Goal: Information Seeking & Learning: Learn about a topic

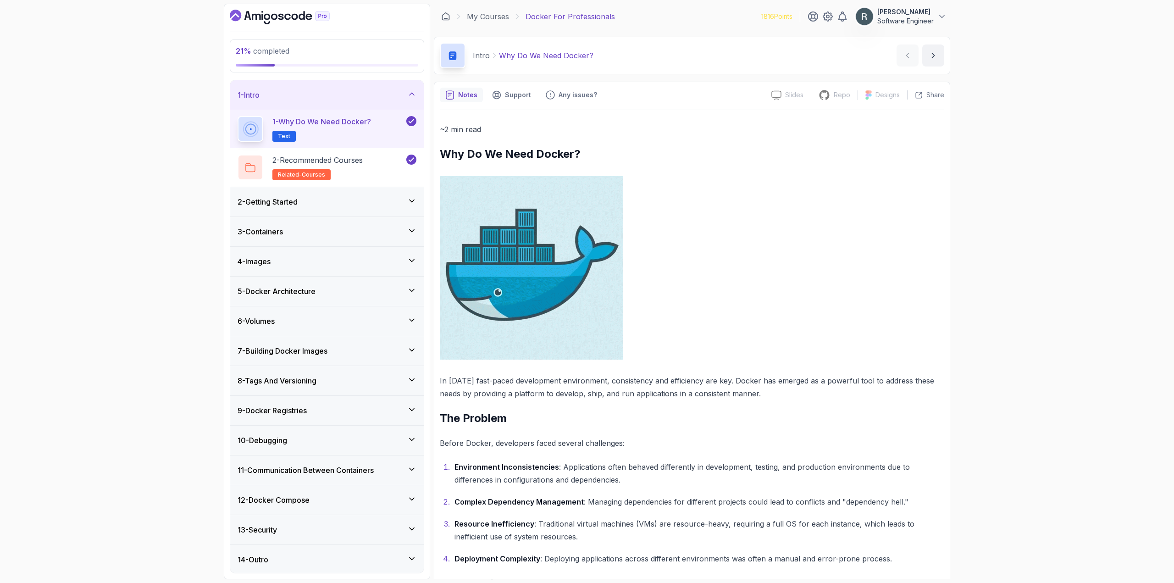
click at [301, 266] on div "4 - Images" at bounding box center [327, 261] width 179 height 11
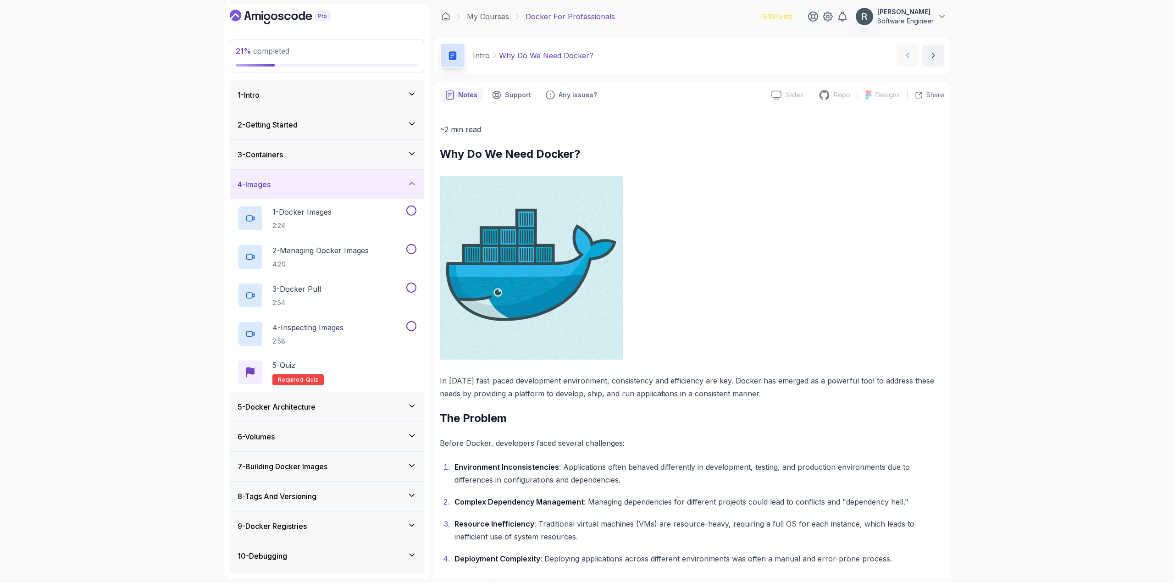
click at [331, 156] on div "3 - Containers" at bounding box center [327, 154] width 179 height 11
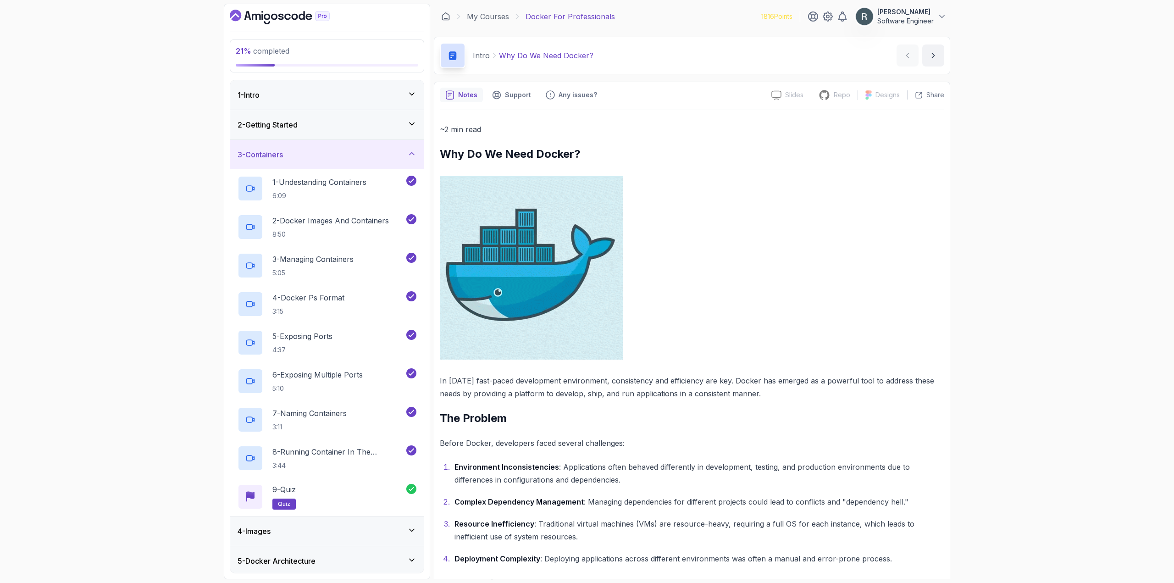
click at [331, 156] on div "3 - Containers" at bounding box center [327, 154] width 179 height 11
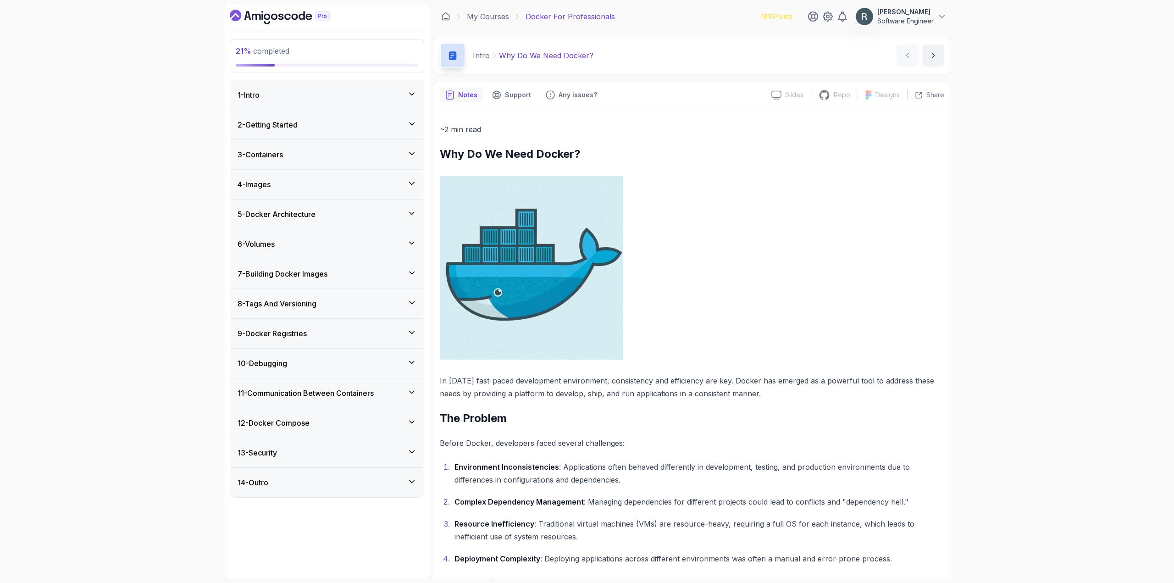
click at [304, 179] on div "4 - Images" at bounding box center [327, 184] width 179 height 11
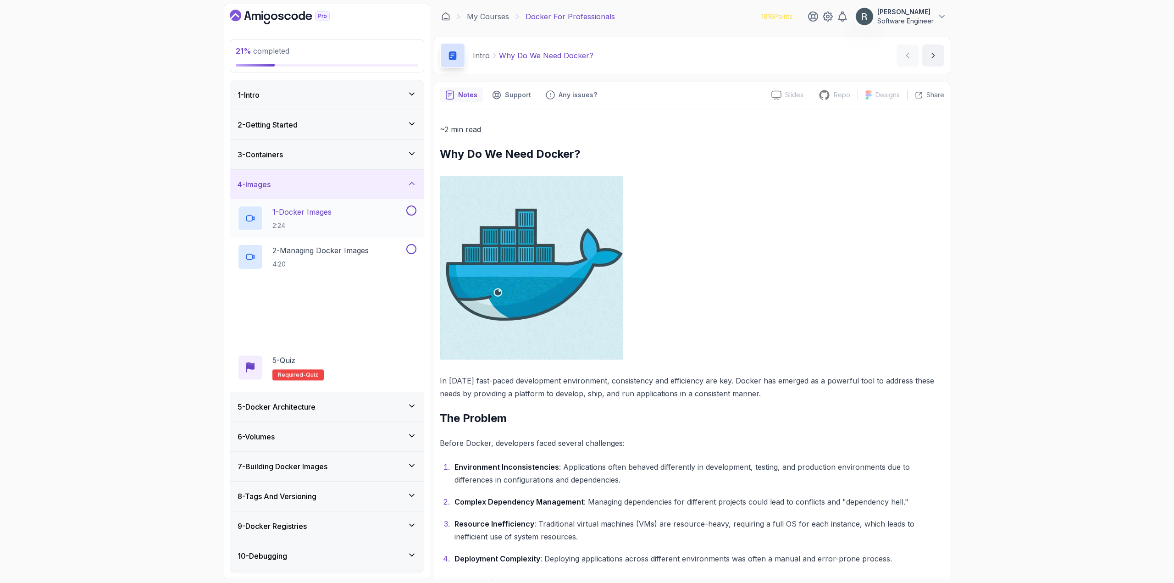
click at [338, 215] on div "1 - Docker Images 2:24" at bounding box center [321, 218] width 167 height 26
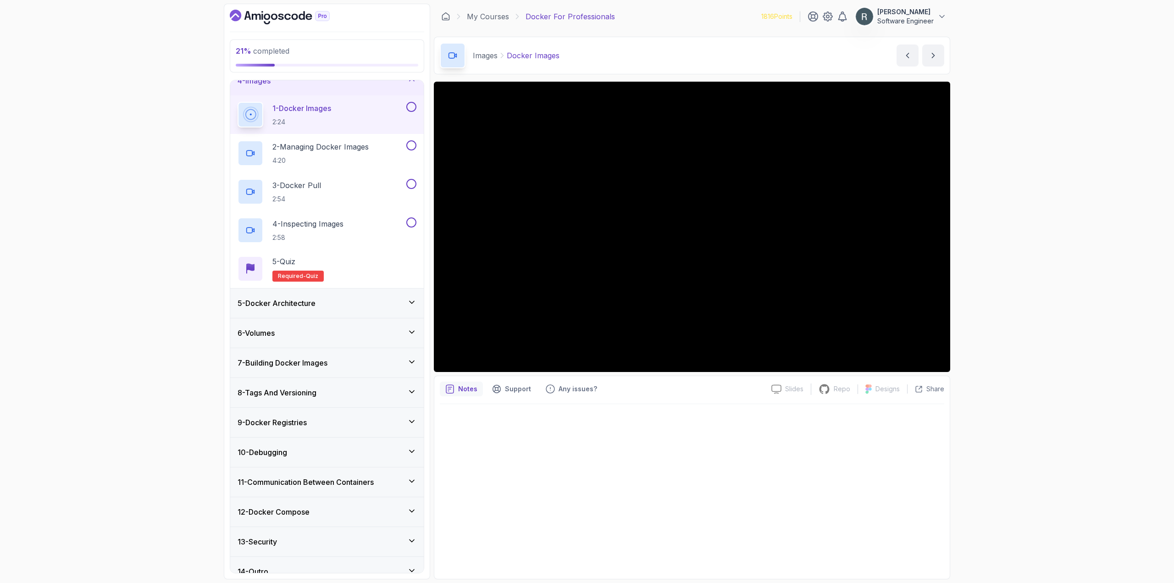
scroll to position [117, 0]
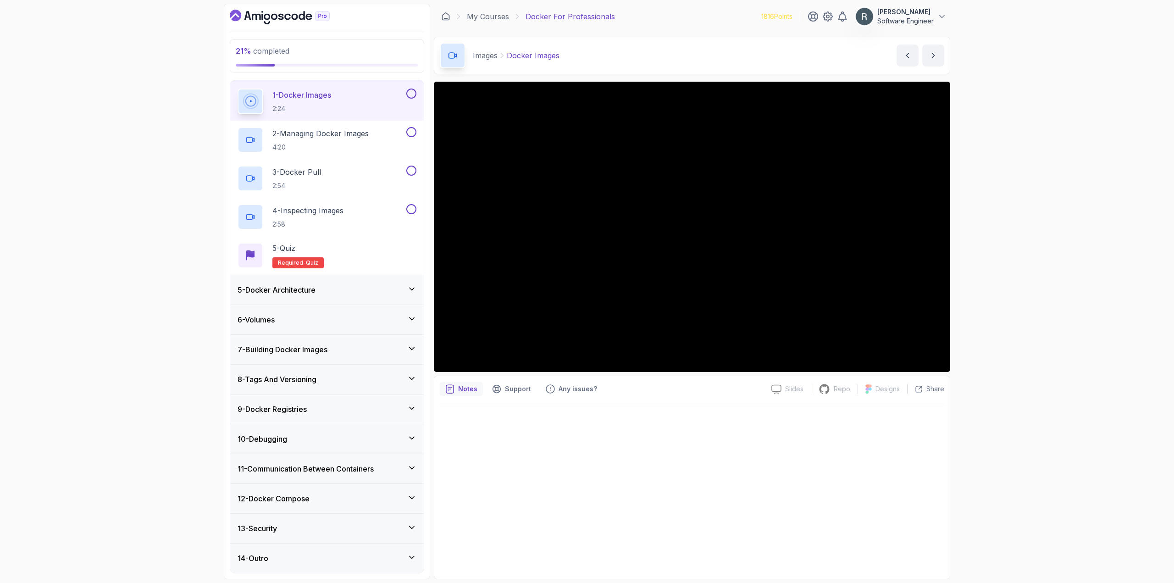
click at [413, 93] on button at bounding box center [411, 94] width 10 height 10
click at [373, 131] on div "2 - Managing Docker Images 4:20" at bounding box center [321, 140] width 167 height 26
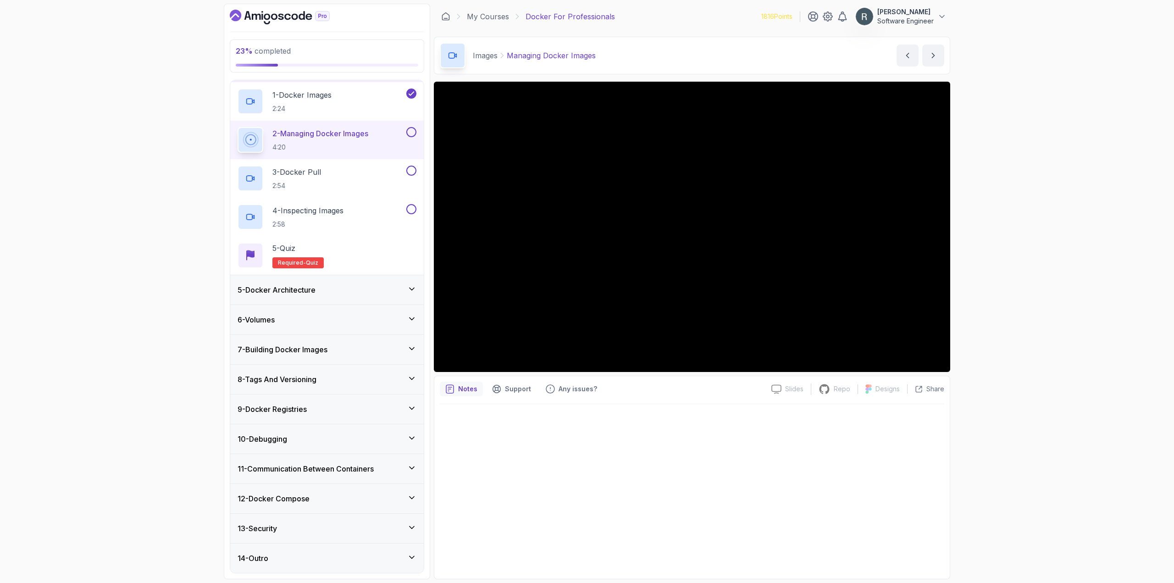
click at [413, 130] on button at bounding box center [411, 132] width 10 height 10
click at [392, 173] on div "3 - Docker Pull 2:54" at bounding box center [321, 179] width 167 height 26
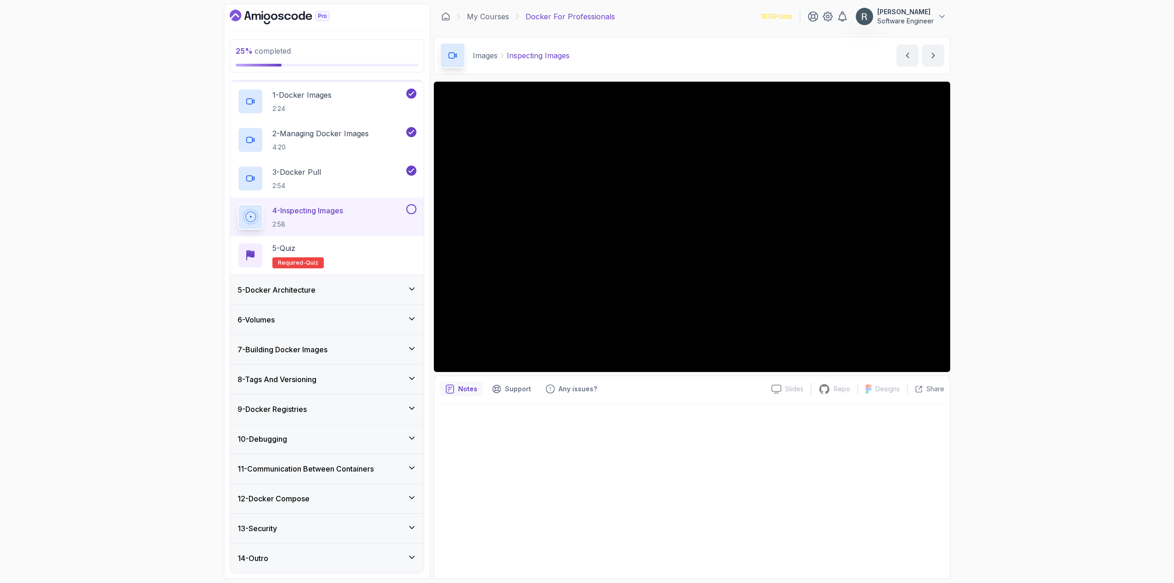
click at [1070, 461] on div "25 % completed 1 - Intro 2 - Getting Started 3 - Containers 4 - Images 1 - Dock…" at bounding box center [587, 291] width 1174 height 583
click at [1043, 98] on div "25 % completed 1 - Intro 2 - Getting Started 3 - Containers 4 - Images 1 - Dock…" at bounding box center [587, 291] width 1174 height 583
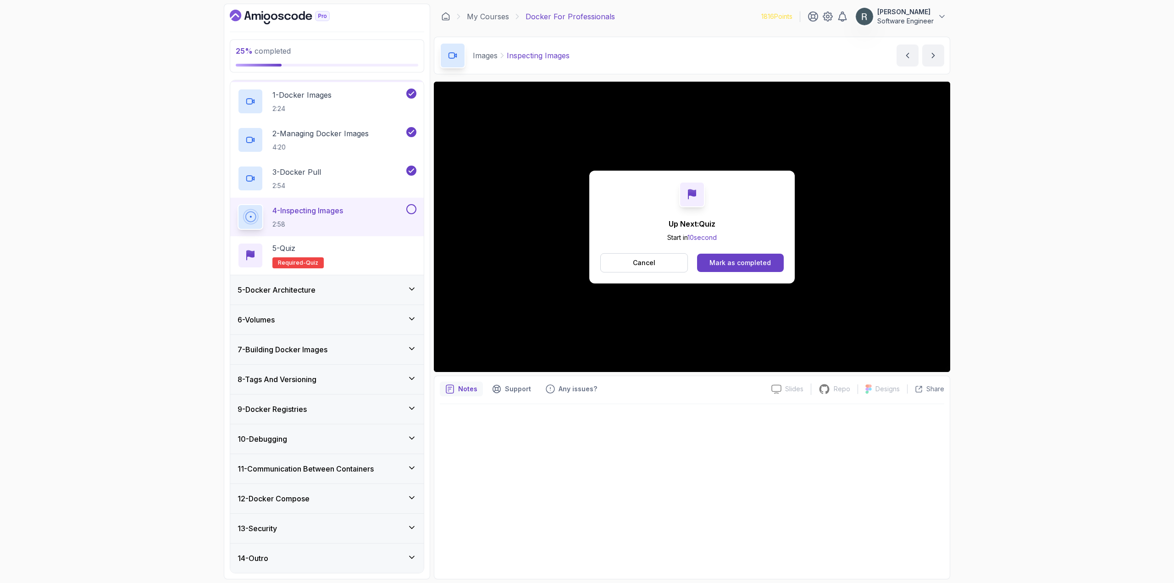
click at [413, 209] on button at bounding box center [411, 209] width 10 height 10
click at [735, 266] on div "Mark as completed" at bounding box center [740, 262] width 61 height 9
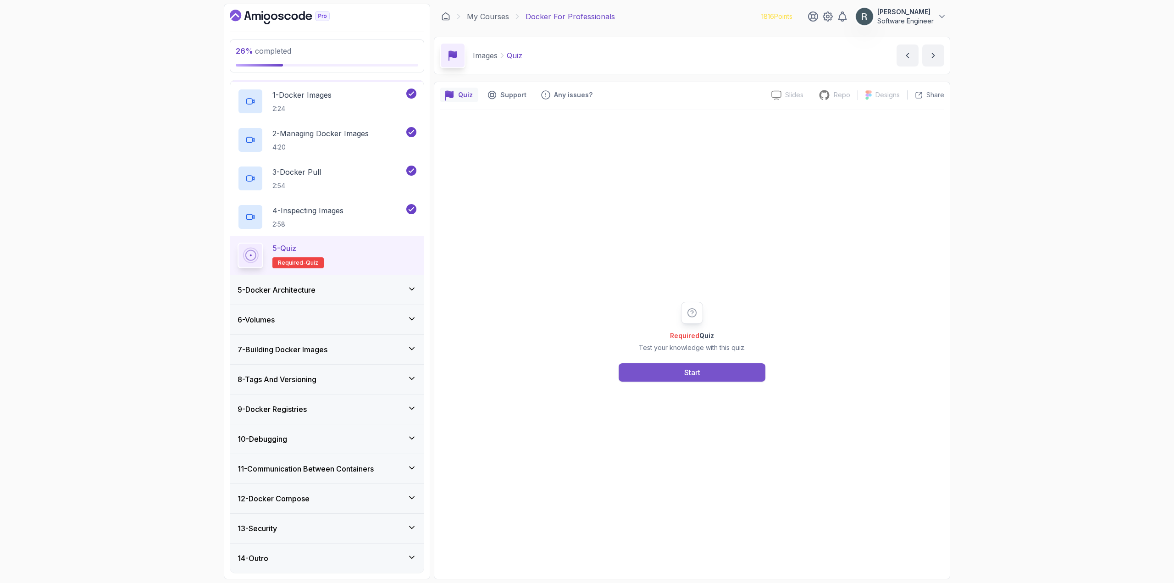
click at [699, 376] on div "Start" at bounding box center [692, 372] width 16 height 11
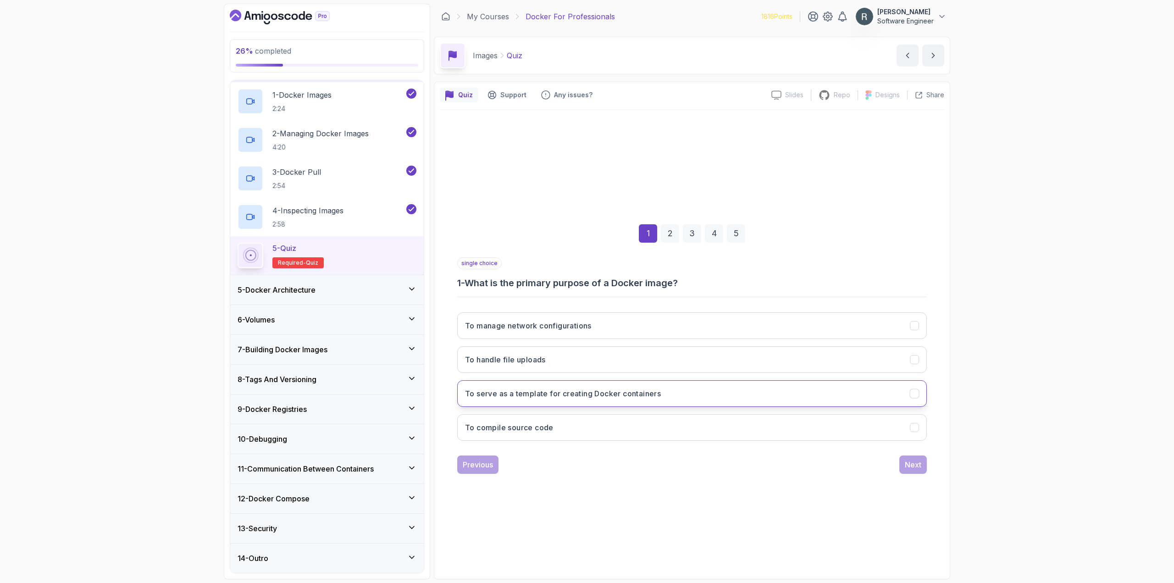
click at [760, 398] on button "To serve as a template for creating Docker containers" at bounding box center [692, 393] width 470 height 27
click at [909, 467] on div "Next" at bounding box center [913, 464] width 17 height 11
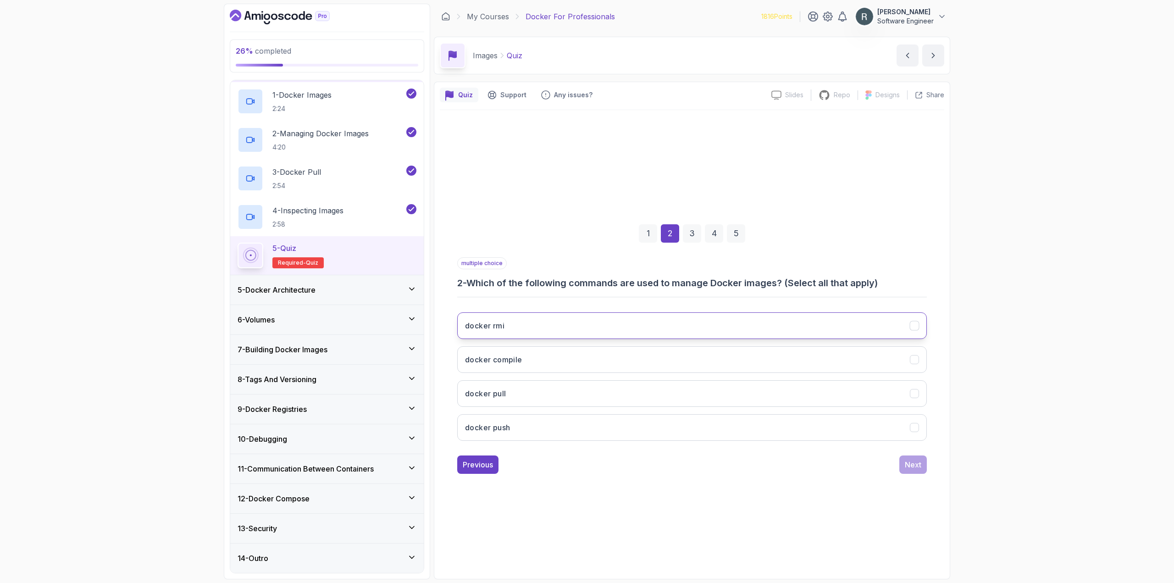
click at [694, 320] on button "docker rmi" at bounding box center [692, 325] width 470 height 27
click at [737, 400] on button "docker pull" at bounding box center [692, 393] width 470 height 27
click at [750, 432] on button "docker push" at bounding box center [692, 427] width 470 height 27
click at [909, 469] on div "Next" at bounding box center [913, 464] width 17 height 11
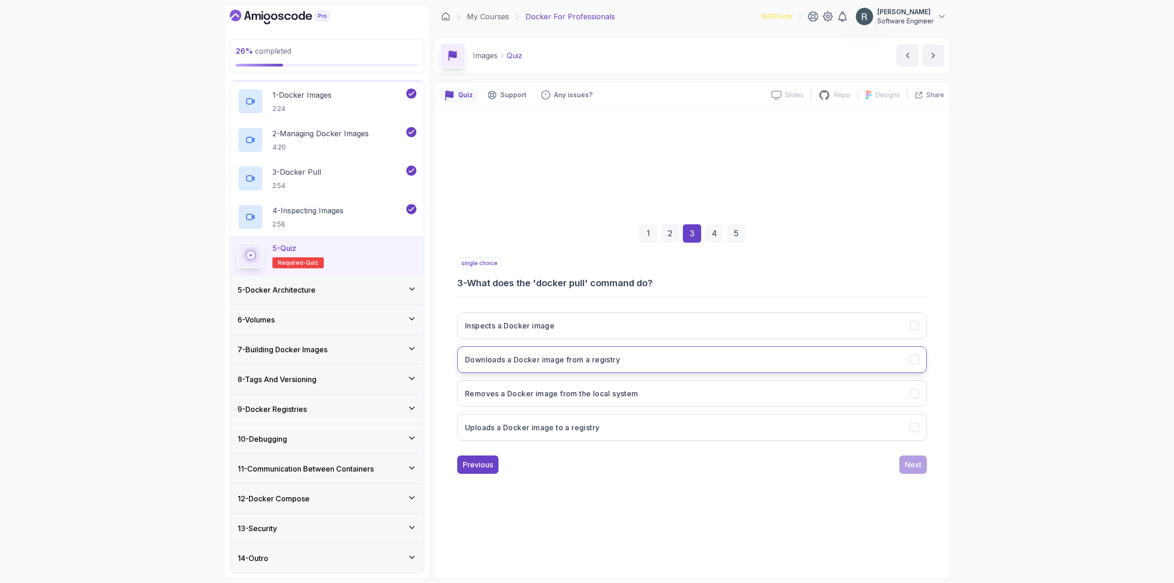
click at [701, 365] on button "Downloads a Docker image from a registry" at bounding box center [692, 359] width 470 height 27
click at [911, 464] on div "Next" at bounding box center [913, 464] width 17 height 11
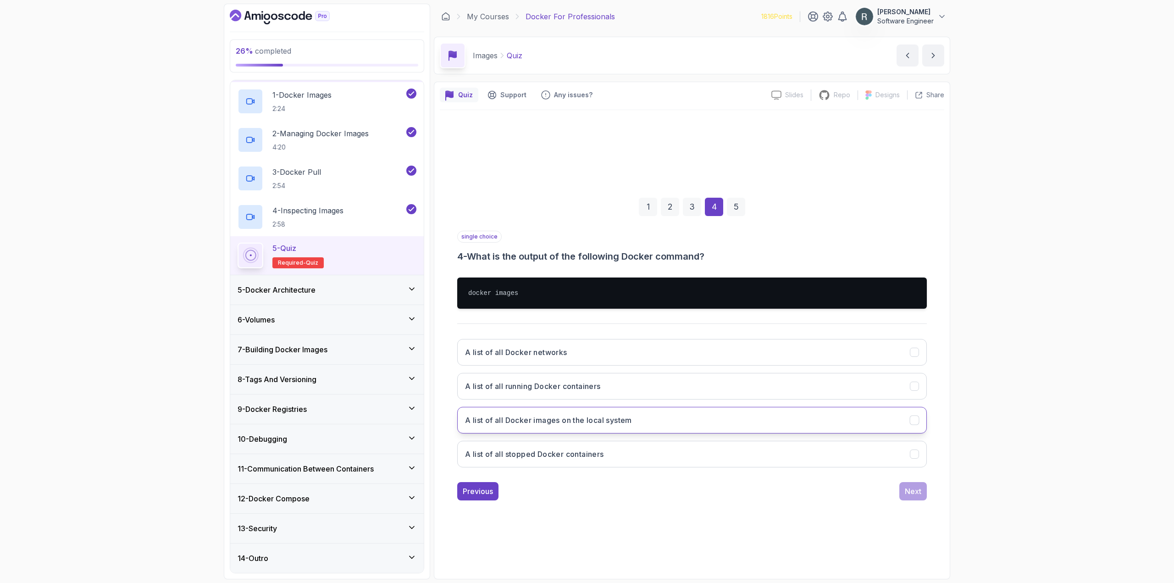
click at [838, 418] on button "A list of all Docker images on the local system" at bounding box center [692, 420] width 470 height 27
click at [907, 489] on div "Next" at bounding box center [913, 491] width 17 height 11
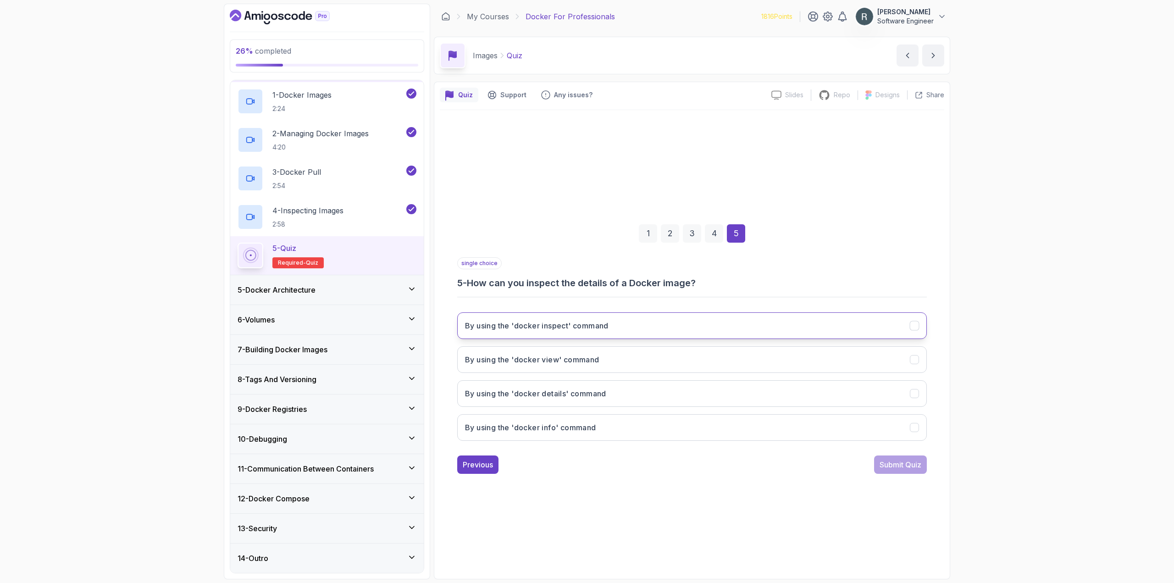
click at [644, 336] on button "By using the 'docker inspect' command" at bounding box center [692, 325] width 470 height 27
click at [890, 466] on div "Submit Quiz" at bounding box center [901, 464] width 42 height 11
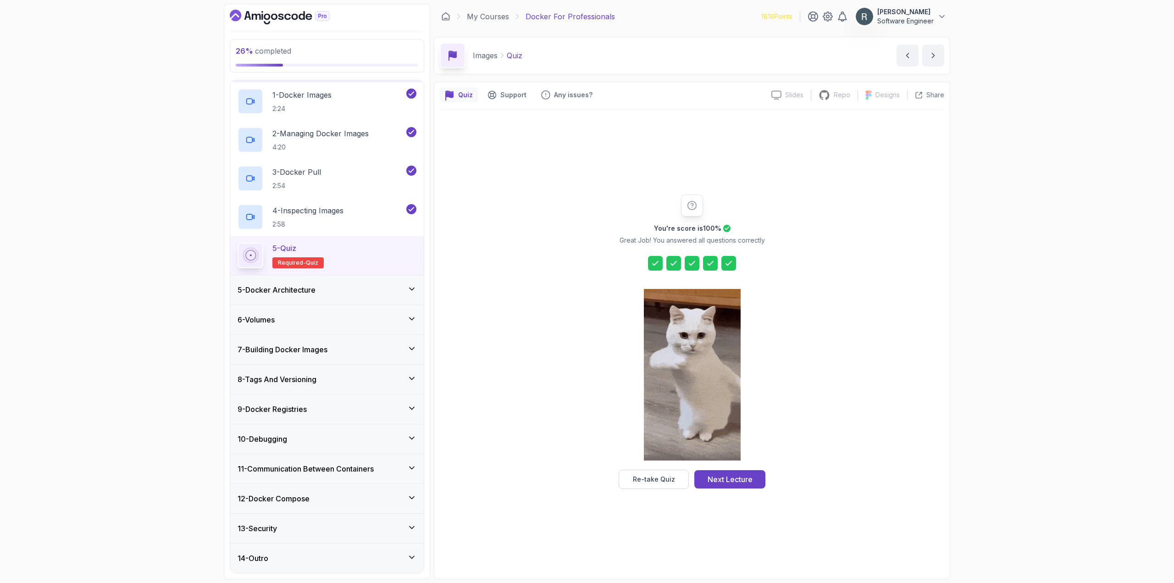
click at [751, 481] on div "Next Lecture" at bounding box center [730, 479] width 45 height 11
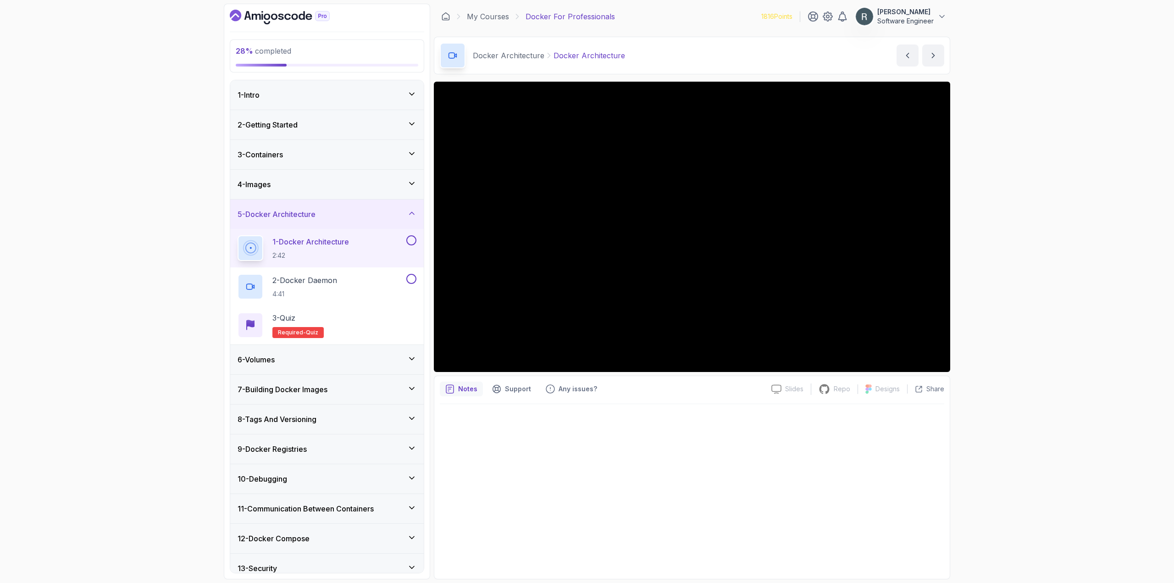
click at [410, 239] on button at bounding box center [411, 240] width 10 height 10
click at [380, 279] on div "2 - Docker Daemon 4:41" at bounding box center [321, 287] width 167 height 26
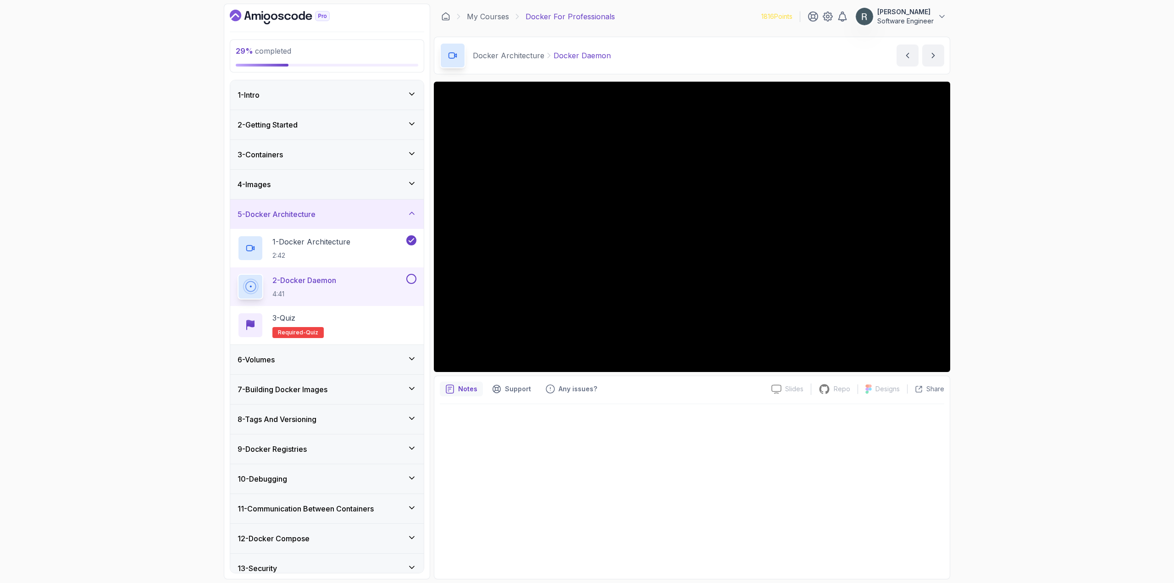
click at [411, 275] on button at bounding box center [411, 279] width 10 height 10
click at [391, 314] on div "3 - Quiz Required- quiz" at bounding box center [327, 325] width 179 height 26
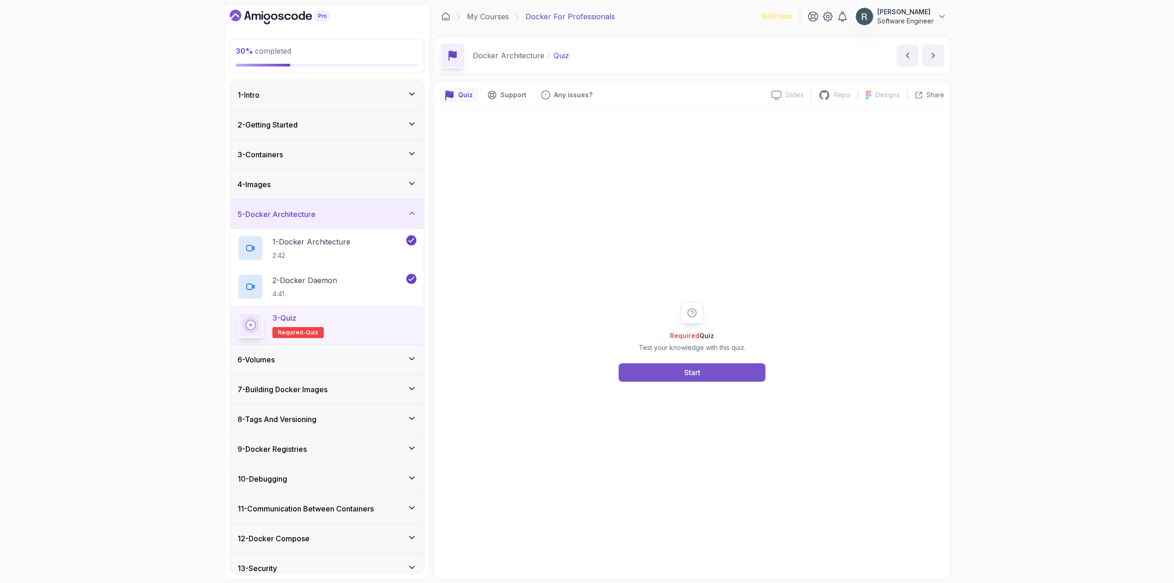
click at [648, 367] on button "Start" at bounding box center [692, 372] width 147 height 18
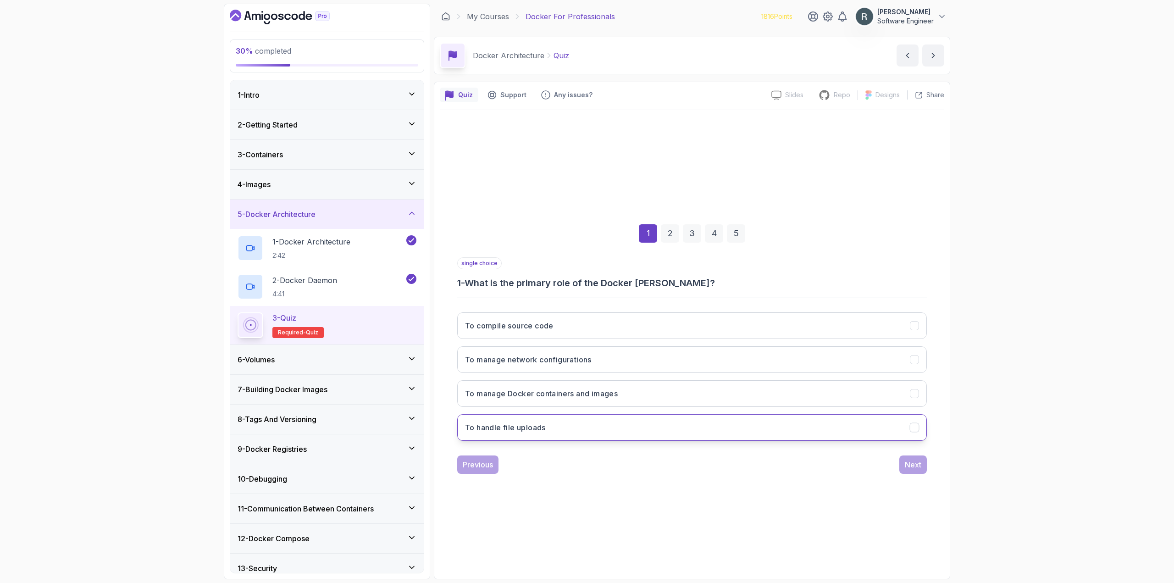
click at [688, 425] on button "To handle file uploads" at bounding box center [692, 427] width 470 height 27
click at [680, 402] on button "To manage Docker containers and images" at bounding box center [692, 393] width 470 height 27
click at [919, 469] on div "Next" at bounding box center [913, 464] width 17 height 11
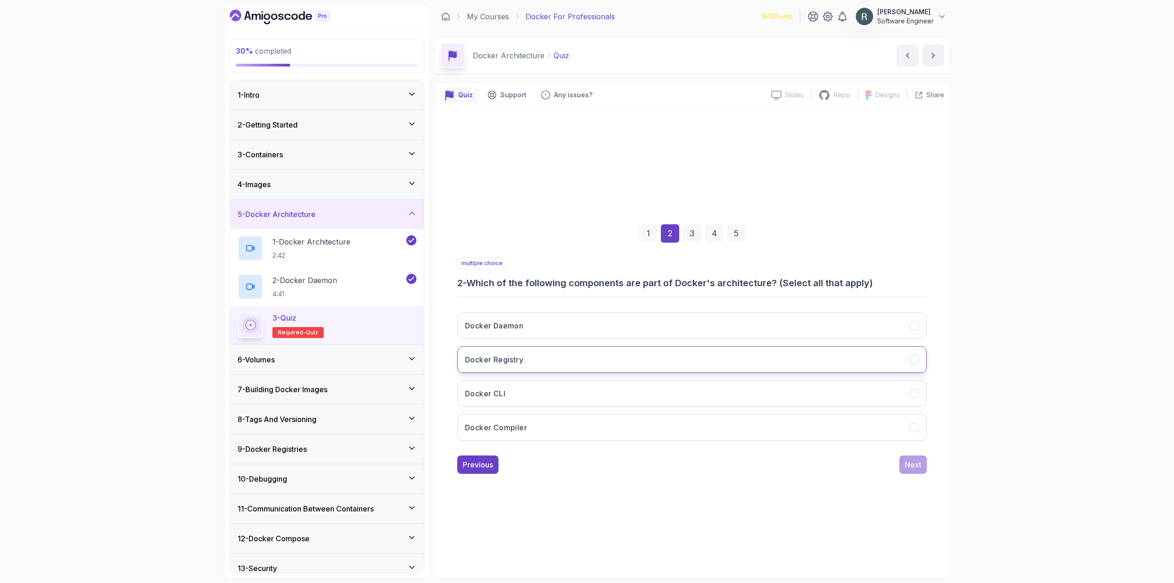
click at [738, 349] on button "Docker Registry" at bounding box center [692, 359] width 470 height 27
click at [722, 311] on div "Docker Daemon Docker Registry Docker CLI Docker Compiler" at bounding box center [692, 376] width 470 height 143
click at [729, 322] on button "Docker Daemon" at bounding box center [692, 325] width 470 height 27
click at [835, 400] on button "Docker CLI" at bounding box center [692, 393] width 470 height 27
click at [910, 466] on div "Next" at bounding box center [913, 464] width 17 height 11
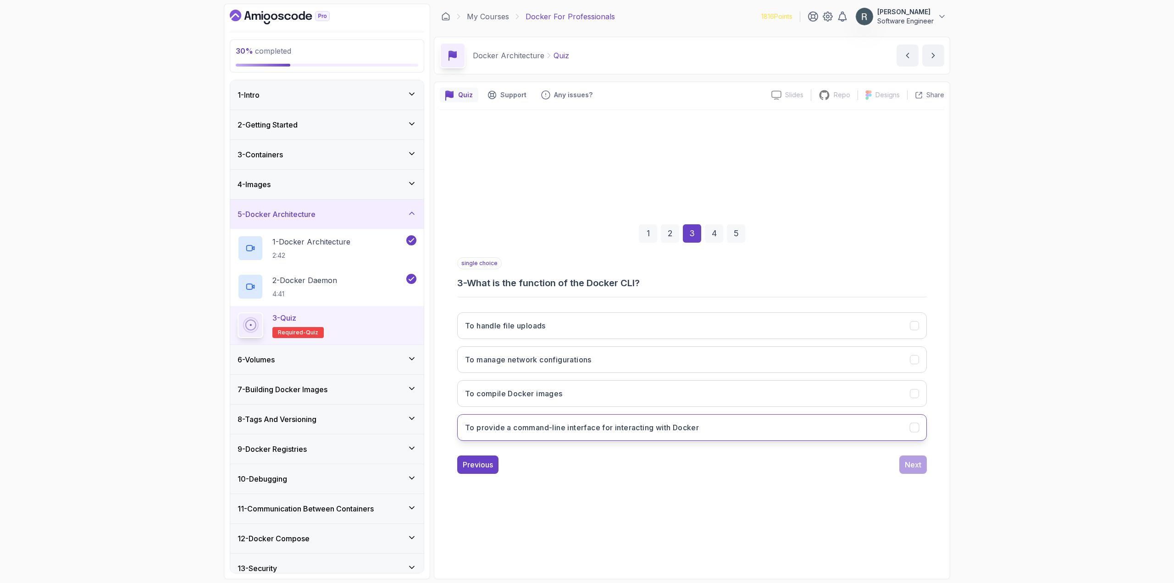
click at [744, 434] on button "To provide a command-line interface for interacting with Docker" at bounding box center [692, 427] width 470 height 27
click at [910, 470] on button "Next" at bounding box center [913, 464] width 28 height 18
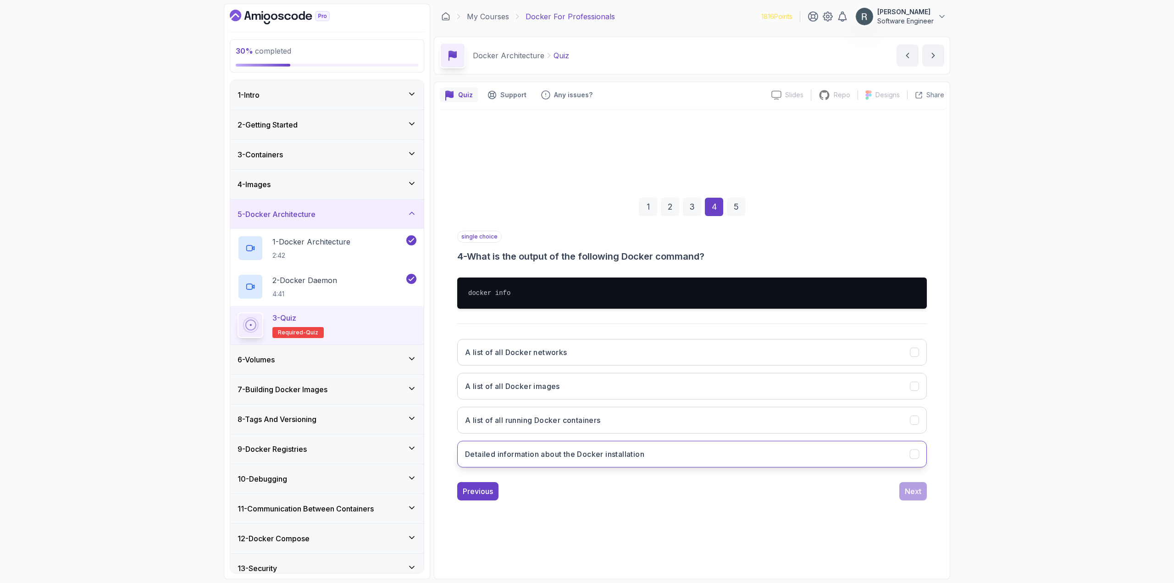
click at [776, 448] on button "Detailed information about the Docker installation" at bounding box center [692, 454] width 470 height 27
click at [913, 489] on div "Next" at bounding box center [913, 491] width 17 height 11
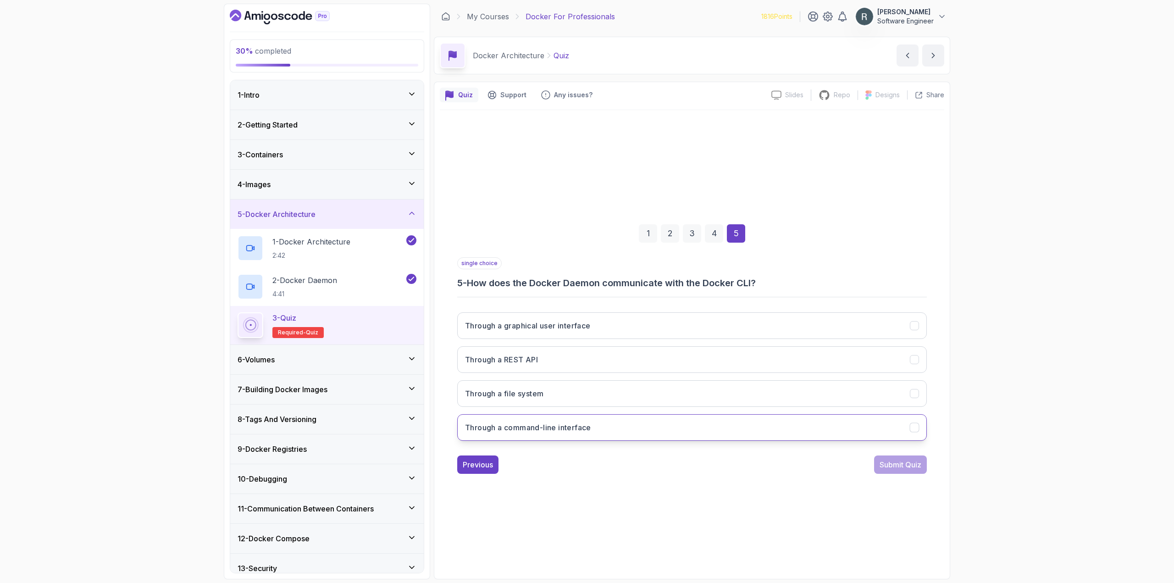
click at [731, 416] on button "Through a command-line interface" at bounding box center [692, 427] width 470 height 27
click at [889, 466] on div "Submit Quiz" at bounding box center [901, 464] width 42 height 11
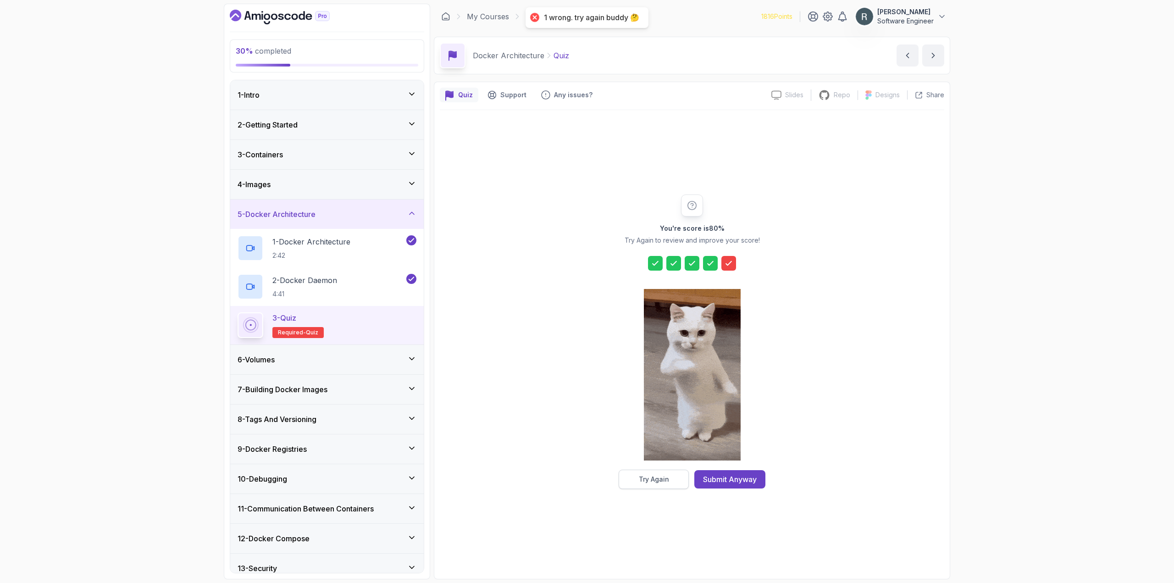
click at [668, 477] on button "Try Again" at bounding box center [654, 479] width 70 height 19
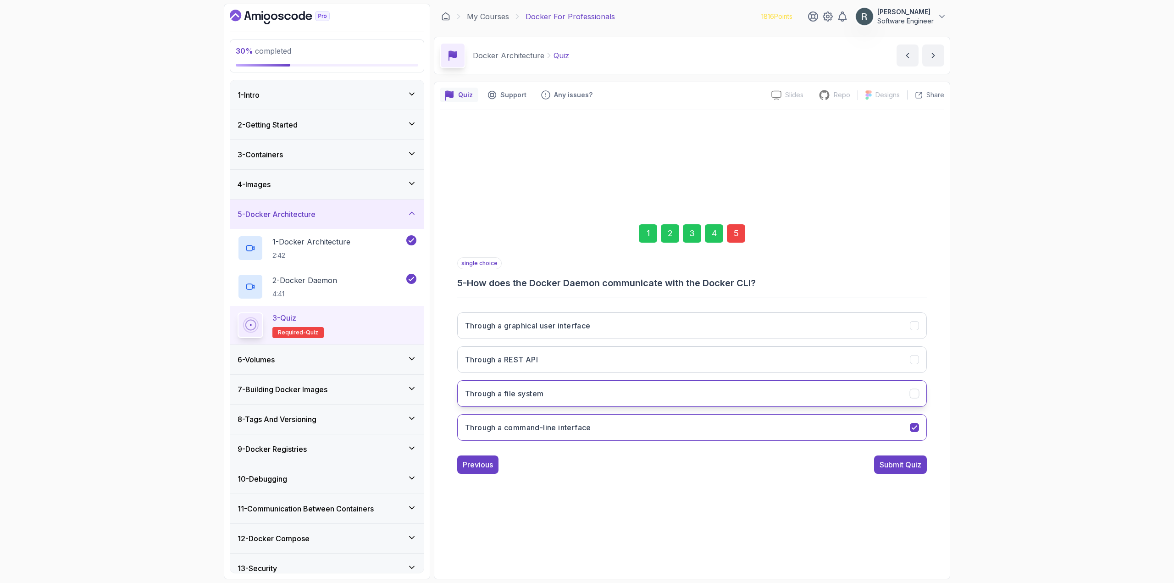
click at [666, 394] on button "Through a file system" at bounding box center [692, 393] width 470 height 27
click at [894, 471] on button "Submit Quiz" at bounding box center [900, 464] width 53 height 18
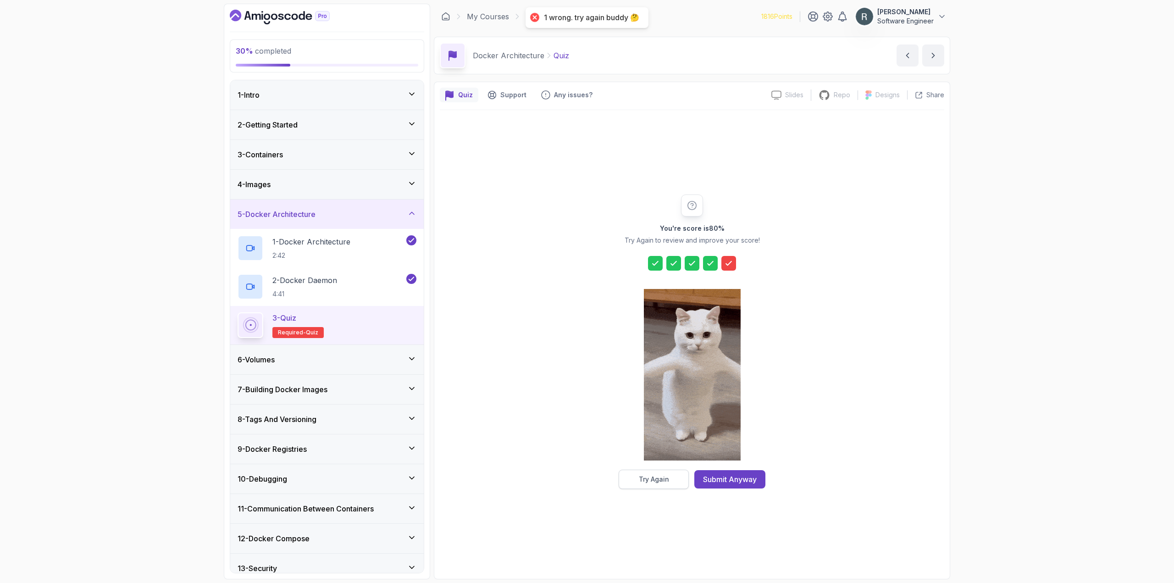
click at [661, 474] on button "Try Again" at bounding box center [654, 479] width 70 height 19
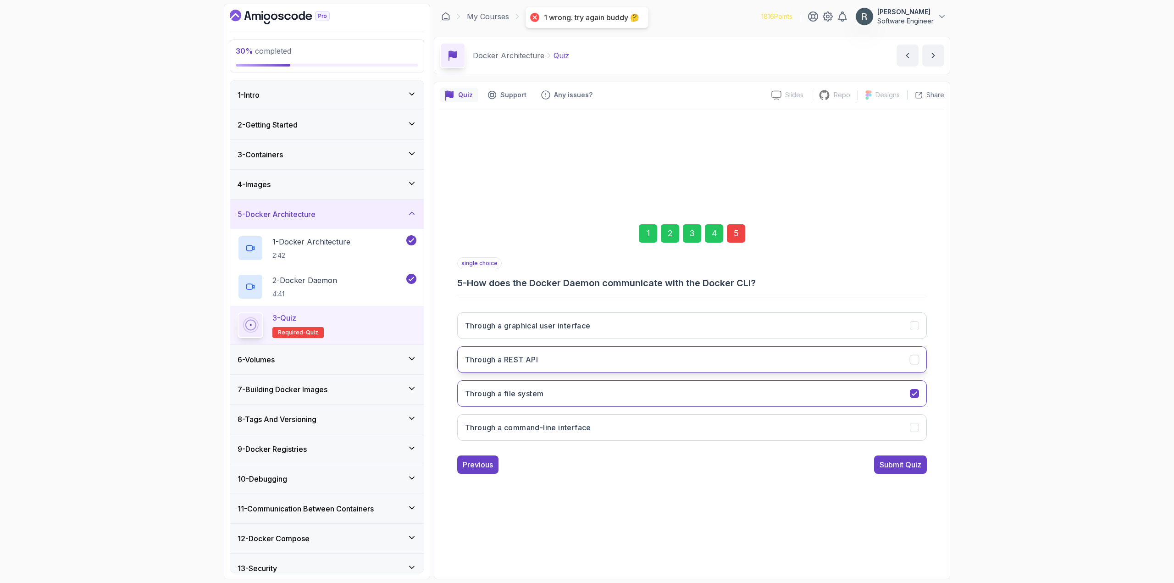
click at [611, 361] on button "Through a REST API" at bounding box center [692, 359] width 470 height 27
click at [896, 470] on div "Submit Quiz" at bounding box center [901, 464] width 42 height 11
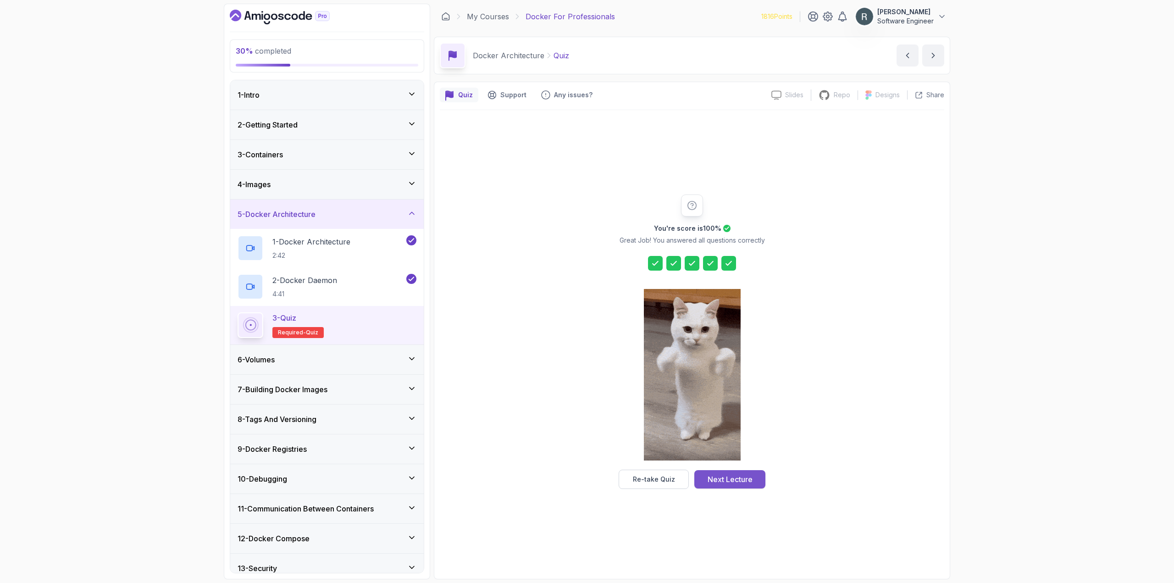
click at [753, 479] on button "Next Lecture" at bounding box center [729, 479] width 71 height 18
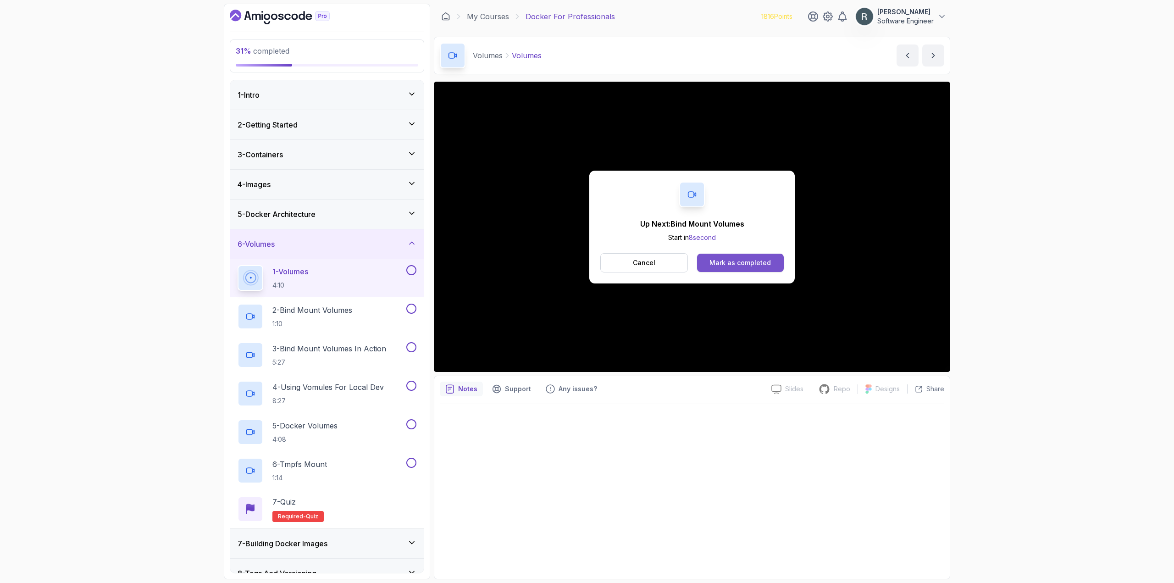
click at [727, 259] on div "Mark as completed" at bounding box center [740, 262] width 61 height 9
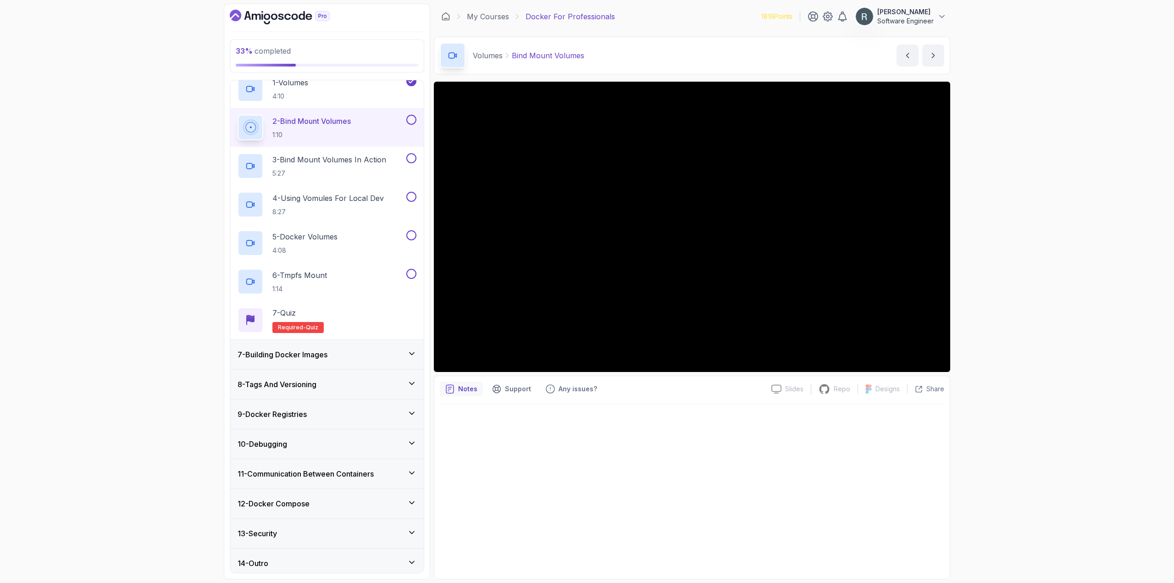
scroll to position [194, 0]
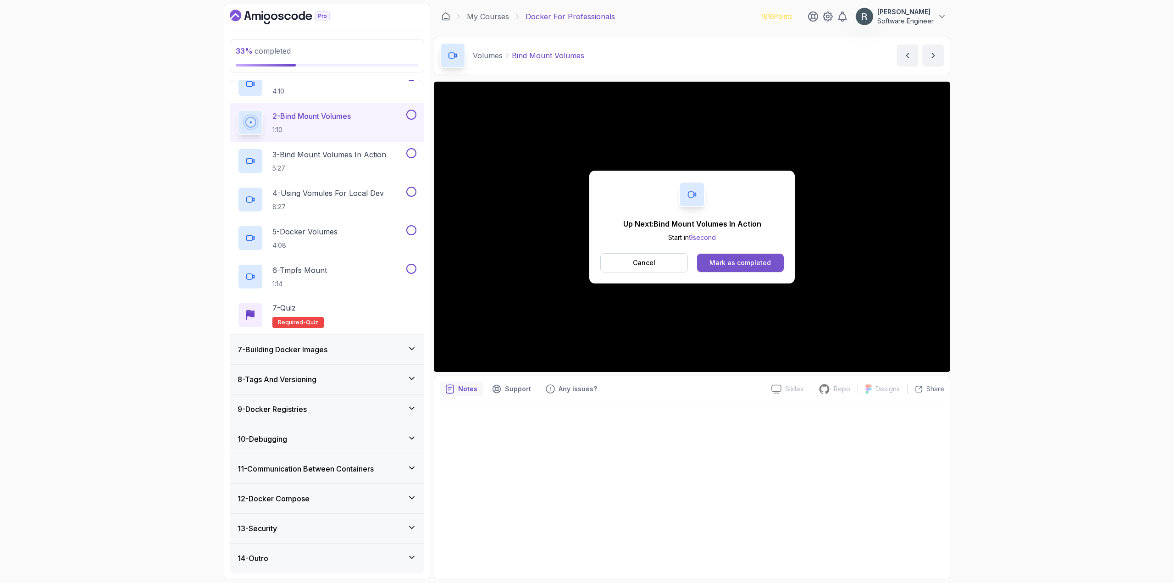
click at [749, 266] on div "Mark as completed" at bounding box center [740, 262] width 61 height 9
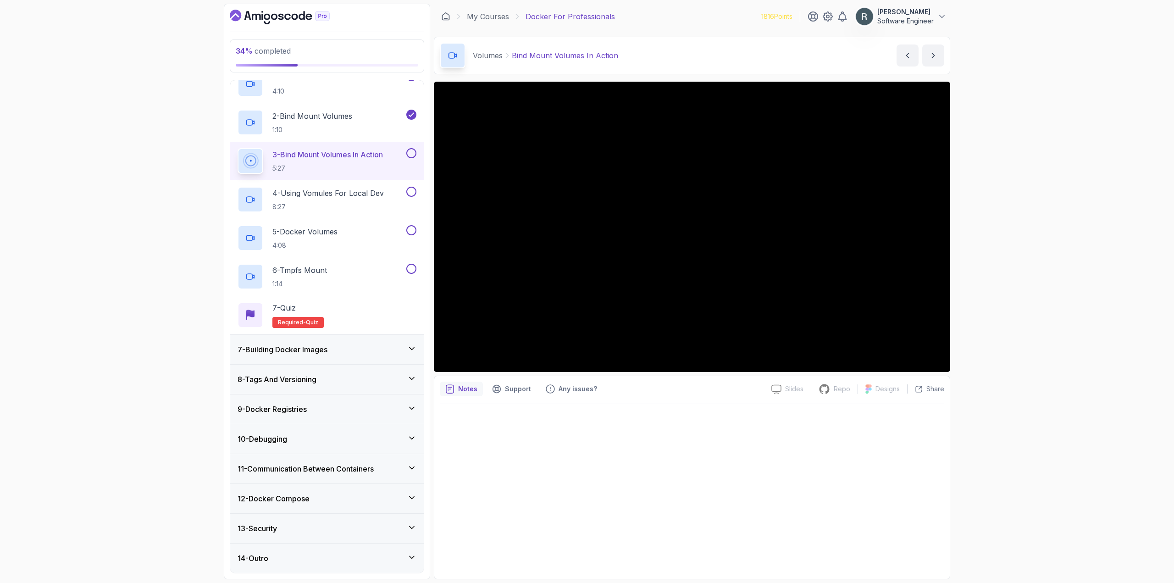
click at [410, 153] on button at bounding box center [411, 153] width 10 height 10
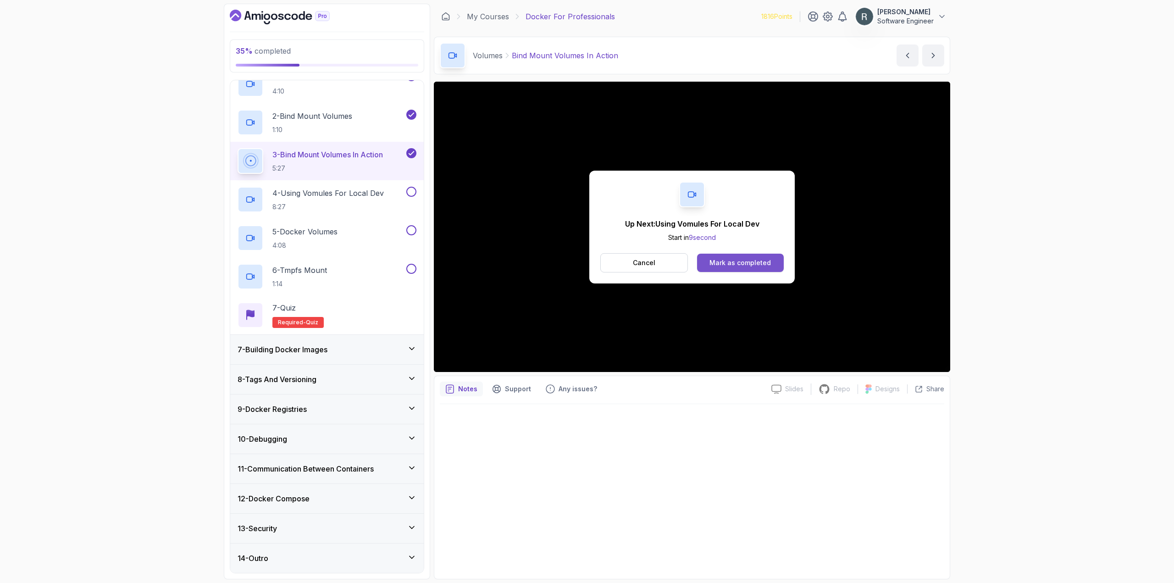
click at [755, 260] on div "Mark as completed" at bounding box center [740, 262] width 61 height 9
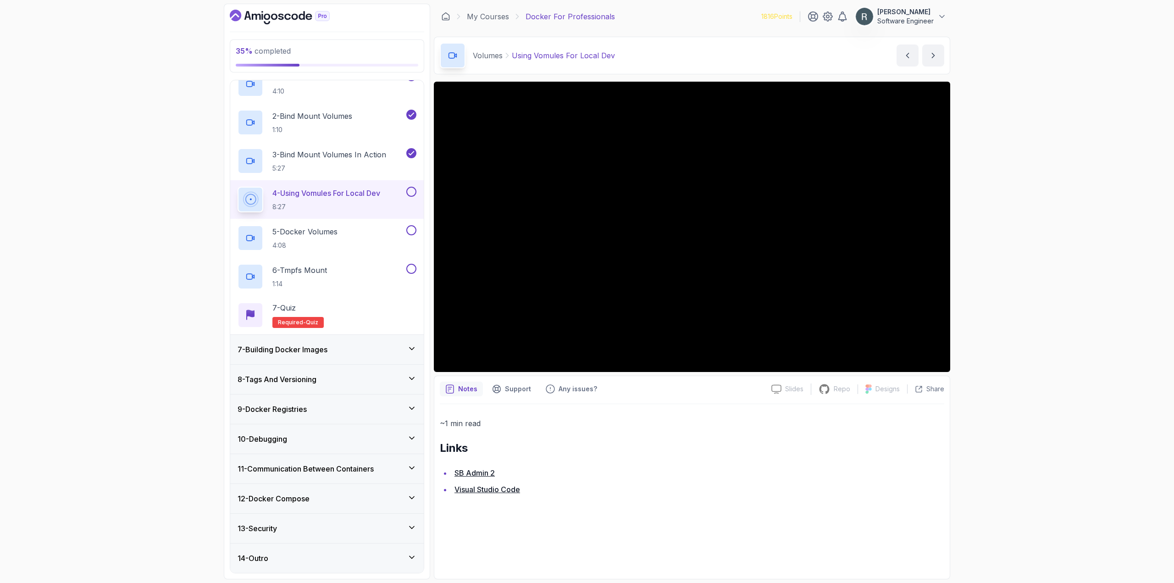
click at [415, 190] on button at bounding box center [411, 192] width 10 height 10
click at [391, 229] on div "5 - Docker Volumes 4:08" at bounding box center [321, 238] width 167 height 26
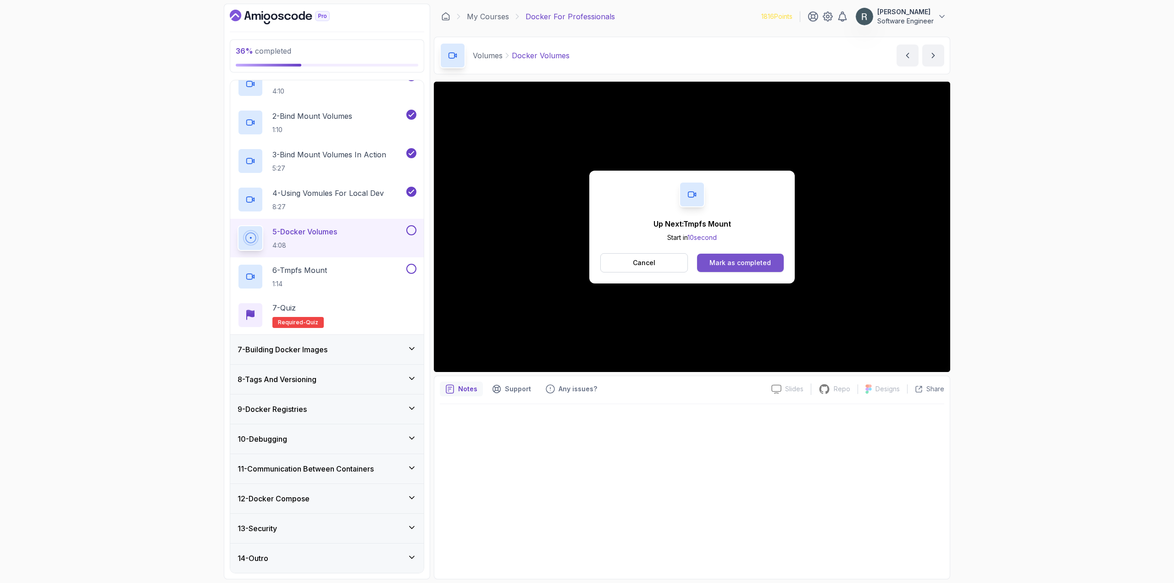
click at [766, 259] on div "Mark as completed" at bounding box center [740, 262] width 61 height 9
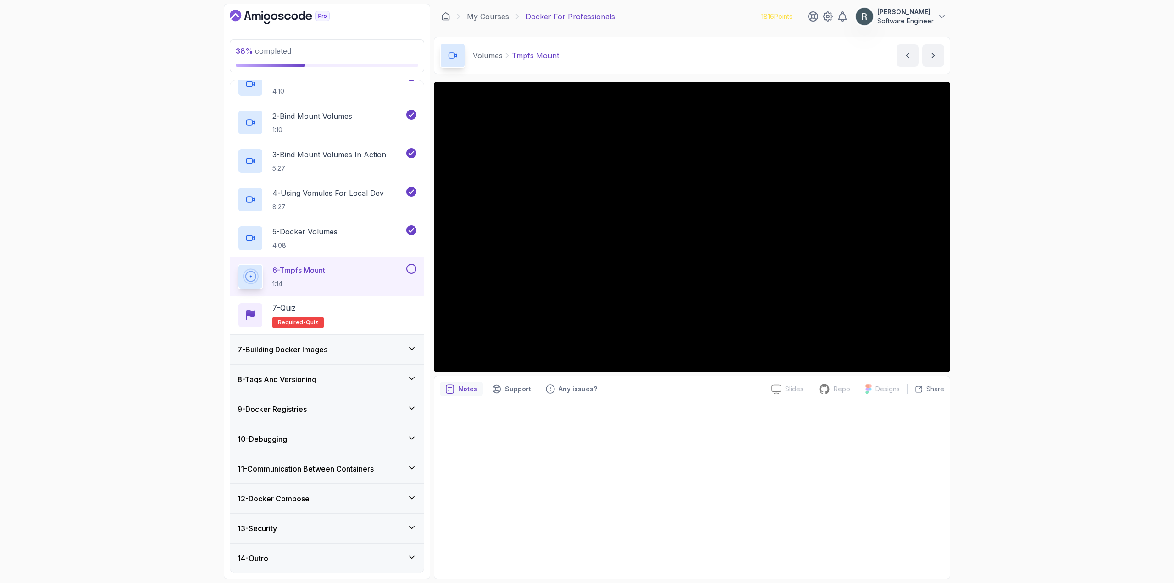
click at [415, 267] on button at bounding box center [411, 269] width 10 height 10
click at [394, 305] on div "7 - Quiz Required- quiz" at bounding box center [327, 315] width 179 height 26
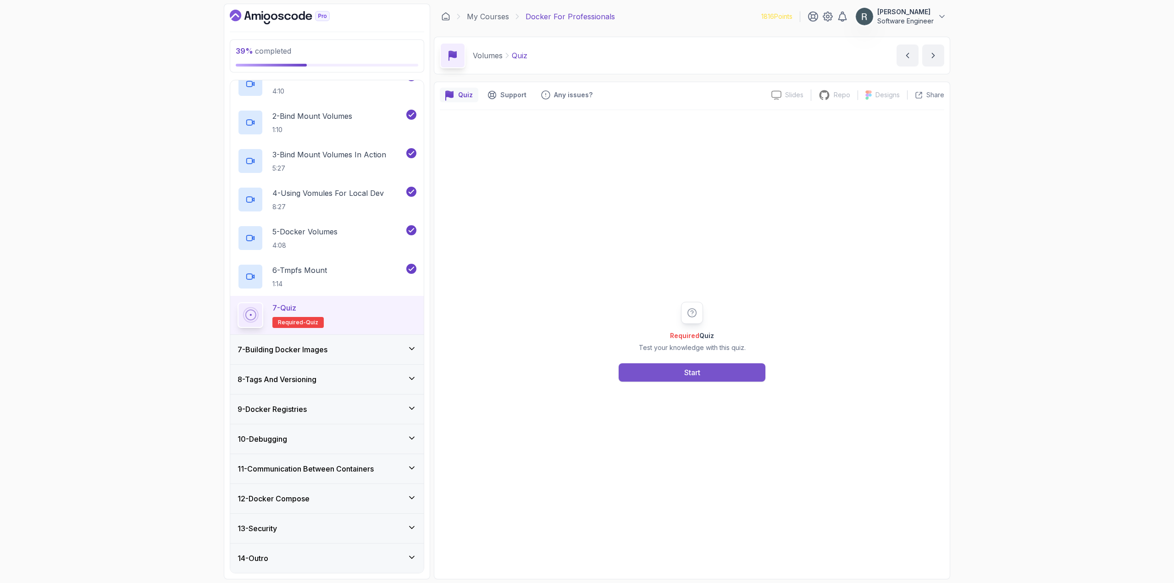
click at [648, 376] on button "Start" at bounding box center [692, 372] width 147 height 18
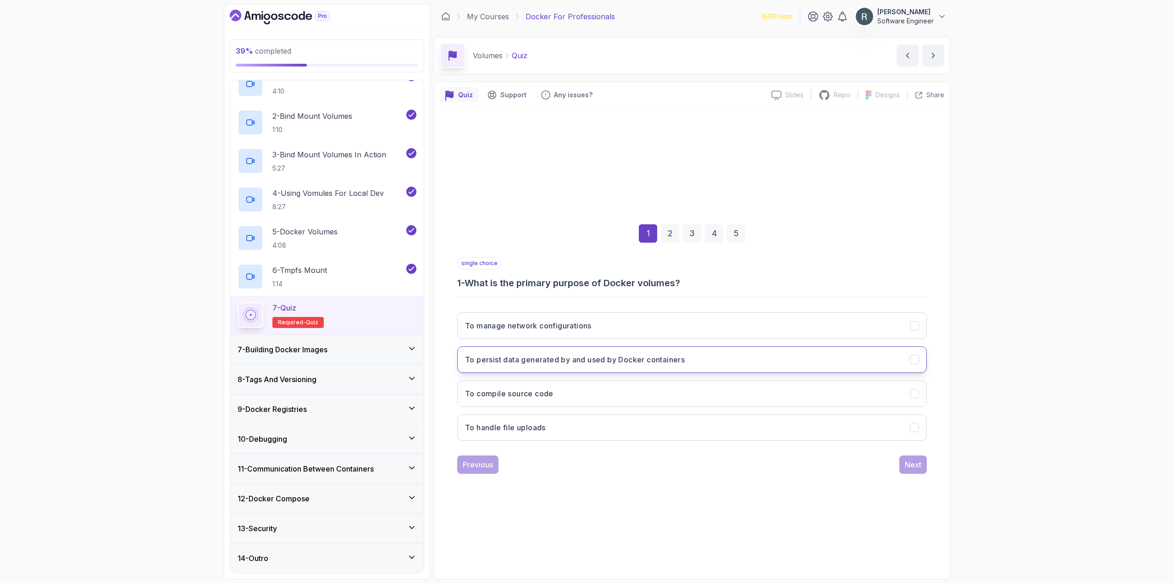
click at [577, 355] on h3 "To persist data generated by and used by Docker containers" at bounding box center [575, 359] width 220 height 11
click at [908, 461] on div "Next" at bounding box center [913, 464] width 17 height 11
click at [723, 357] on button "Tmpfs mounts" at bounding box center [692, 359] width 470 height 27
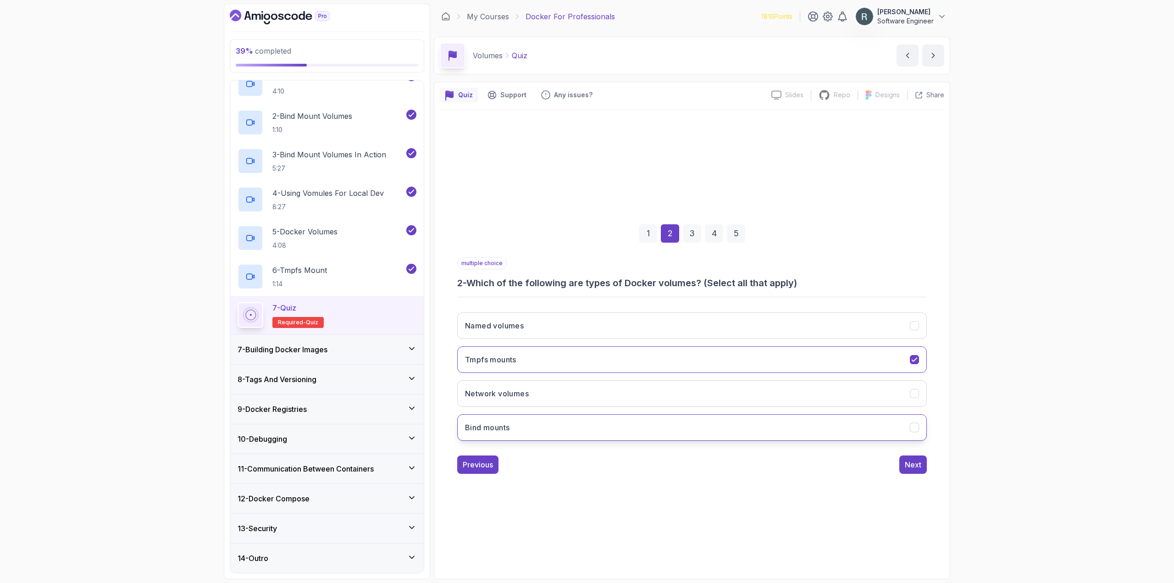
click at [719, 421] on button "Bind mounts" at bounding box center [692, 427] width 470 height 27
click at [683, 334] on button "Named volumes" at bounding box center [692, 325] width 470 height 27
click at [732, 326] on button "Named volumes" at bounding box center [692, 325] width 470 height 27
click at [914, 462] on div "Next" at bounding box center [913, 464] width 17 height 11
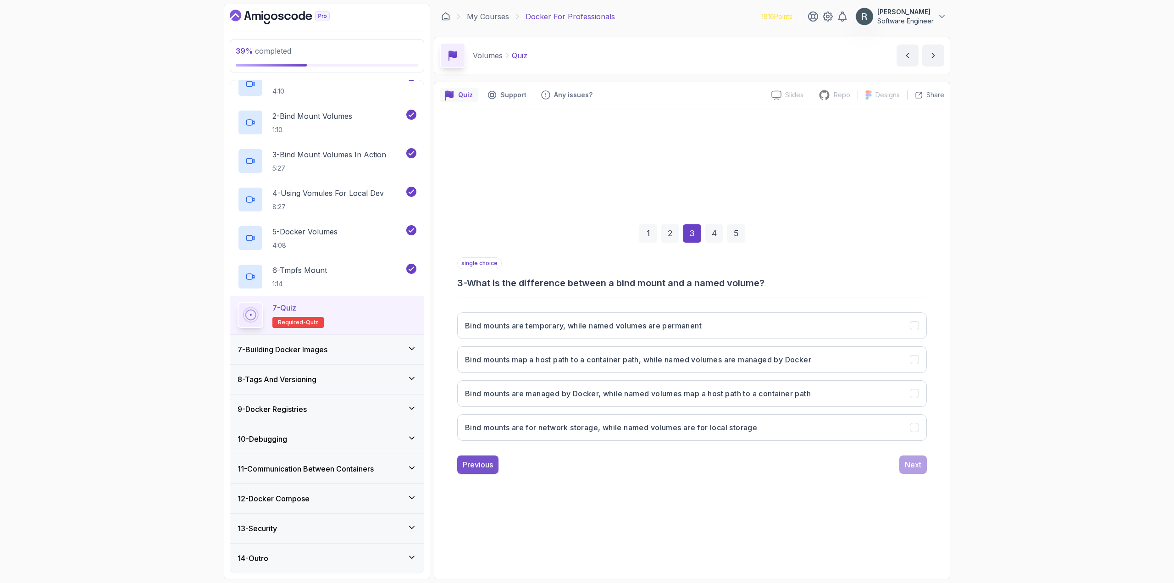
click at [487, 463] on div "Previous" at bounding box center [478, 464] width 30 height 11
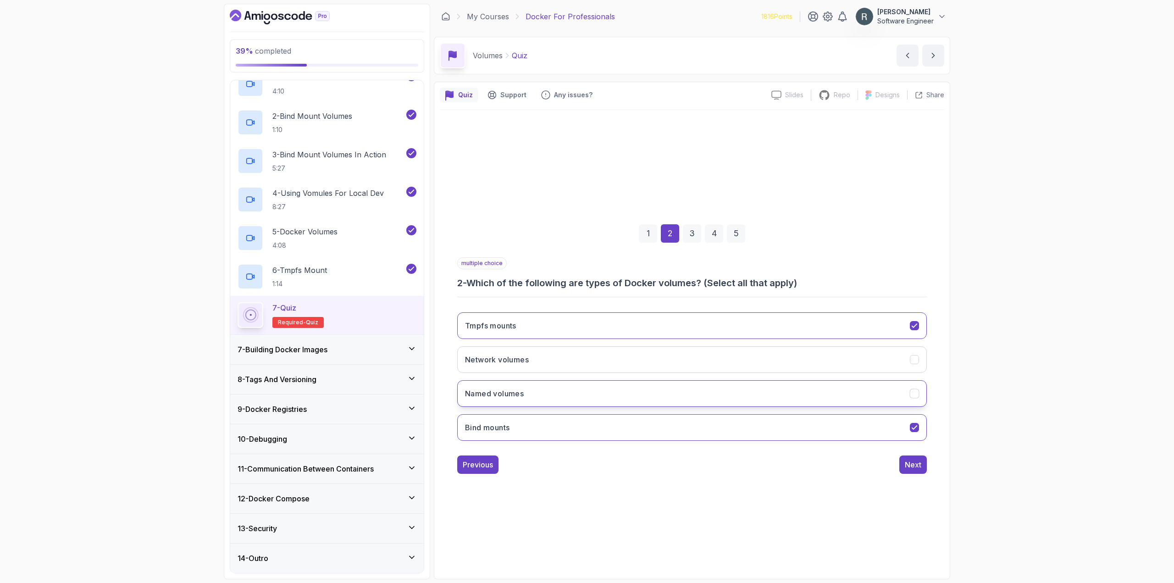
click at [606, 393] on button "Named volumes" at bounding box center [692, 393] width 470 height 27
click at [914, 464] on div "Next" at bounding box center [913, 464] width 17 height 11
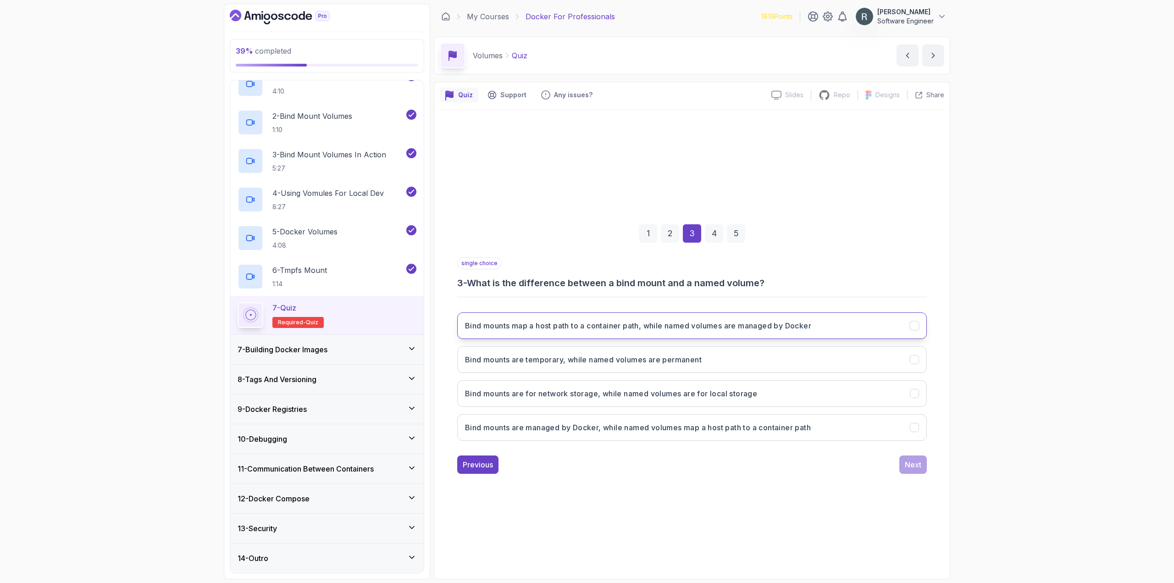
click at [640, 335] on button "Bind mounts map a host path to a container path, while named volumes are manage…" at bounding box center [692, 325] width 470 height 27
click at [907, 468] on div "Next" at bounding box center [913, 464] width 17 height 11
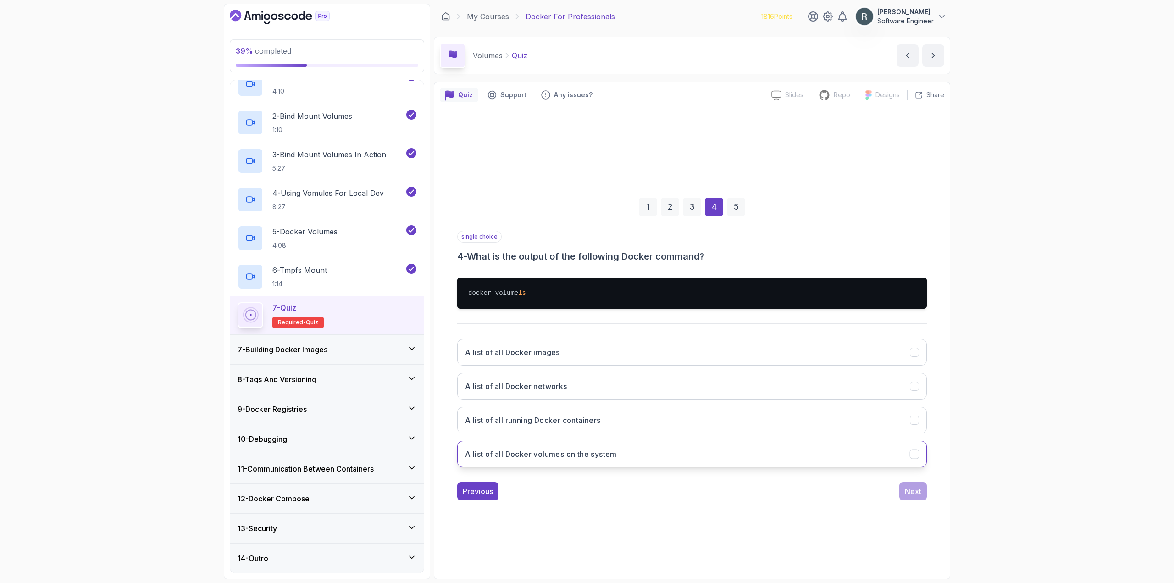
click at [755, 460] on button "A list of all Docker volumes on the system" at bounding box center [692, 454] width 470 height 27
click at [923, 488] on button "Next" at bounding box center [913, 491] width 28 height 18
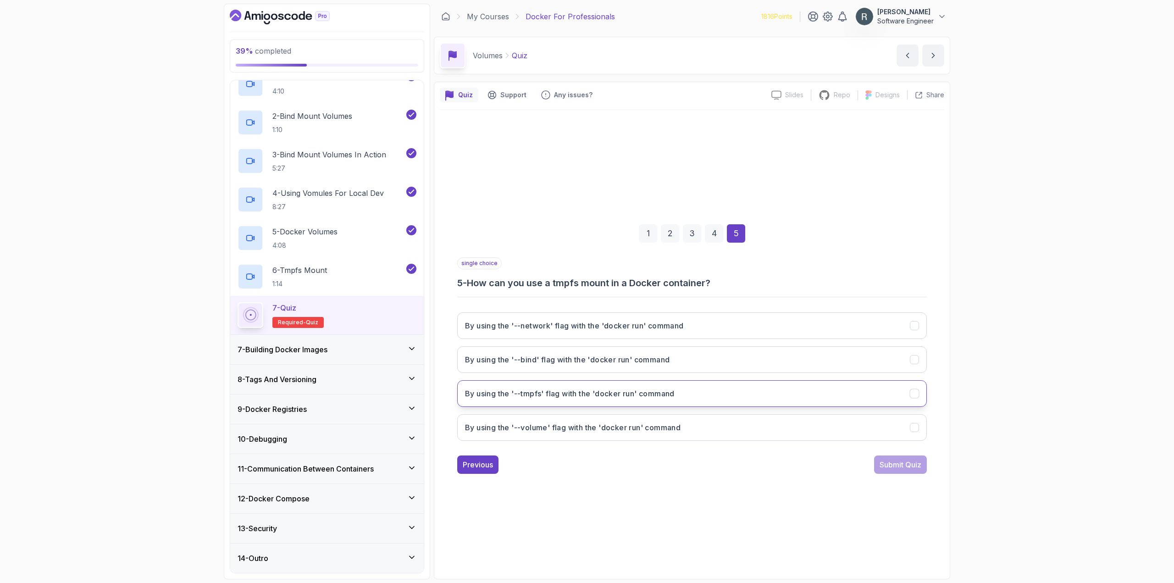
click at [836, 392] on button "By using the '--tmpfs' flag with the 'docker run' command" at bounding box center [692, 393] width 470 height 27
click at [905, 463] on div "Submit Quiz" at bounding box center [901, 464] width 42 height 11
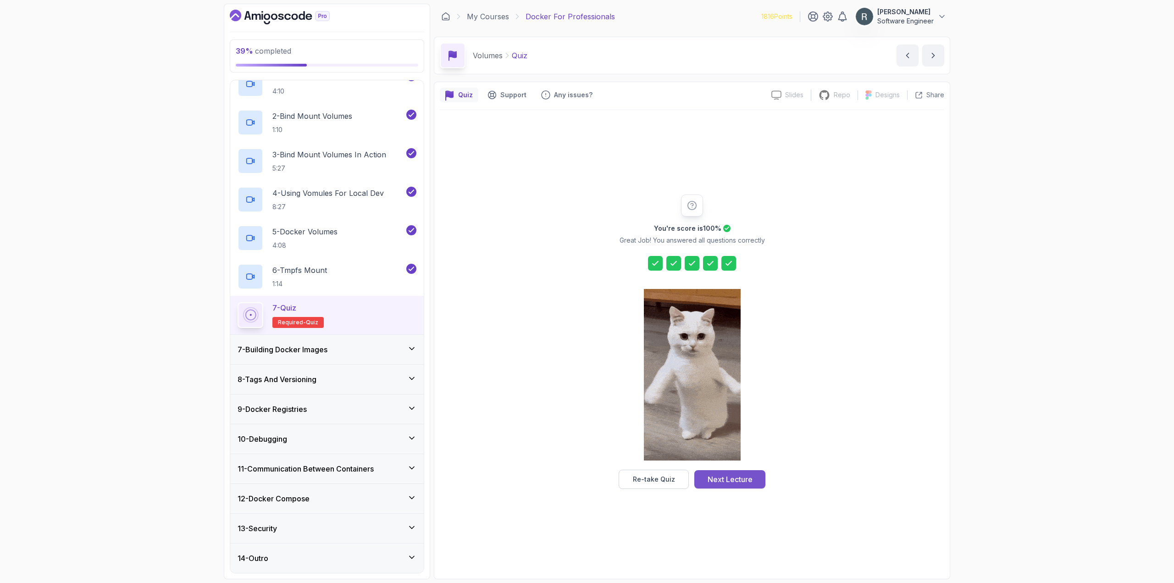
click at [736, 477] on div "Next Lecture" at bounding box center [730, 479] width 45 height 11
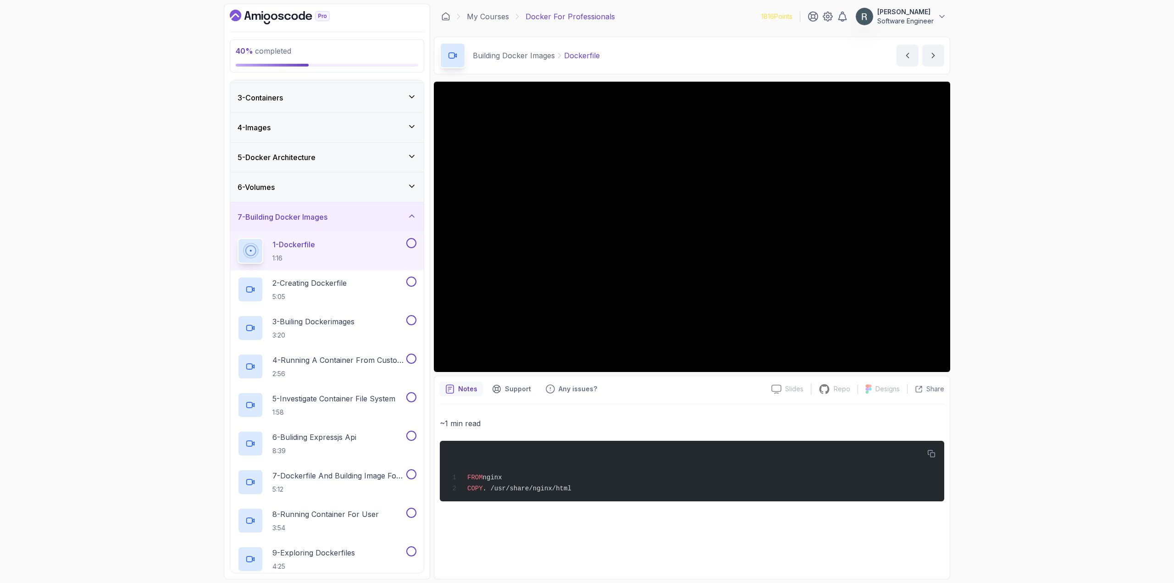
scroll to position [46, 0]
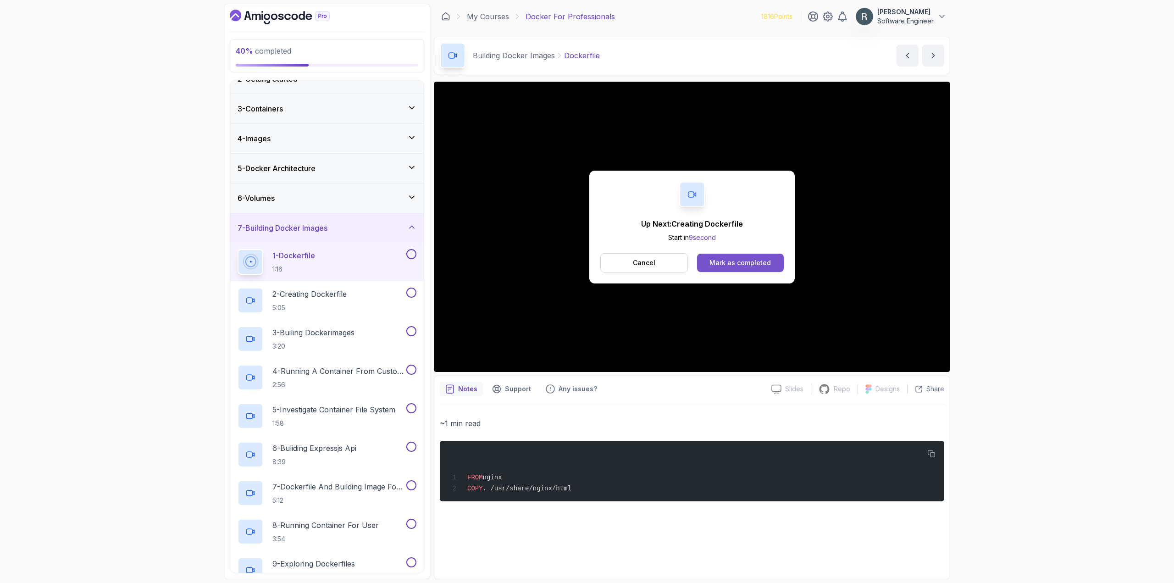
click at [744, 263] on div "Mark as completed" at bounding box center [740, 262] width 61 height 9
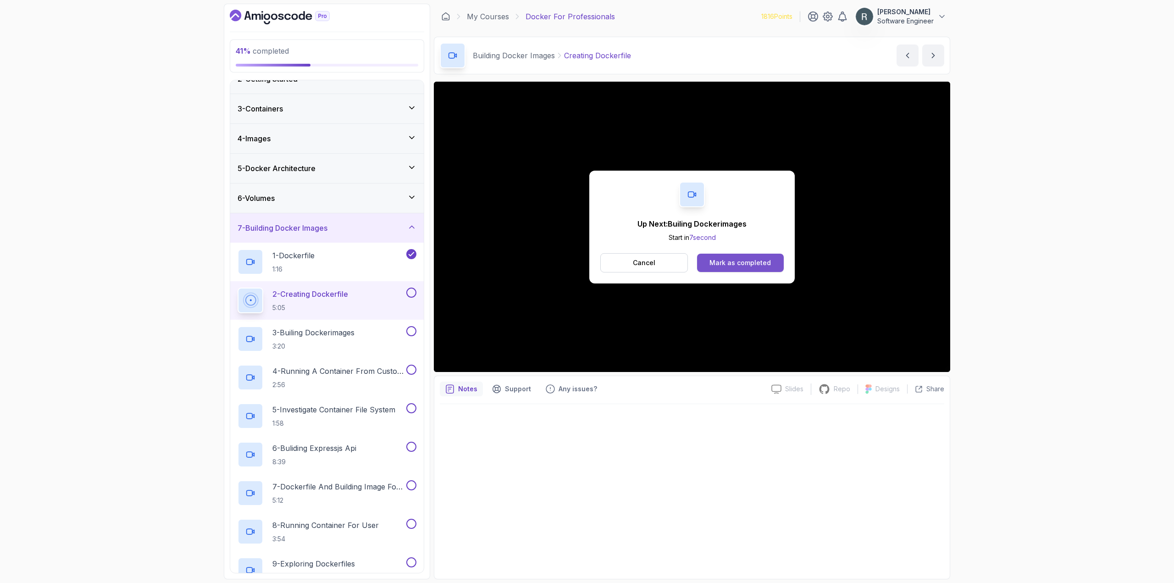
click at [734, 260] on div "Mark as completed" at bounding box center [740, 262] width 61 height 9
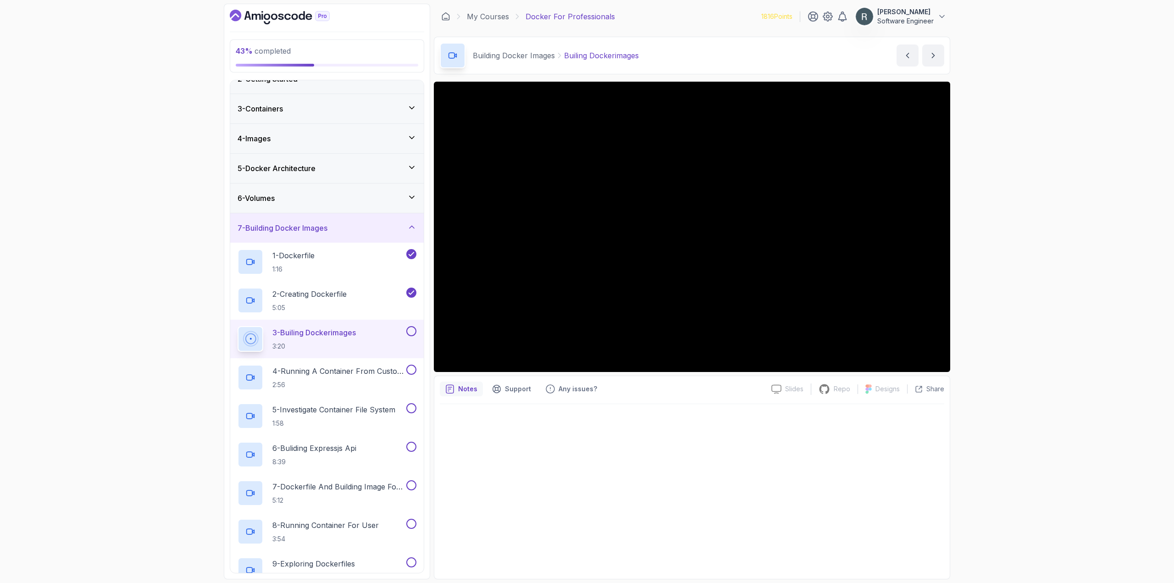
click at [411, 331] on button at bounding box center [411, 331] width 10 height 10
click at [394, 370] on p "4 - Running A Container From Custom Image" at bounding box center [338, 371] width 132 height 11
click at [413, 369] on button at bounding box center [411, 370] width 10 height 10
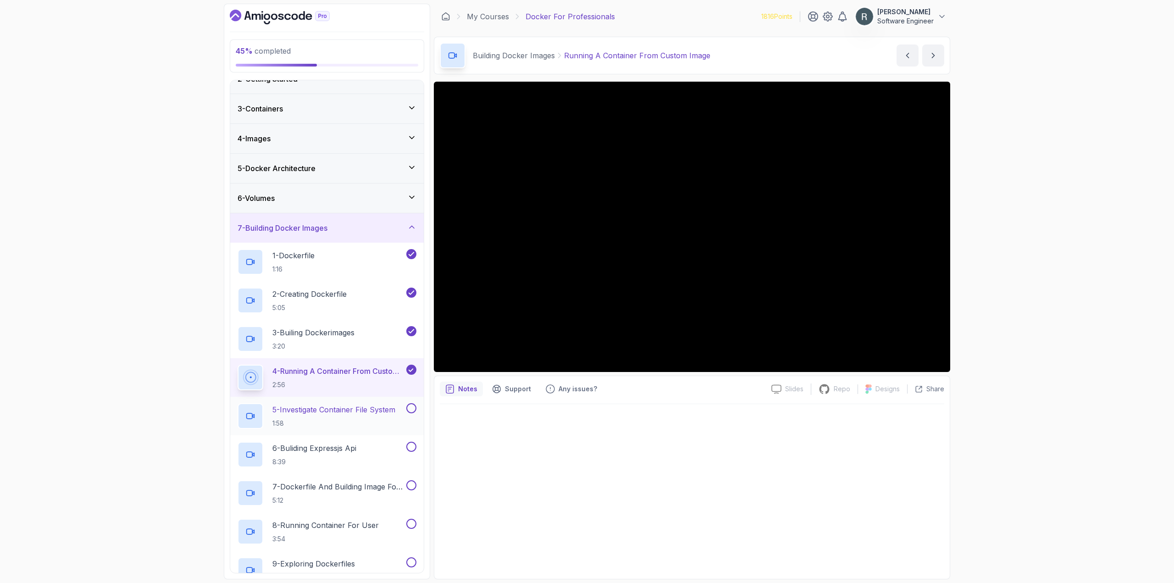
click at [370, 404] on p "5 - Investigate Container File System" at bounding box center [333, 409] width 123 height 11
click at [412, 409] on button at bounding box center [411, 408] width 10 height 10
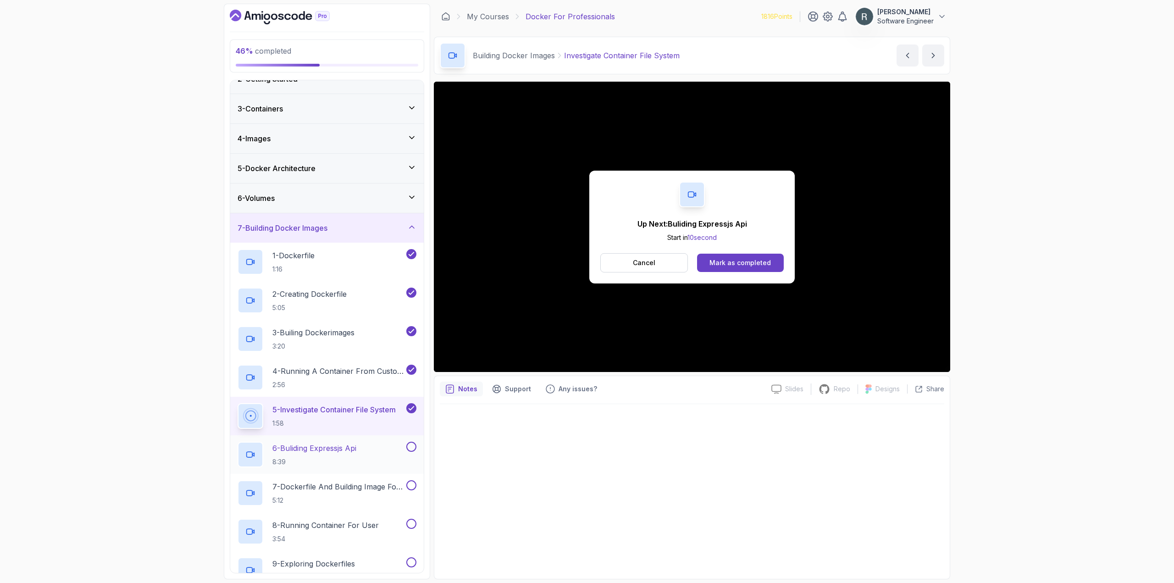
click at [390, 454] on div "6 - Buliding Expressjs Api 8:39" at bounding box center [321, 455] width 167 height 26
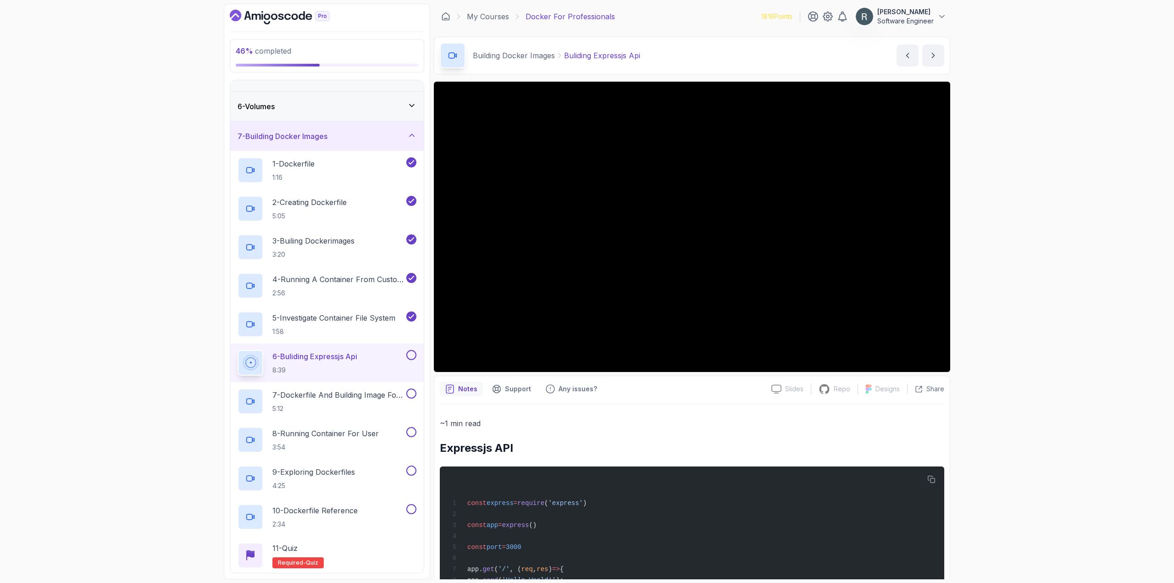
click at [413, 352] on button at bounding box center [411, 355] width 10 height 10
click at [369, 393] on p "7 - Dockerfile And Building Image For User" at bounding box center [338, 394] width 132 height 11
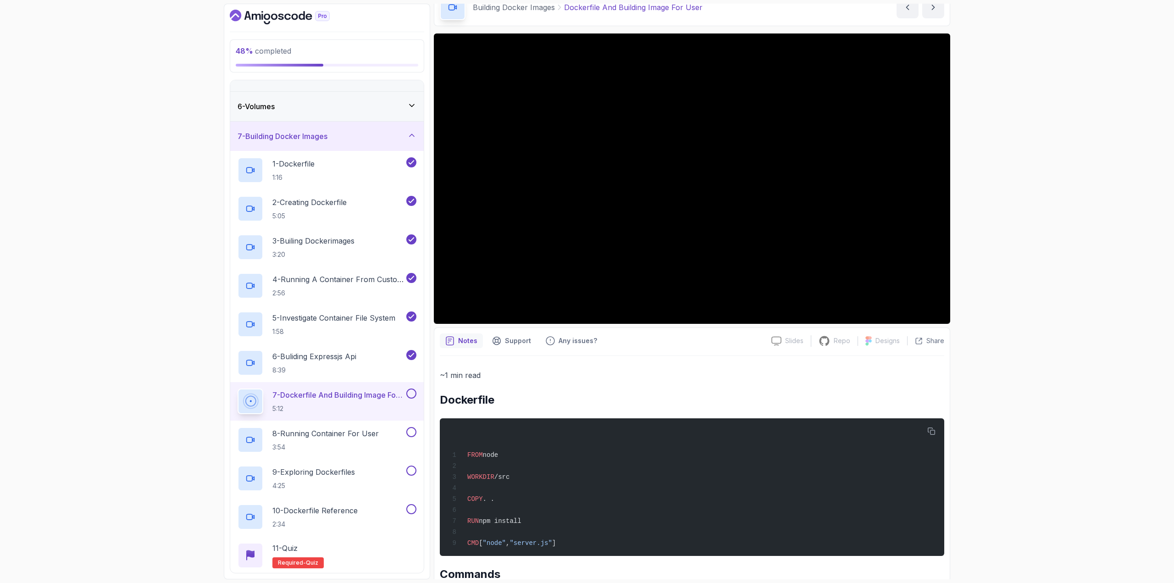
scroll to position [43, 0]
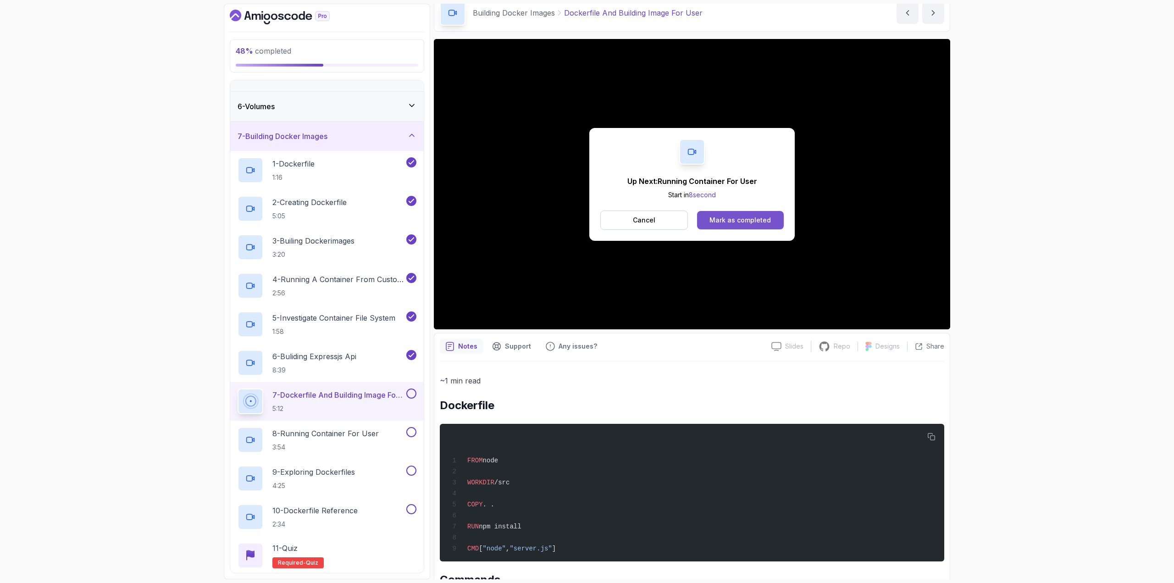
click at [729, 222] on div "Mark as completed" at bounding box center [740, 220] width 61 height 9
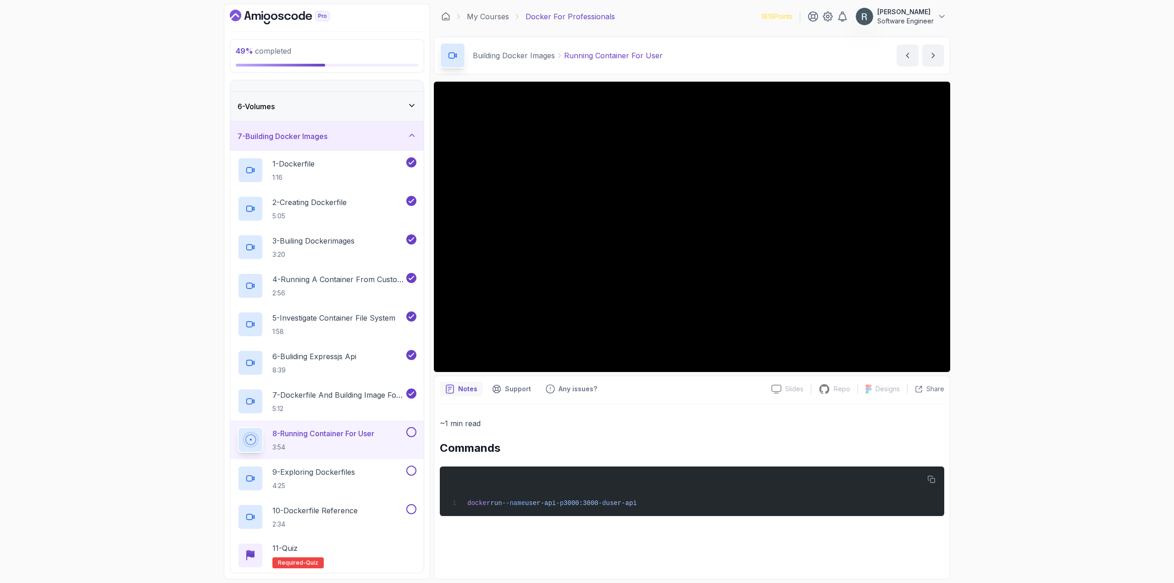
click at [412, 430] on button at bounding box center [411, 432] width 10 height 10
click at [375, 472] on div "9 - Exploring Dockerfiles 4:25" at bounding box center [321, 479] width 167 height 26
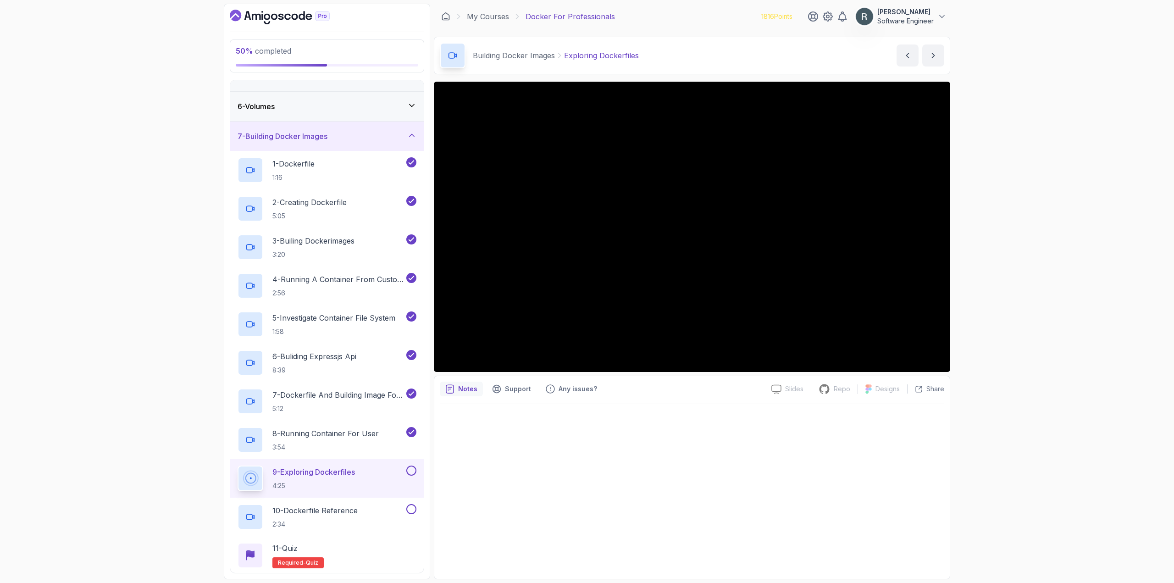
click at [414, 469] on button at bounding box center [411, 471] width 10 height 10
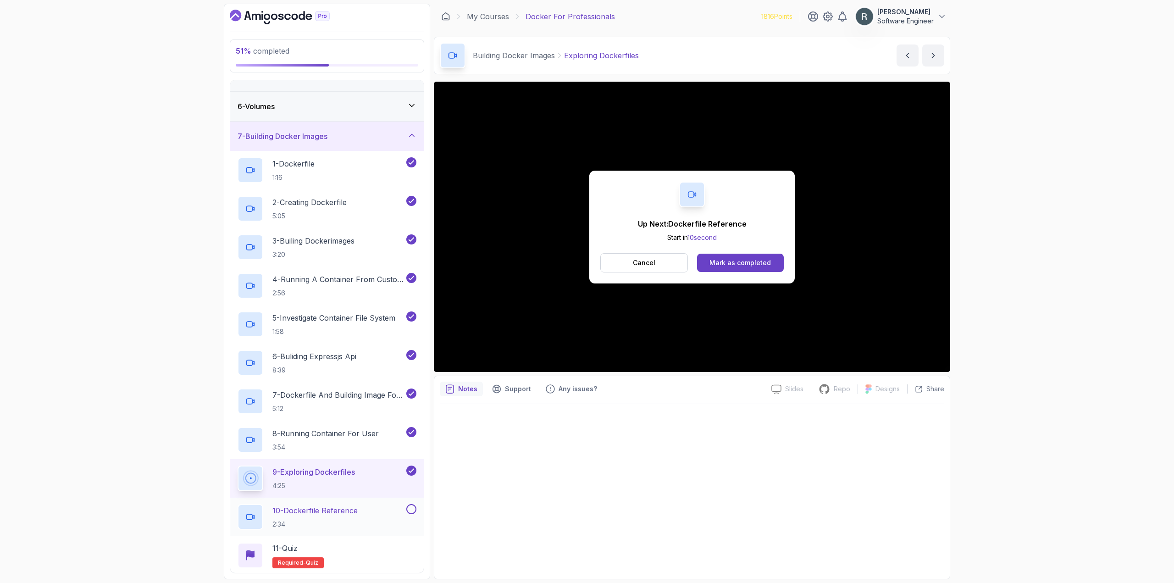
click at [397, 507] on div "10 - Dockerfile Reference 2:34" at bounding box center [321, 517] width 167 height 26
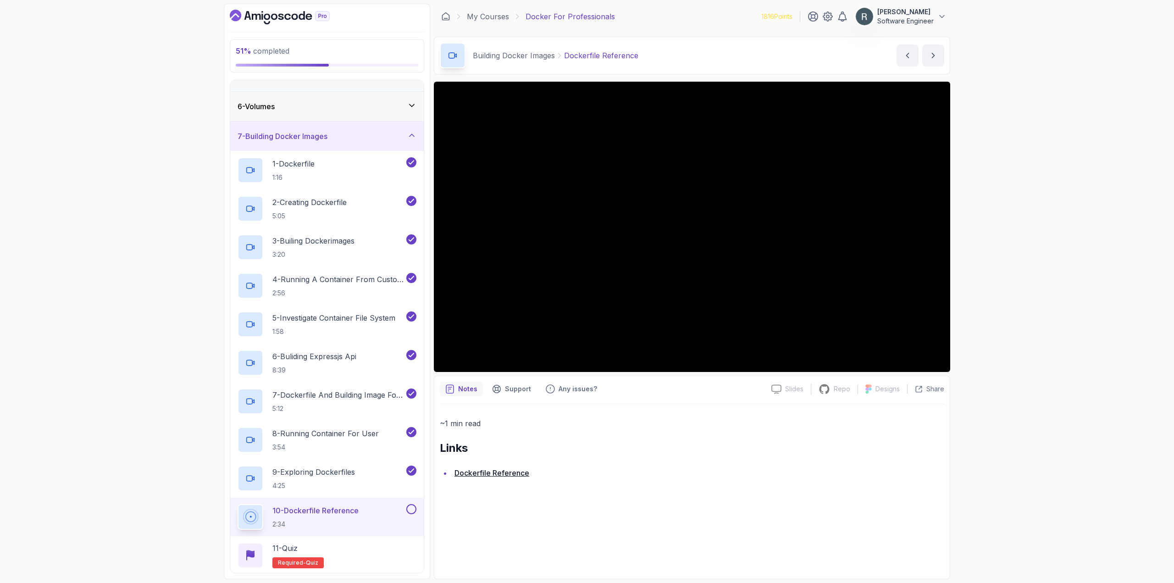
click at [409, 512] on button at bounding box center [411, 509] width 10 height 10
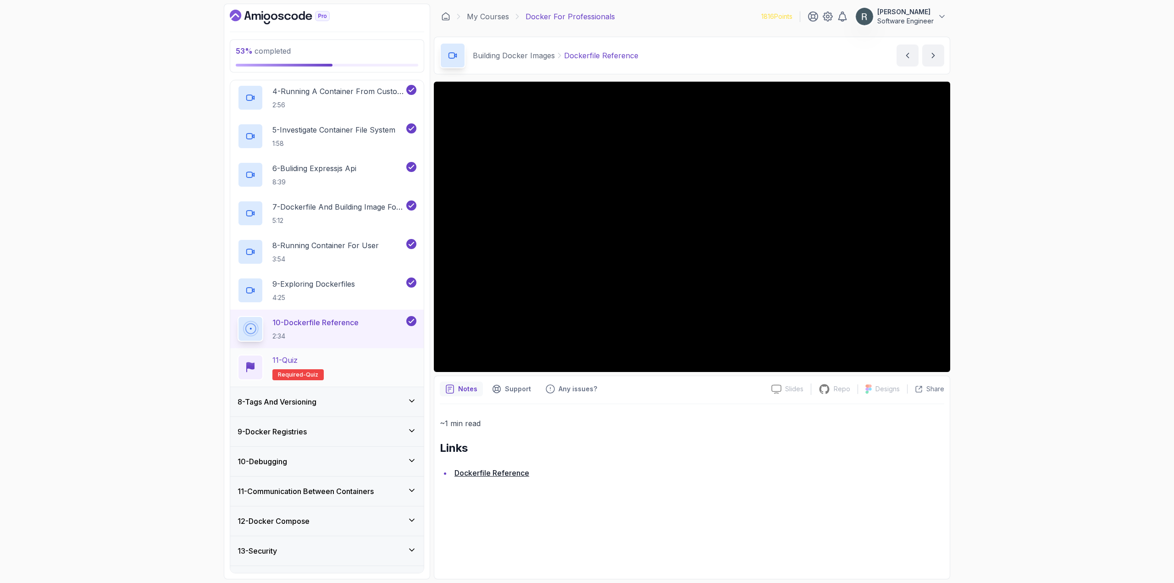
scroll to position [348, 0]
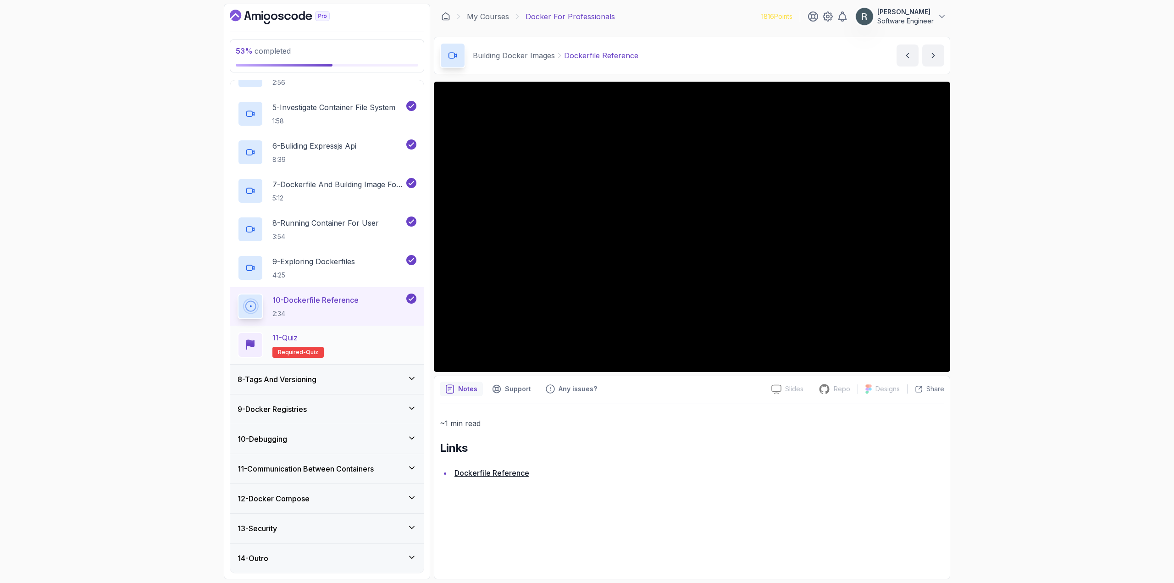
click at [369, 348] on div "11 - Quiz Required- quiz" at bounding box center [327, 345] width 179 height 26
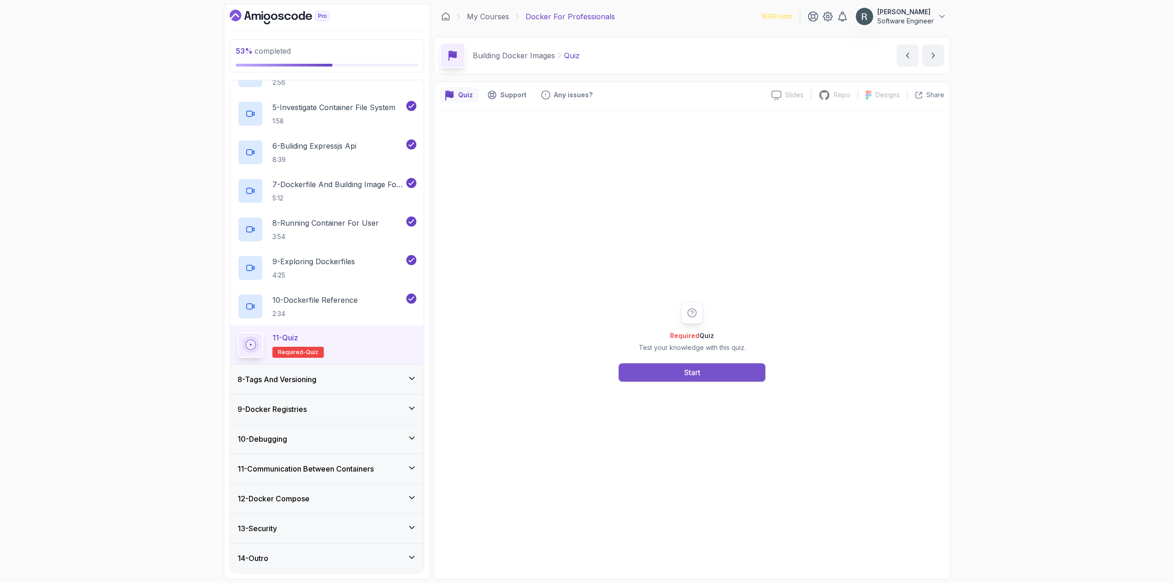
click at [651, 369] on button "Start" at bounding box center [692, 372] width 147 height 18
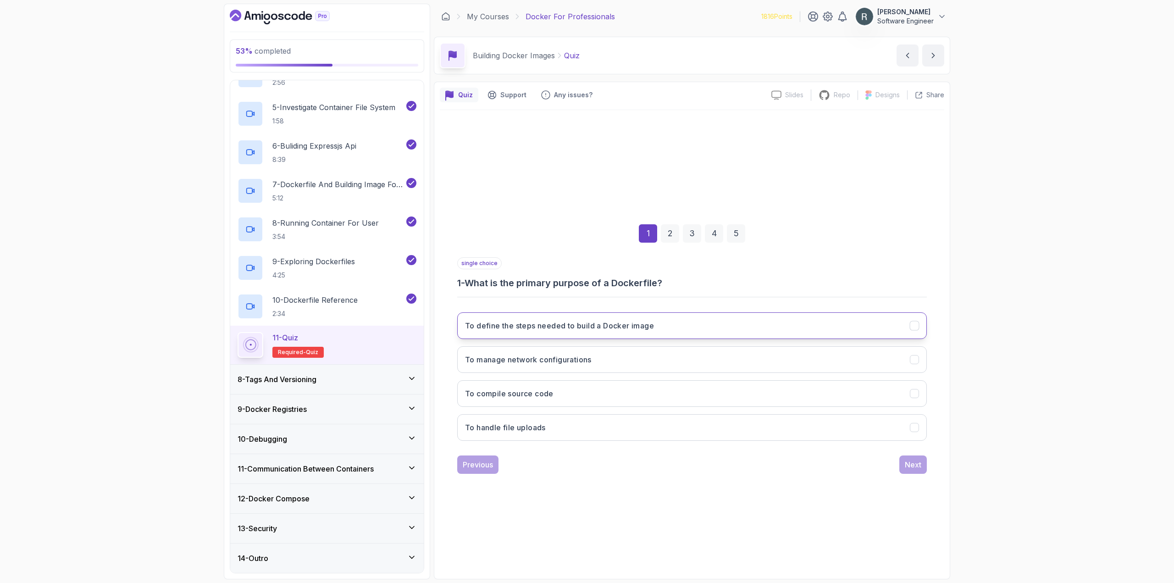
click at [654, 333] on button "To define the steps needed to build a Docker image" at bounding box center [692, 325] width 470 height 27
click at [912, 466] on div "Next" at bounding box center [913, 464] width 17 height 11
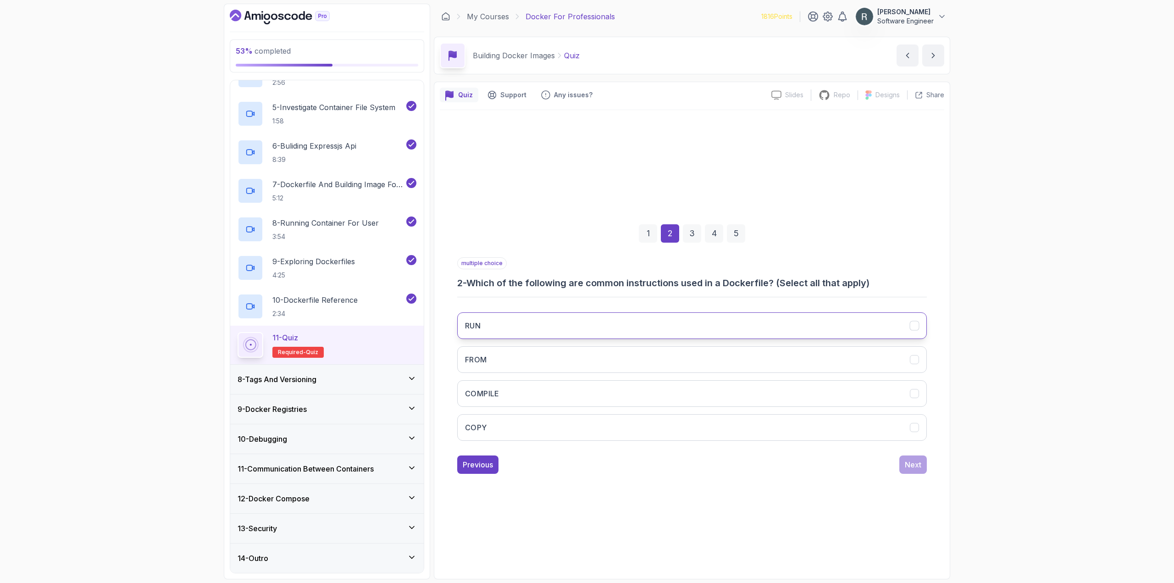
click at [649, 317] on button "RUN" at bounding box center [692, 325] width 470 height 27
click at [633, 345] on div "RUN FROM COMPILE COPY" at bounding box center [692, 376] width 470 height 143
click at [630, 355] on button "FROM" at bounding box center [692, 359] width 470 height 27
click at [612, 427] on button "COPY" at bounding box center [692, 427] width 470 height 27
click at [924, 462] on button "Next" at bounding box center [913, 464] width 28 height 18
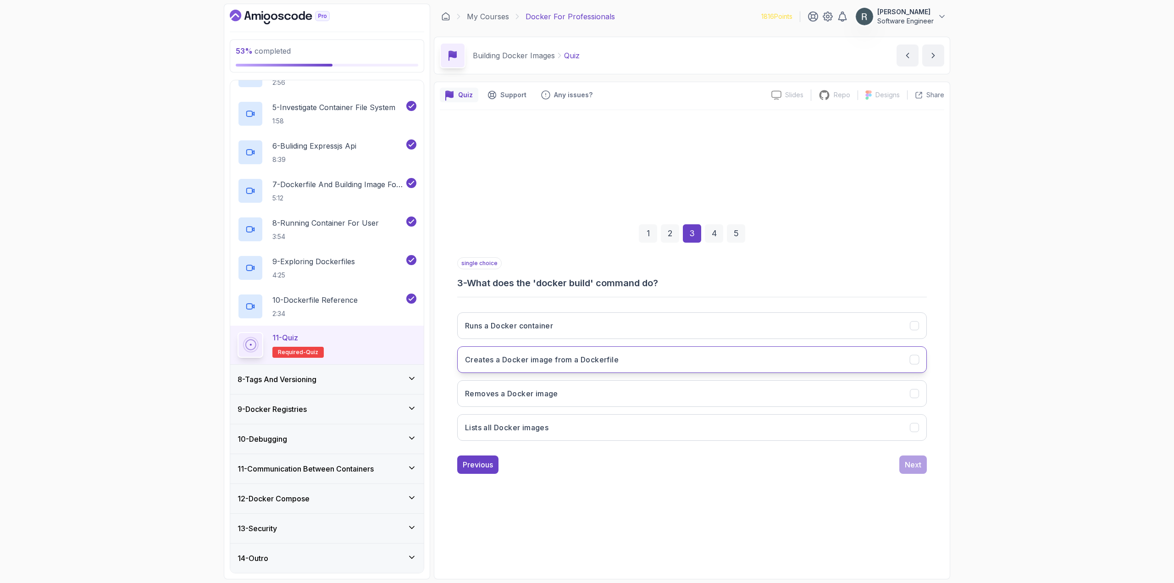
click at [836, 362] on button "Creates a Docker image from a Dockerfile" at bounding box center [692, 359] width 470 height 27
click at [917, 461] on div "Next" at bounding box center [913, 464] width 17 height 11
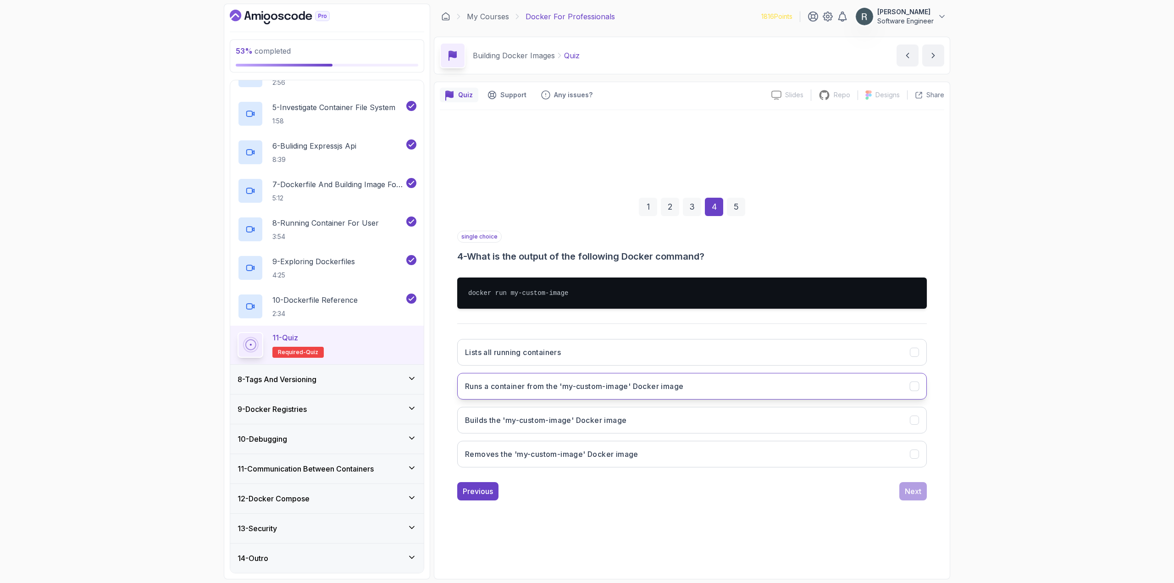
click at [750, 384] on button "Runs a container from the 'my-custom-image' Docker image" at bounding box center [692, 386] width 470 height 27
click at [918, 479] on div "single choice 4 - What is the output of the following Docker command? docker ru…" at bounding box center [692, 366] width 470 height 270
click at [916, 486] on div "Next" at bounding box center [913, 491] width 17 height 11
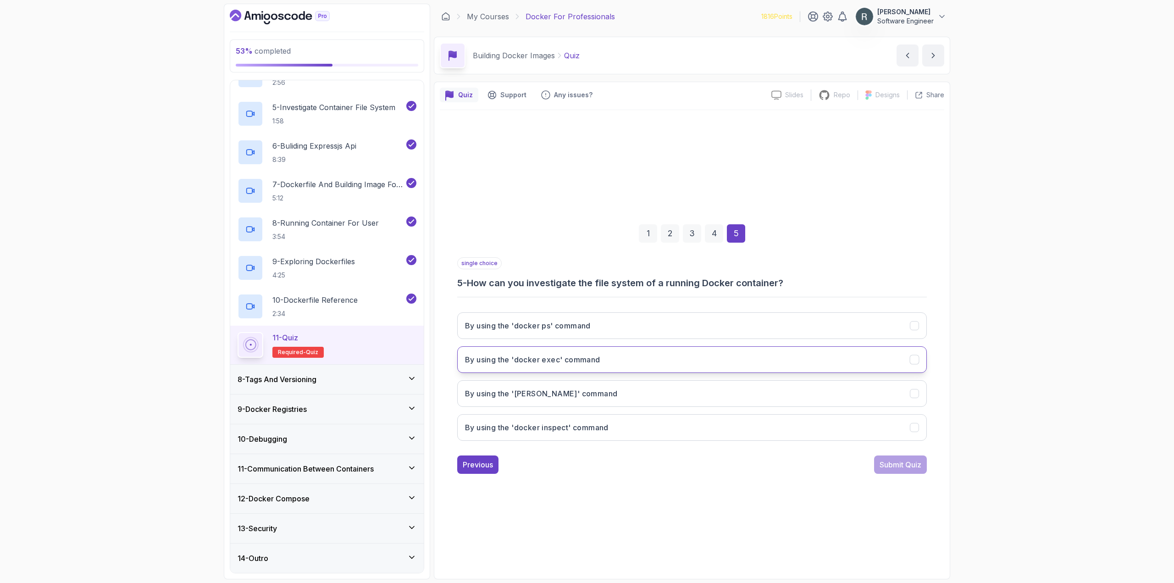
click at [785, 354] on button "By using the 'docker exec' command" at bounding box center [692, 359] width 470 height 27
click at [894, 466] on div "Submit Quiz" at bounding box center [901, 464] width 42 height 11
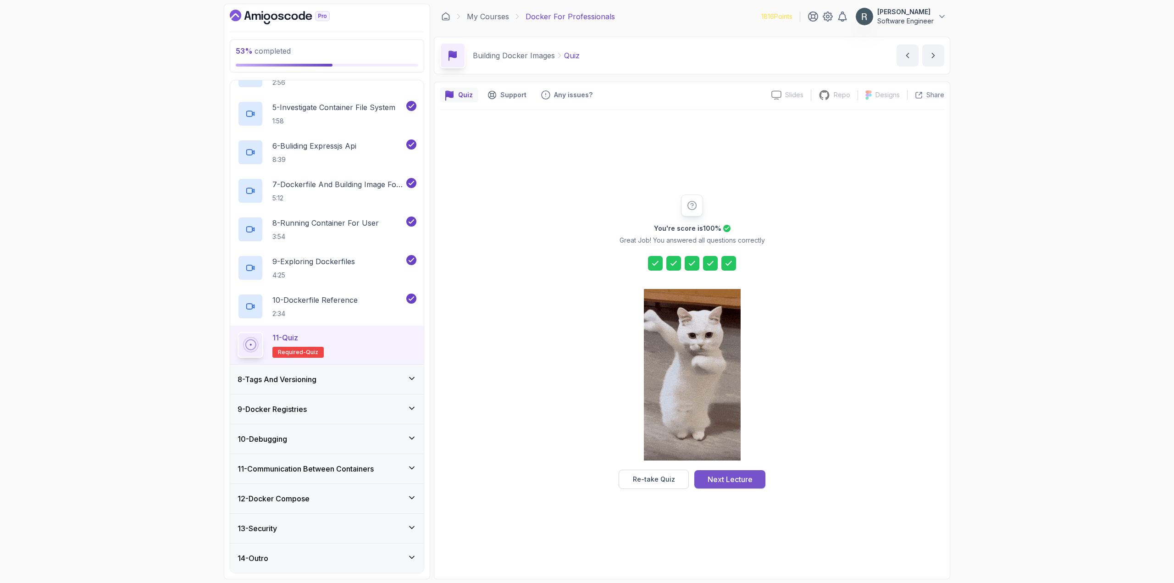
click at [736, 474] on div "Next Lecture" at bounding box center [730, 479] width 45 height 11
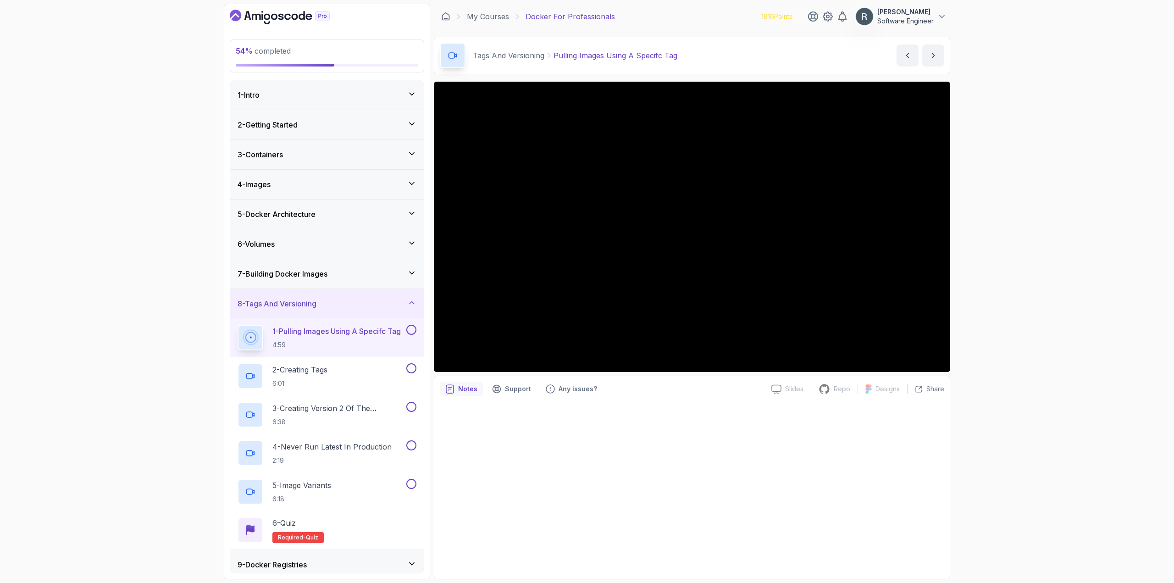
click at [410, 331] on button at bounding box center [411, 330] width 10 height 10
click at [380, 375] on div "2 - Creating Tags 6:01" at bounding box center [321, 376] width 167 height 26
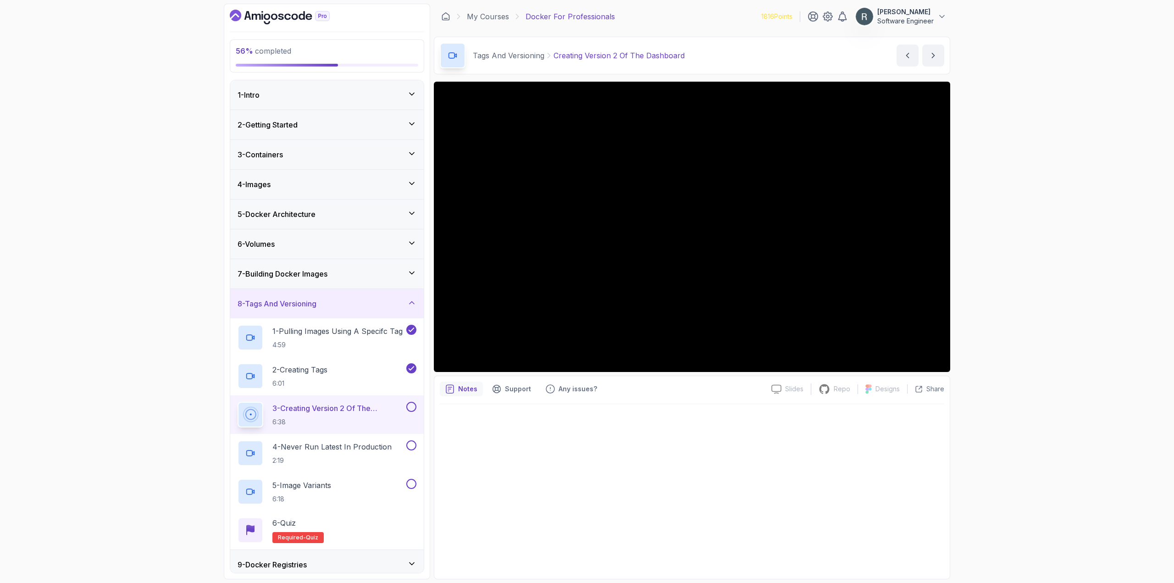
click at [410, 409] on button at bounding box center [411, 407] width 10 height 10
click at [386, 453] on h2 "4 - Never Run Latest In Production 2:19" at bounding box center [331, 453] width 119 height 24
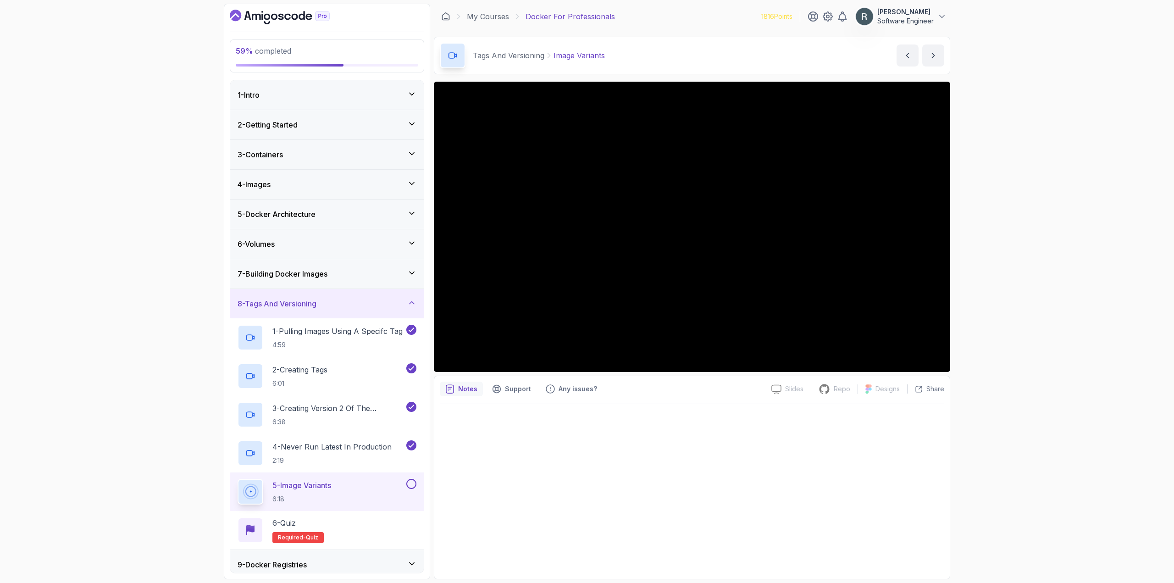
click at [410, 486] on button at bounding box center [411, 484] width 10 height 10
click at [317, 520] on div "6 - Quiz" at bounding box center [297, 522] width 51 height 11
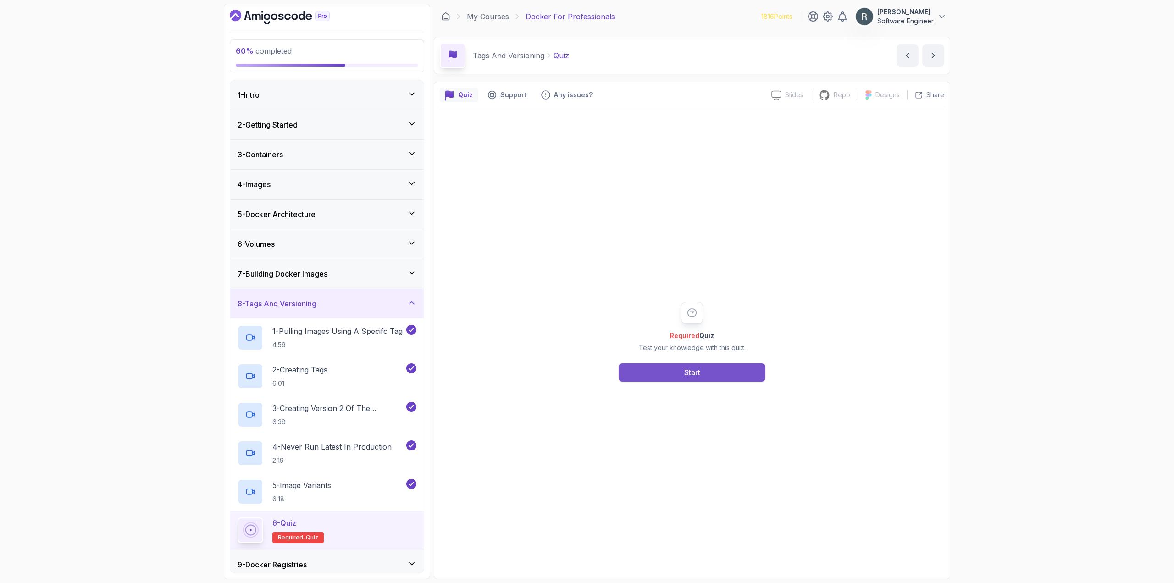
click at [662, 372] on button "Start" at bounding box center [692, 372] width 147 height 18
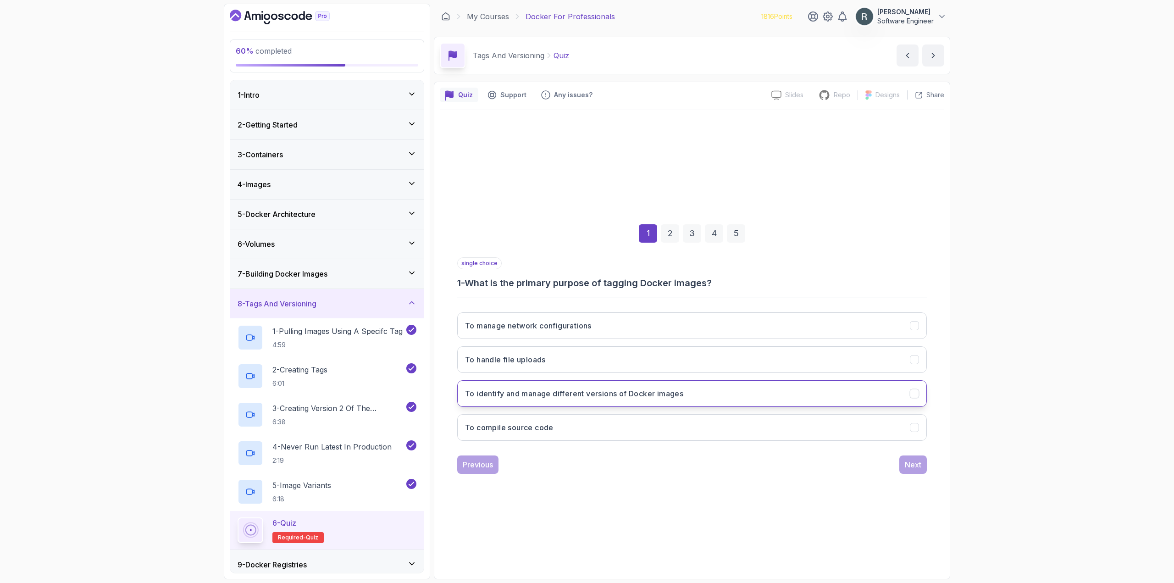
click at [654, 401] on button "To identify and manage different versions of Docker images" at bounding box center [692, 393] width 470 height 27
click at [917, 458] on button "Next" at bounding box center [913, 464] width 28 height 18
click at [805, 384] on button "Create descriptive tags" at bounding box center [692, 393] width 470 height 27
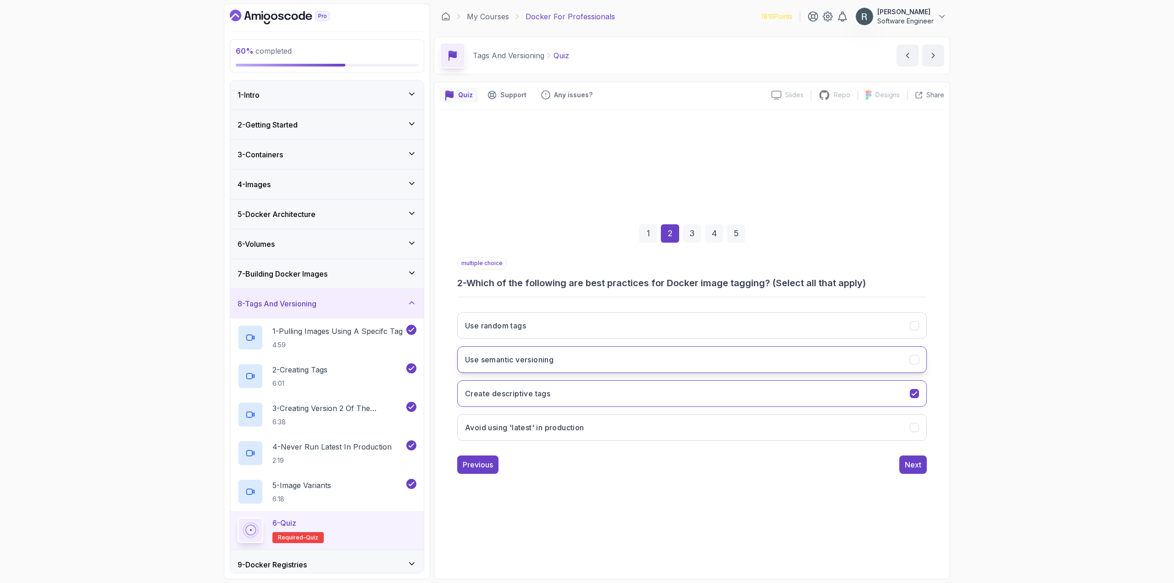
click at [801, 367] on button "Use semantic versioning" at bounding box center [692, 359] width 470 height 27
click at [877, 433] on button "Avoid using 'latest' in production" at bounding box center [692, 427] width 470 height 27
click at [917, 462] on div "Next" at bounding box center [913, 464] width 17 height 11
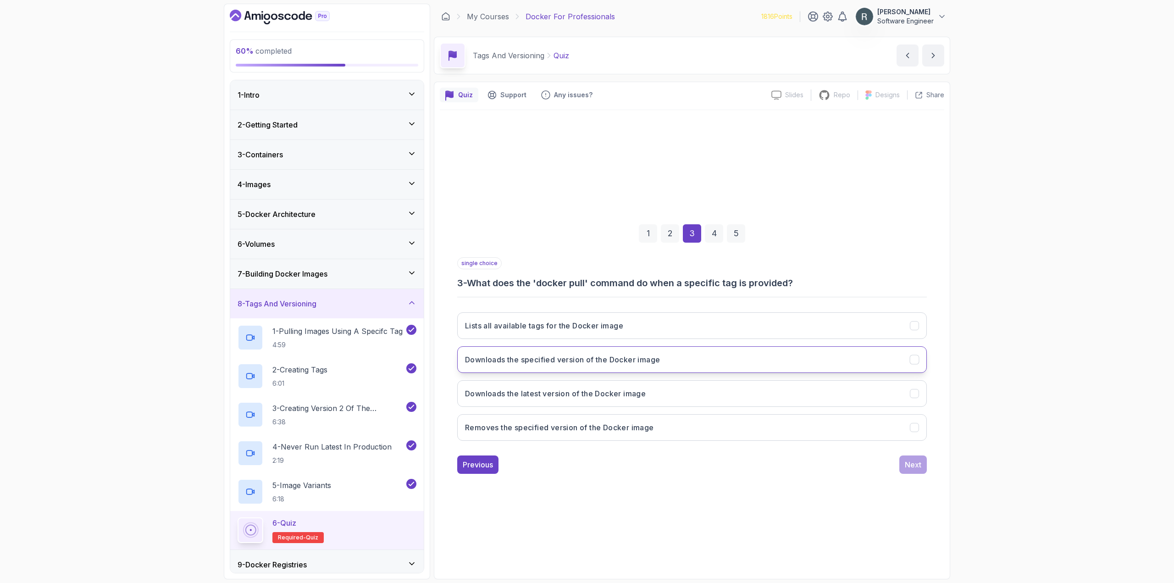
click at [747, 359] on button "Downloads the specified version of the Docker image" at bounding box center [692, 359] width 470 height 27
click at [911, 472] on button "Next" at bounding box center [913, 464] width 28 height 18
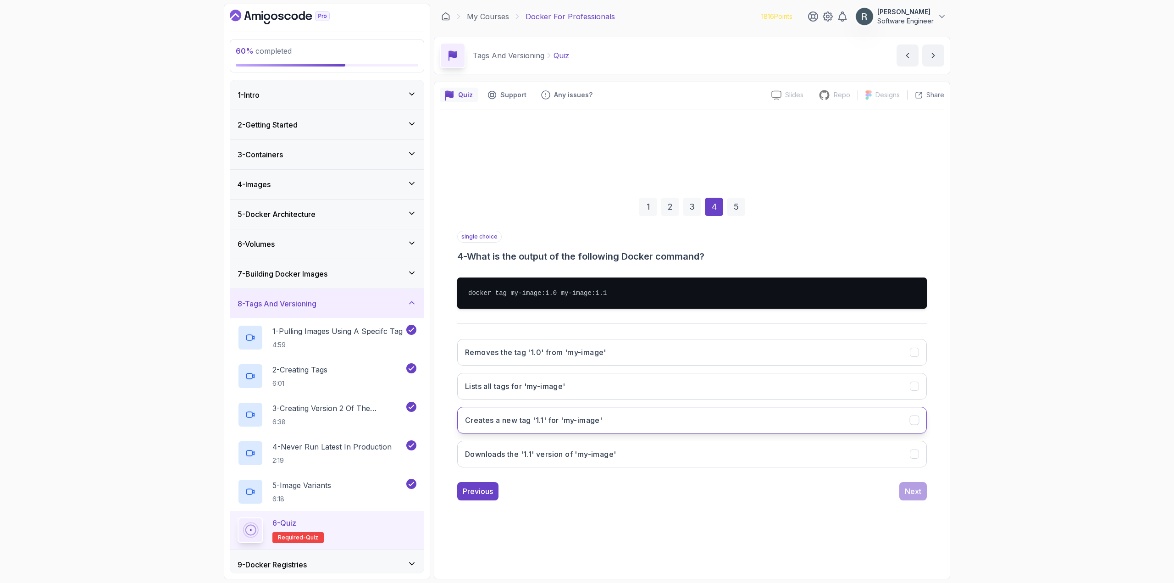
click at [802, 417] on button "Creates a new tag '1.1' for 'my-image'" at bounding box center [692, 420] width 470 height 27
click at [916, 488] on div "Next" at bounding box center [913, 491] width 17 height 11
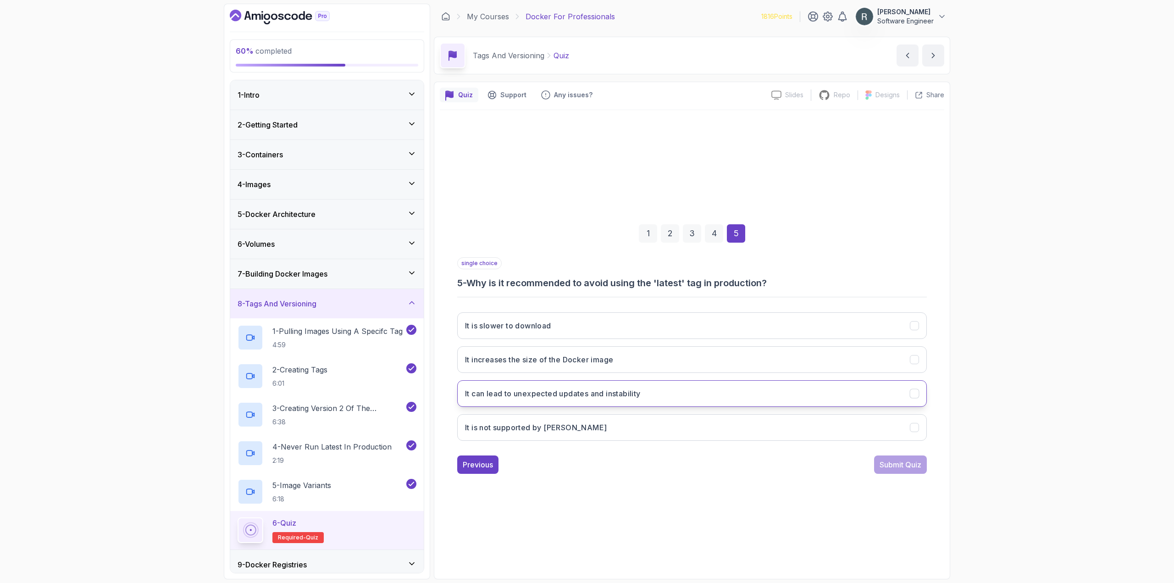
click at [728, 394] on button "It can lead to unexpected updates and instability" at bounding box center [692, 393] width 470 height 27
click at [906, 467] on div "Submit Quiz" at bounding box center [901, 464] width 42 height 11
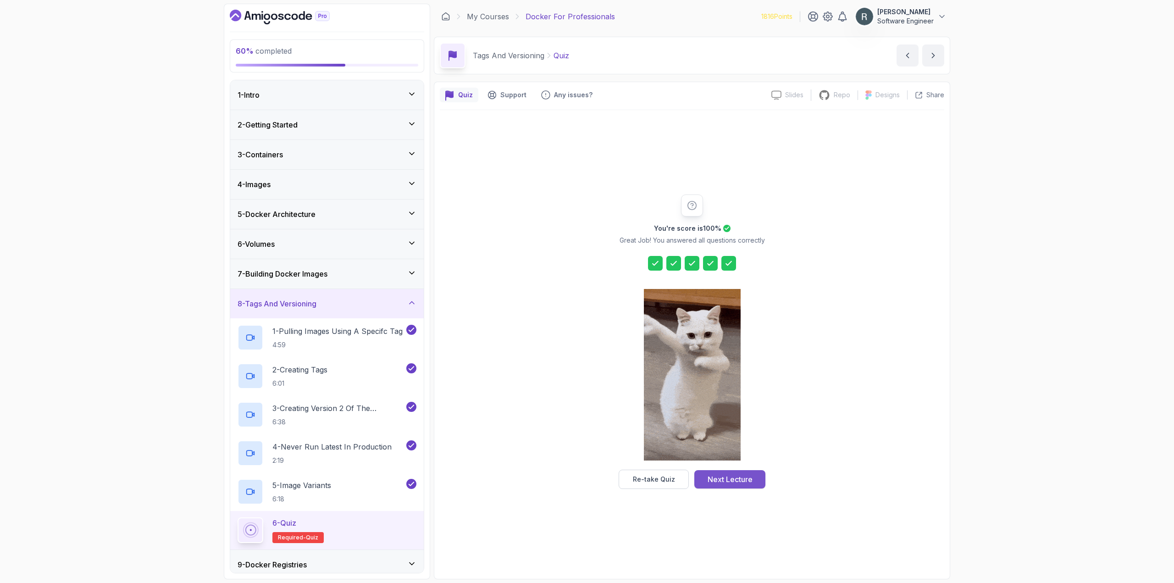
click at [744, 476] on div "Next Lecture" at bounding box center [730, 479] width 45 height 11
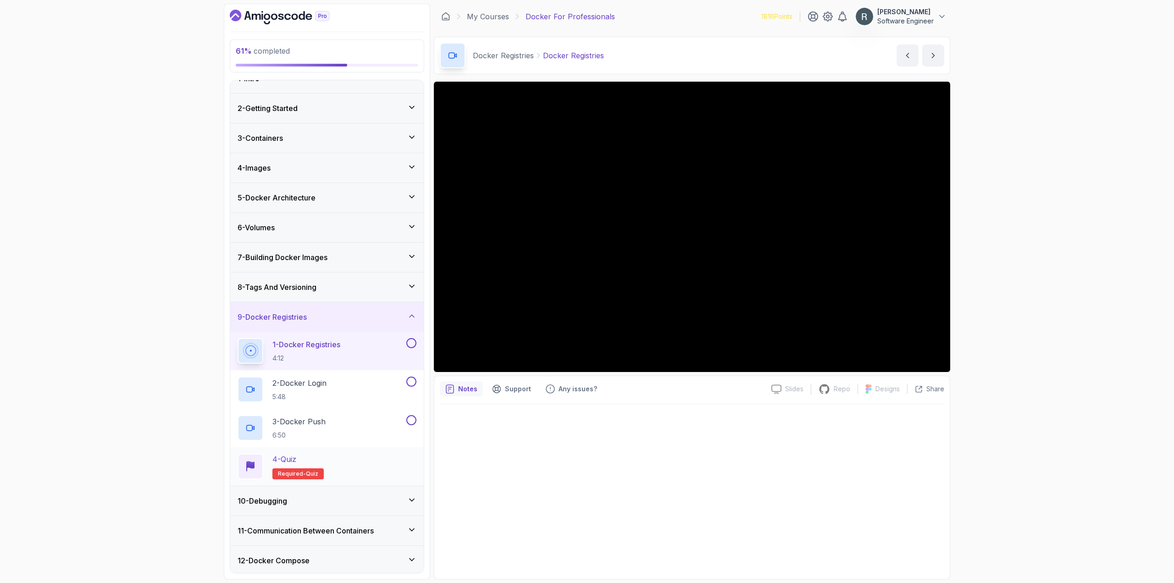
scroll to position [78, 0]
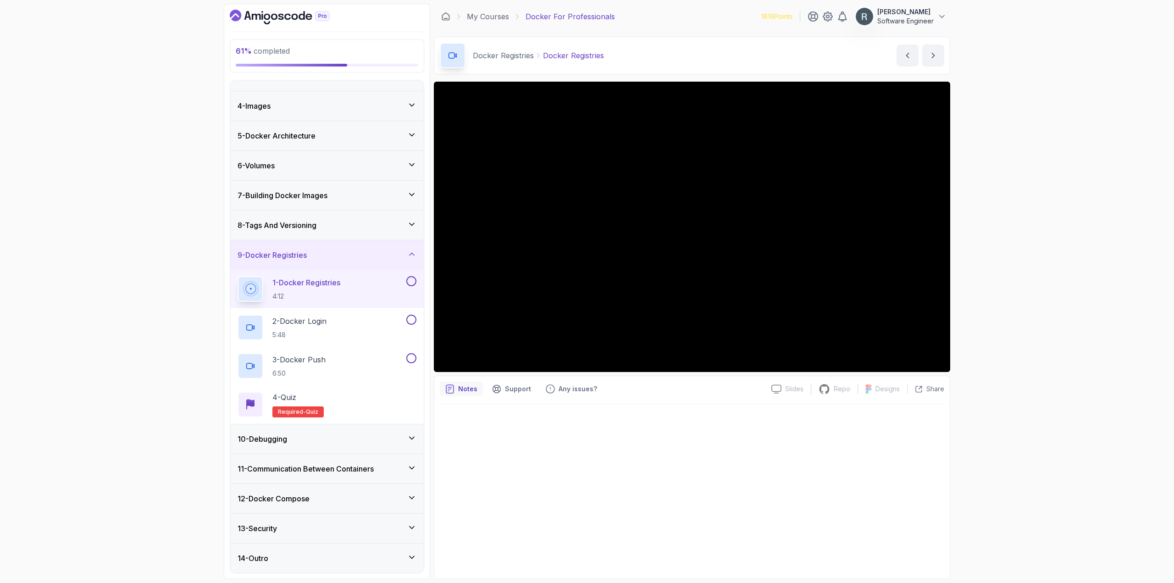
click at [411, 279] on button at bounding box center [411, 281] width 10 height 10
click at [413, 319] on button at bounding box center [411, 320] width 10 height 10
click at [412, 358] on button at bounding box center [411, 358] width 10 height 10
click at [370, 407] on div "4 - Quiz Required- quiz" at bounding box center [327, 405] width 179 height 26
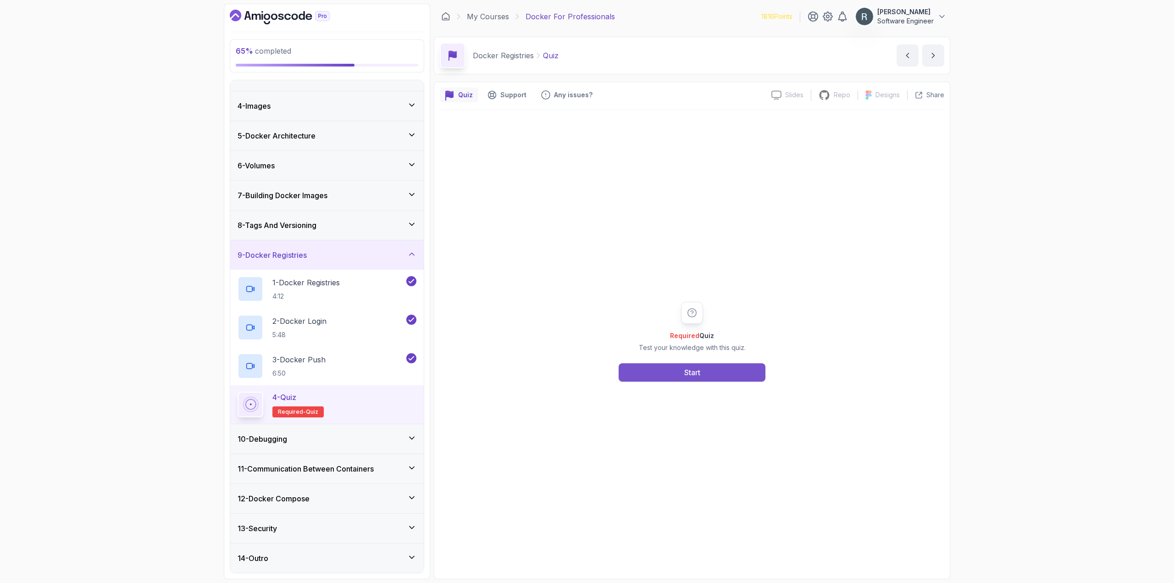
click at [699, 367] on div "Start" at bounding box center [692, 372] width 16 height 11
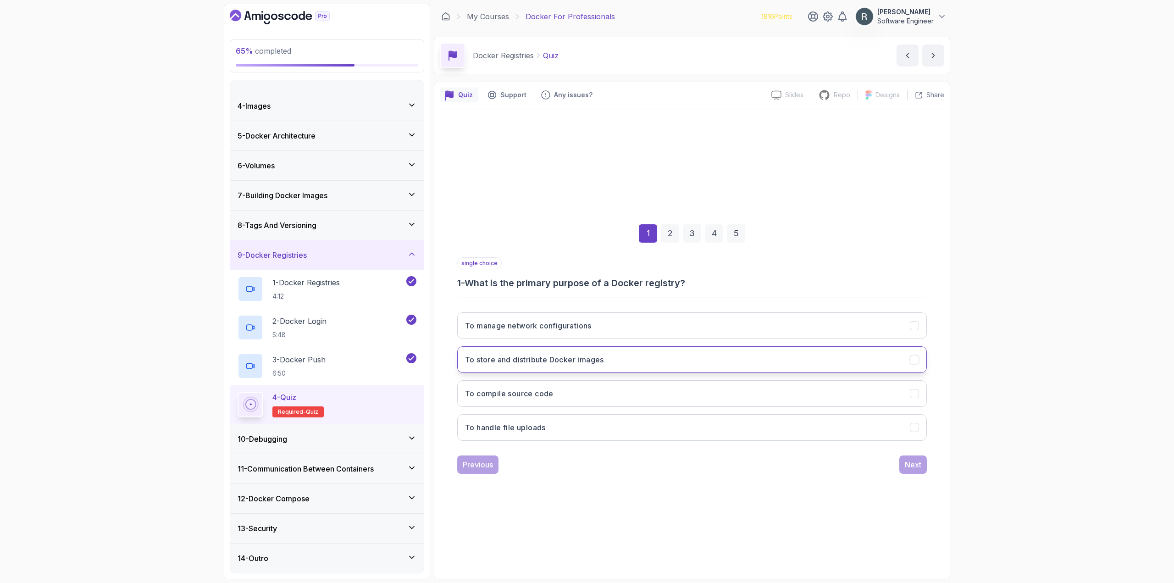
click at [695, 360] on button "To store and distribute Docker images" at bounding box center [692, 359] width 470 height 27
click at [906, 459] on button "Next" at bounding box center [913, 464] width 28 height 18
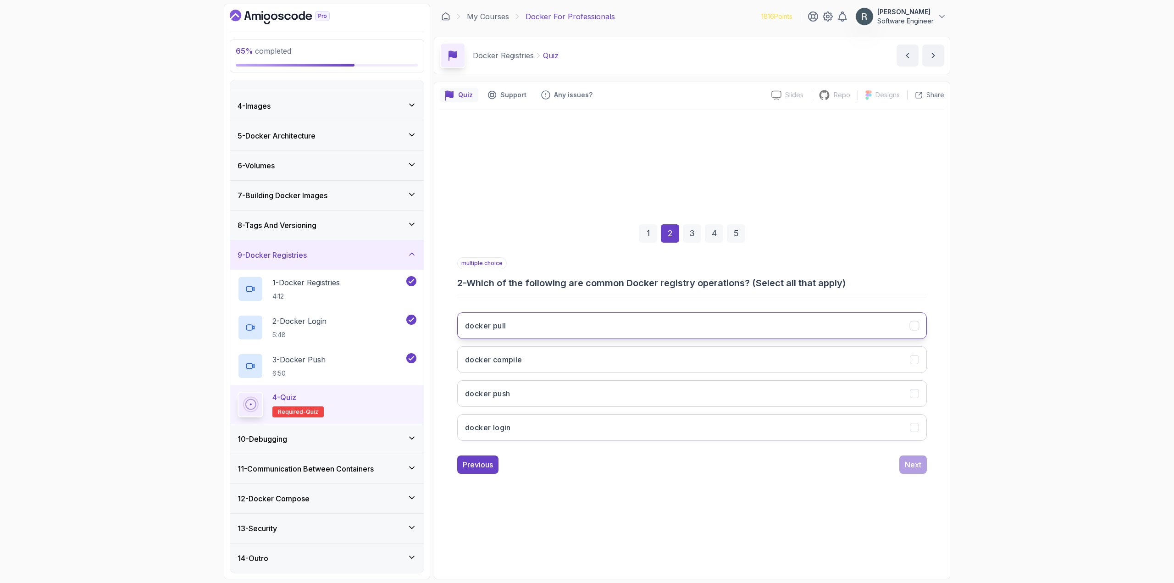
click at [700, 327] on button "docker pull" at bounding box center [692, 325] width 470 height 27
click at [705, 398] on button "docker push" at bounding box center [692, 393] width 470 height 27
click at [691, 439] on button "docker login" at bounding box center [692, 427] width 470 height 27
click at [912, 465] on div "Next" at bounding box center [913, 464] width 17 height 11
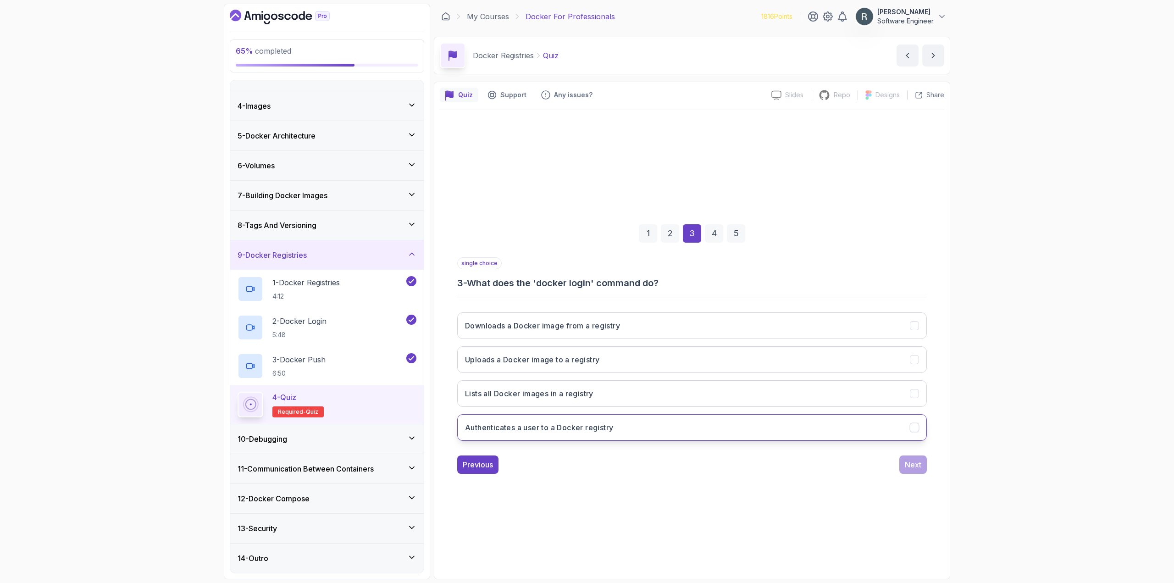
click at [785, 435] on button "Authenticates a user to a Docker registry" at bounding box center [692, 427] width 470 height 27
click at [908, 466] on div "Next" at bounding box center [913, 464] width 17 height 11
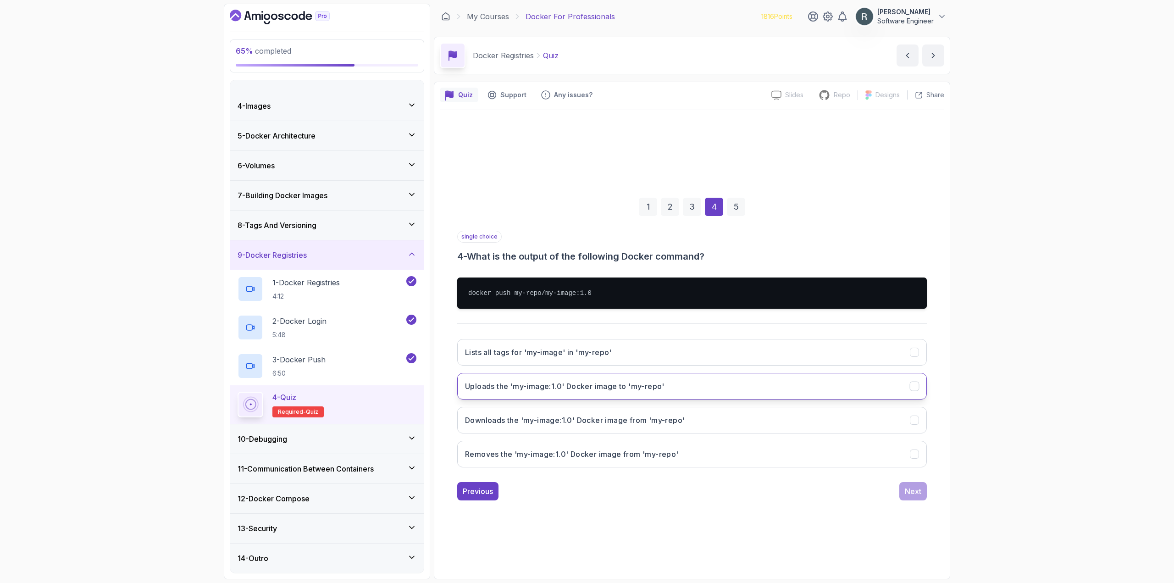
click at [771, 377] on button "Uploads the 'my-image:1.0' Docker image to 'my-repo'" at bounding box center [692, 386] width 470 height 27
click at [916, 489] on div "Next" at bounding box center [913, 491] width 17 height 11
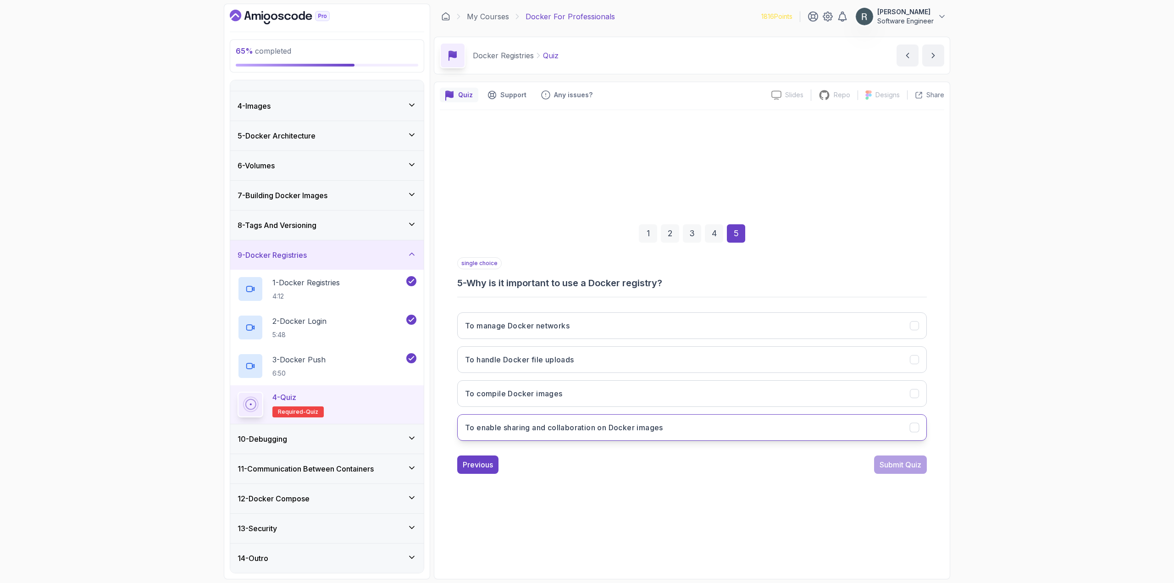
click at [583, 418] on button "To enable sharing and collaboration on Docker images" at bounding box center [692, 427] width 470 height 27
click at [883, 461] on div "Submit Quiz" at bounding box center [901, 464] width 42 height 11
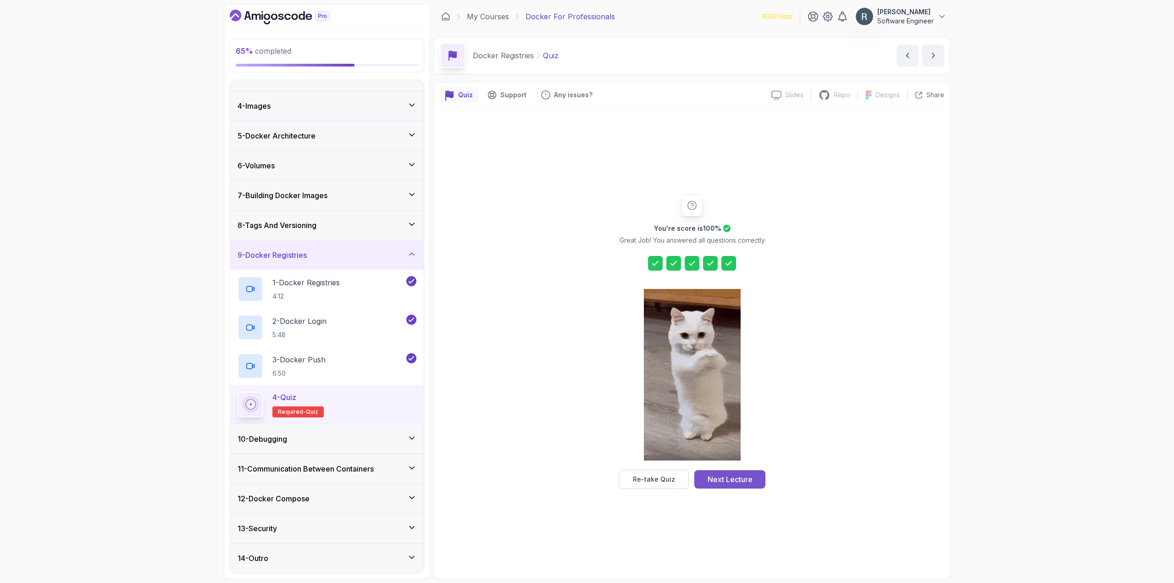
click at [746, 484] on div "Next Lecture" at bounding box center [730, 479] width 45 height 11
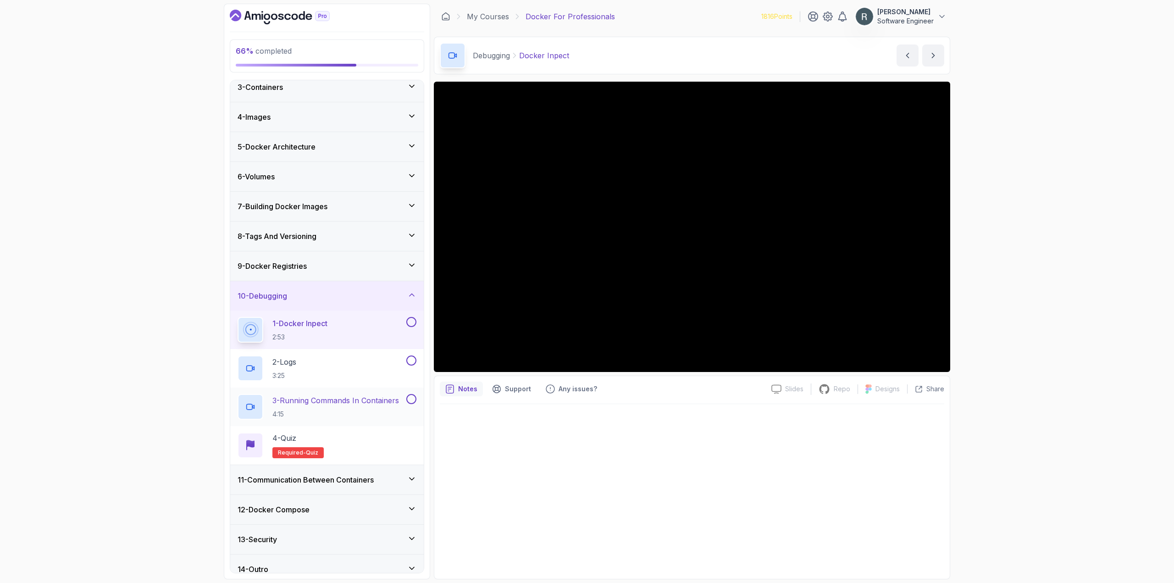
scroll to position [78, 0]
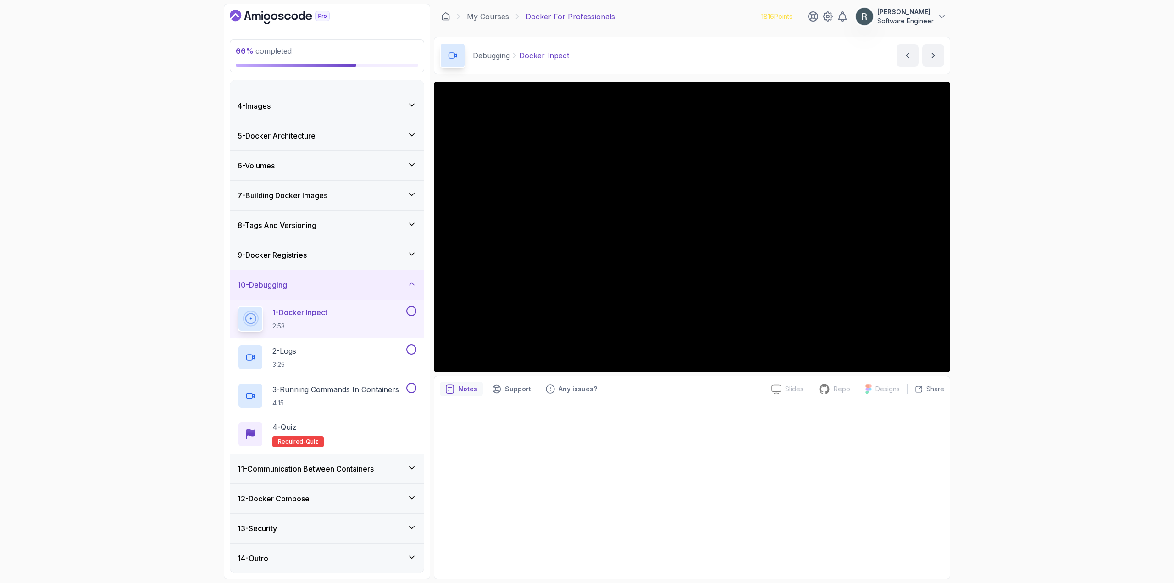
click at [979, 303] on div "66 % completed 1 - Intro 2 - Getting Started 3 - Containers 4 - Images 5 - Dock…" at bounding box center [587, 291] width 1174 height 583
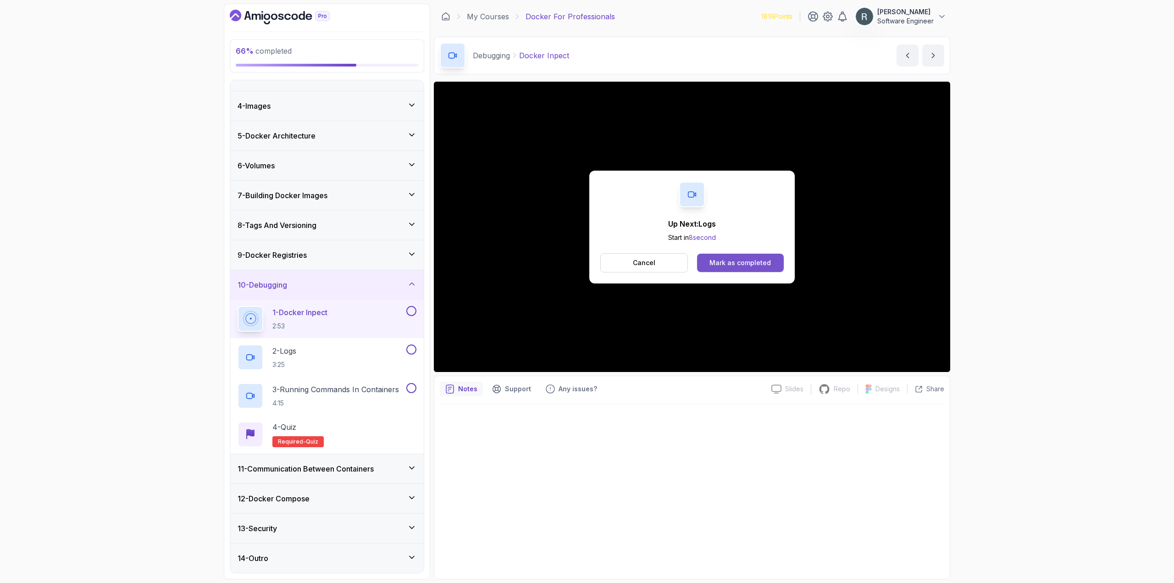
click at [730, 257] on button "Mark as completed" at bounding box center [740, 263] width 87 height 18
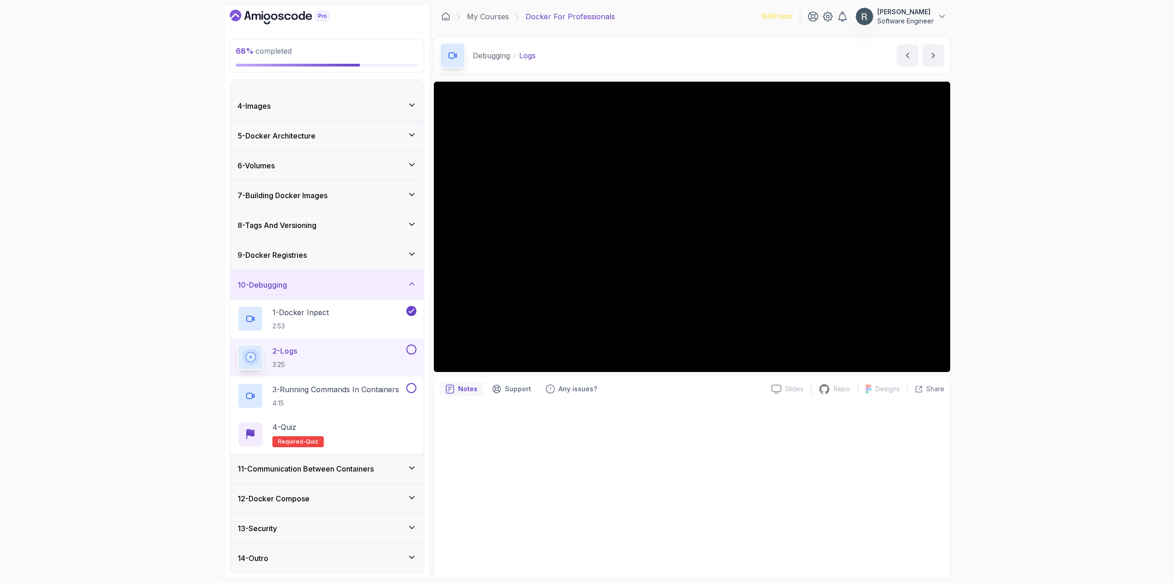
click at [413, 349] on button at bounding box center [411, 349] width 10 height 10
click at [396, 384] on p "3 - Running Commands In Containers" at bounding box center [335, 389] width 127 height 11
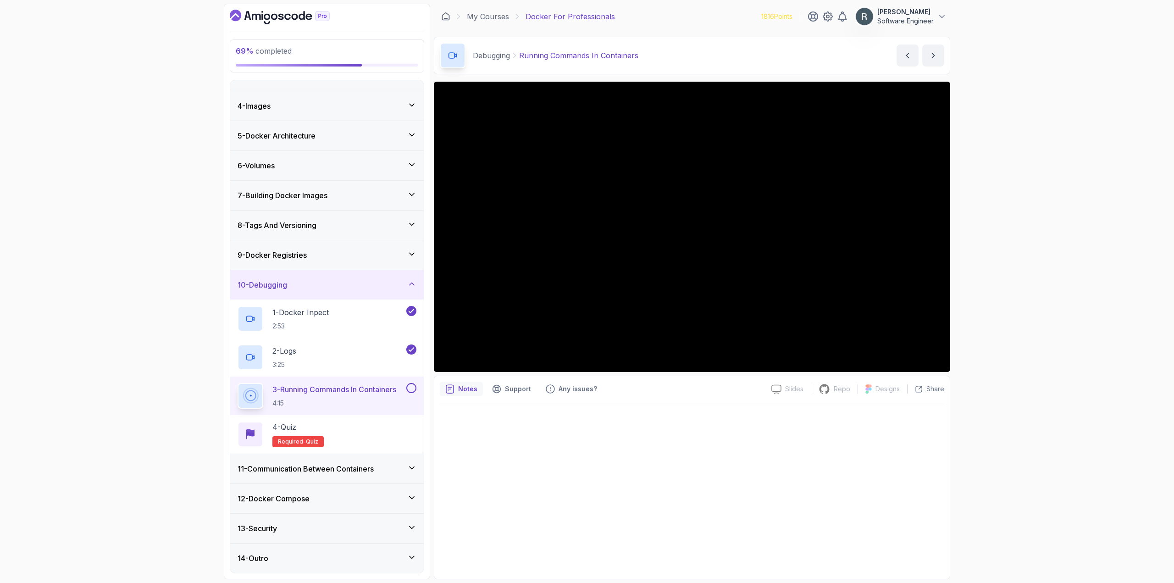
click at [407, 386] on button at bounding box center [411, 388] width 10 height 10
click at [370, 428] on div "4 - Quiz Required- quiz" at bounding box center [327, 435] width 179 height 26
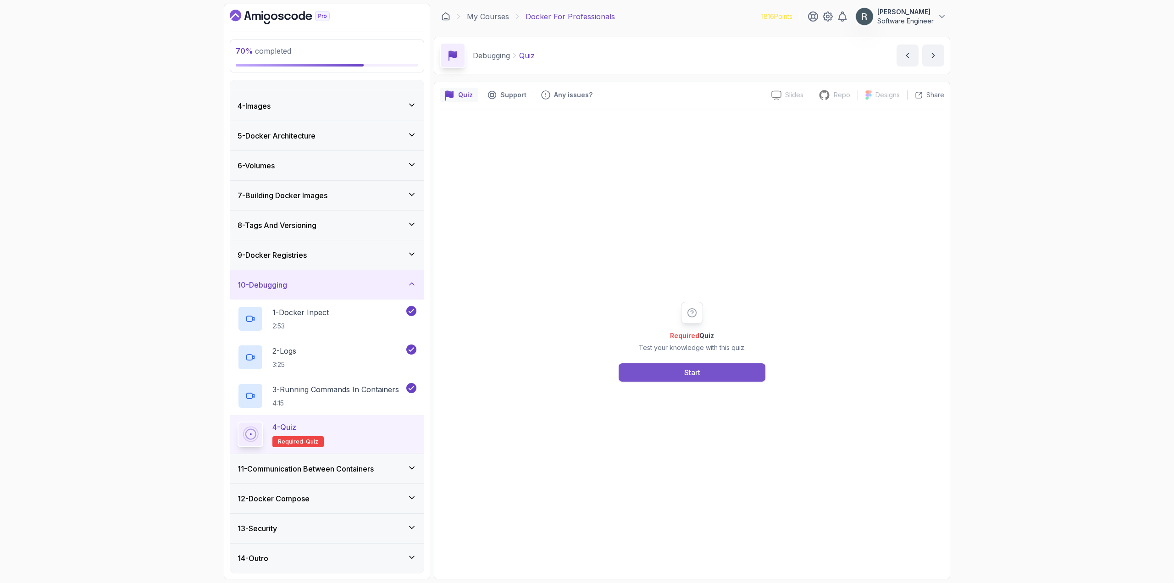
click at [723, 370] on button "Start" at bounding box center [692, 372] width 147 height 18
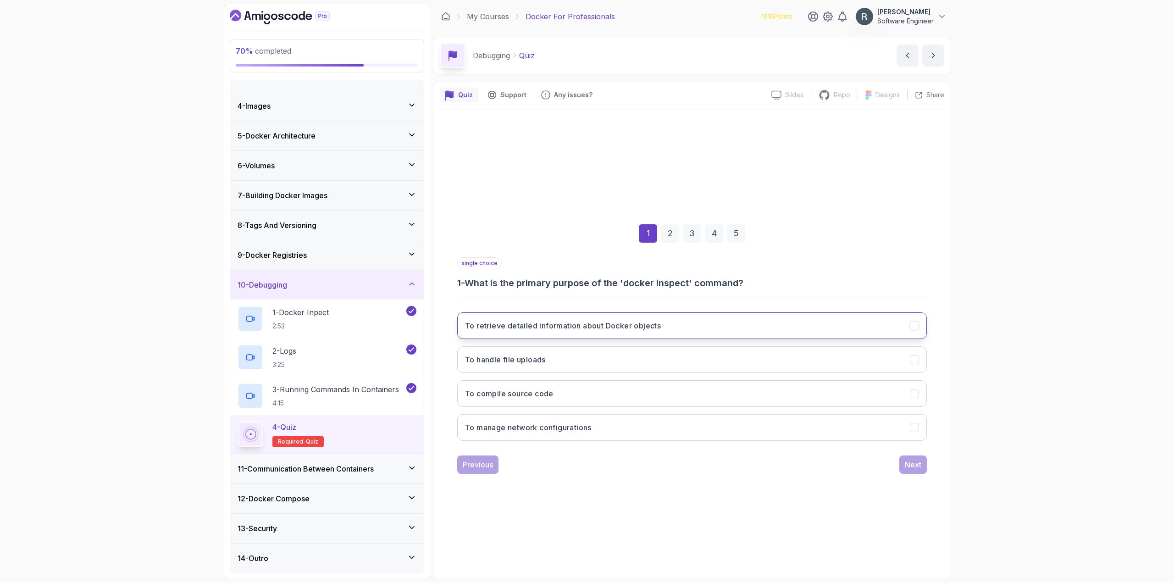
click at [577, 328] on h3 "To retrieve detailed information about Docker objects" at bounding box center [563, 325] width 196 height 11
click at [913, 466] on div "Next" at bounding box center [913, 464] width 17 height 11
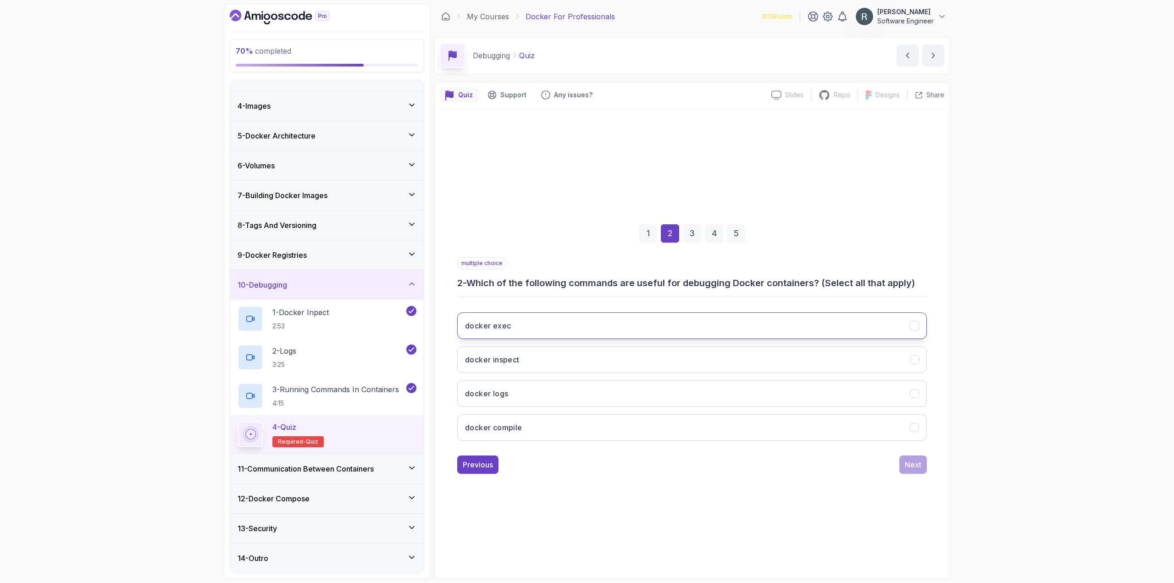
click at [687, 326] on button "docker exec" at bounding box center [692, 325] width 470 height 27
click at [676, 359] on button "docker inspect" at bounding box center [692, 359] width 470 height 27
click at [666, 385] on button "docker logs" at bounding box center [692, 393] width 470 height 27
click at [910, 461] on div "Next" at bounding box center [913, 464] width 17 height 11
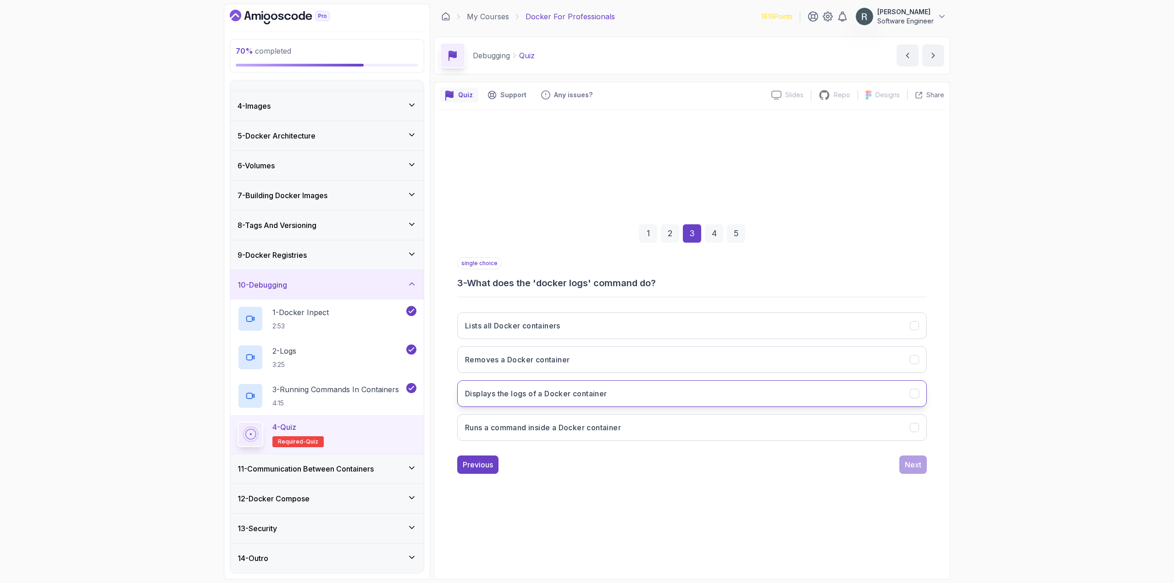
click at [660, 396] on button "Displays the logs of a Docker container" at bounding box center [692, 393] width 470 height 27
click at [909, 462] on div "Next" at bounding box center [913, 464] width 17 height 11
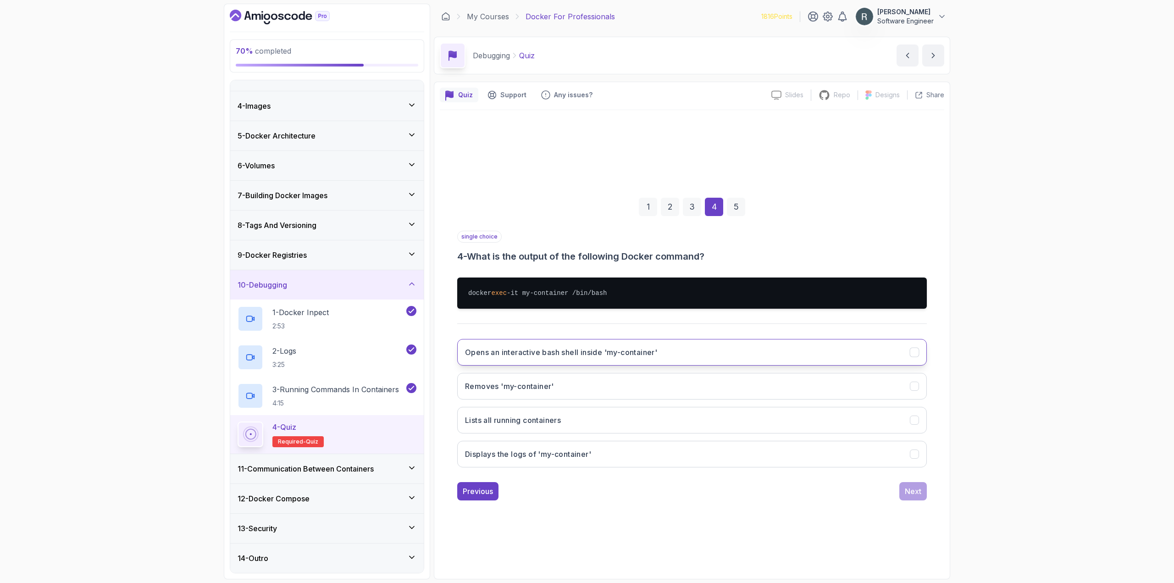
click at [624, 356] on h3 "Opens an interactive bash shell inside 'my-container'" at bounding box center [561, 352] width 192 height 11
click at [919, 487] on div "Next" at bounding box center [913, 491] width 17 height 11
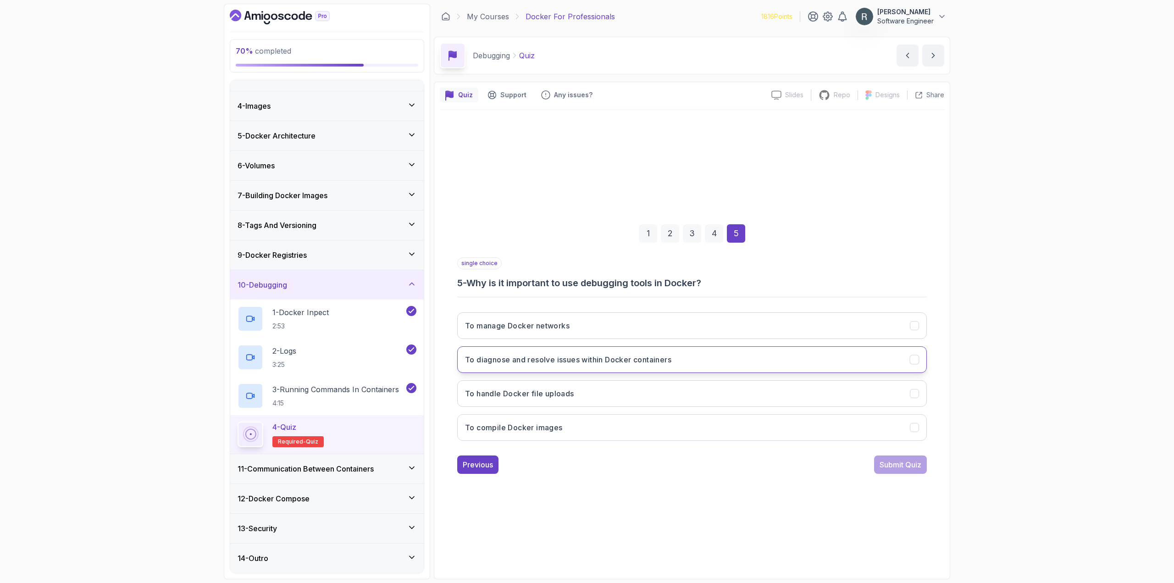
click at [597, 362] on h3 "To diagnose and resolve issues within Docker containers" at bounding box center [568, 359] width 206 height 11
click at [888, 463] on div "Submit Quiz" at bounding box center [901, 464] width 42 height 11
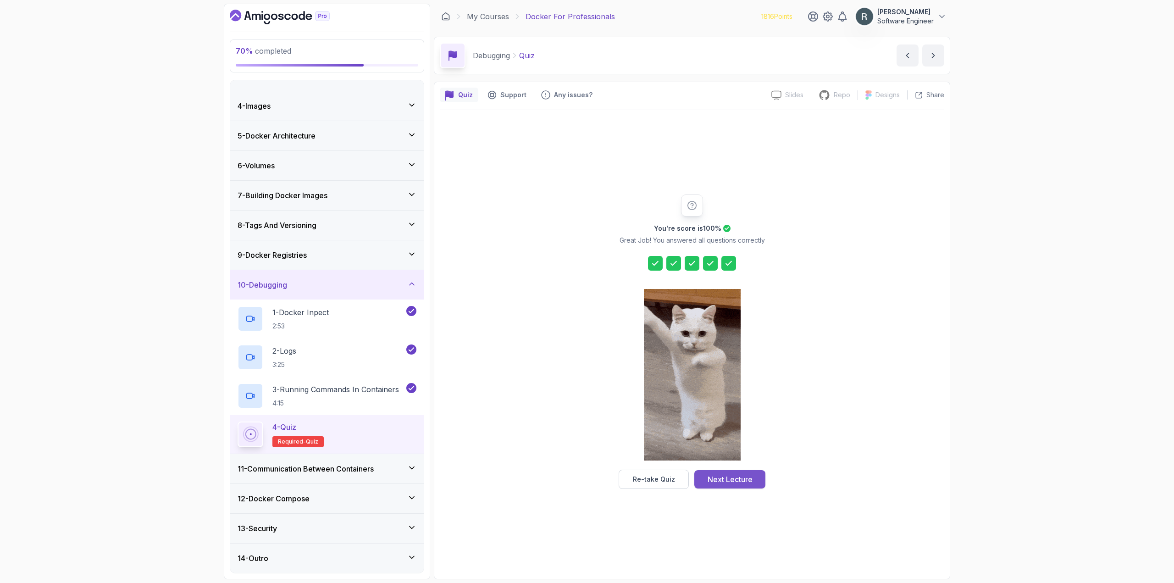
click at [741, 486] on button "Next Lecture" at bounding box center [729, 479] width 71 height 18
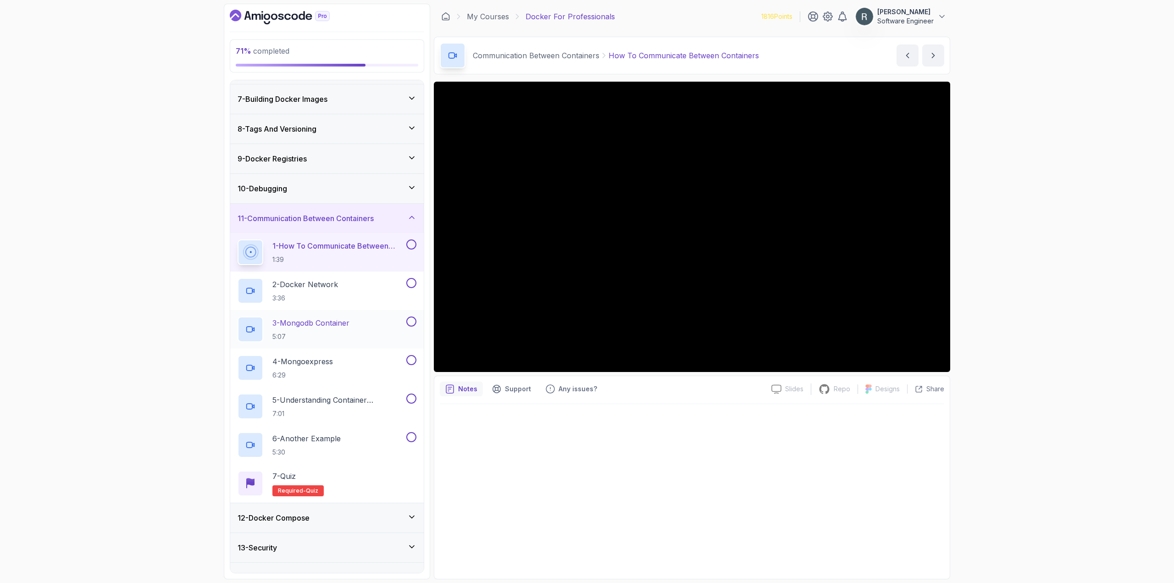
scroll to position [194, 0]
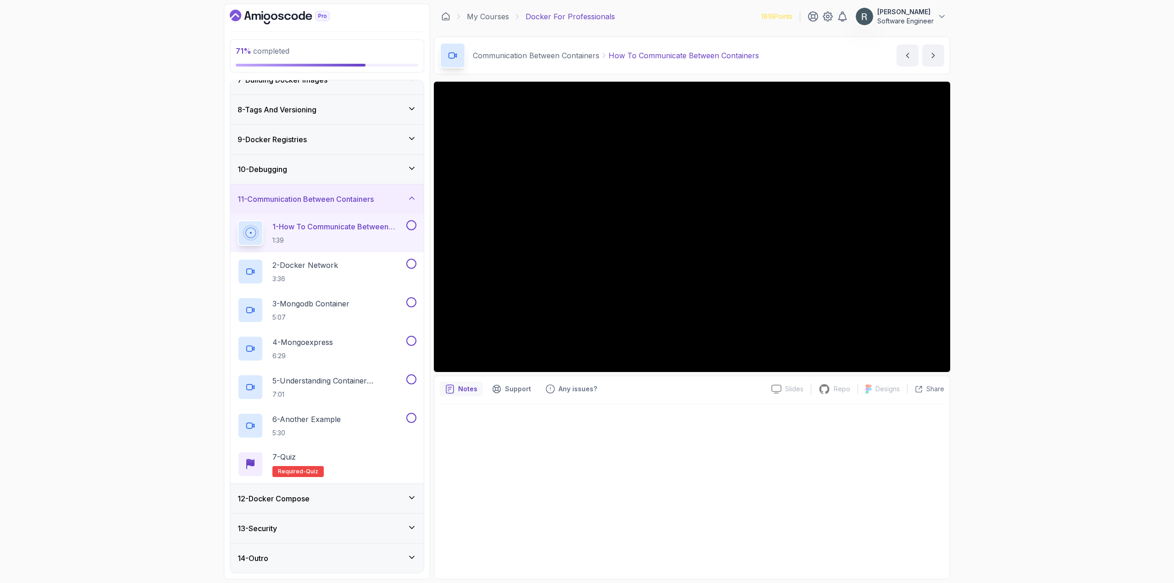
click at [412, 229] on button at bounding box center [411, 225] width 10 height 10
click at [405, 260] on div at bounding box center [411, 264] width 12 height 10
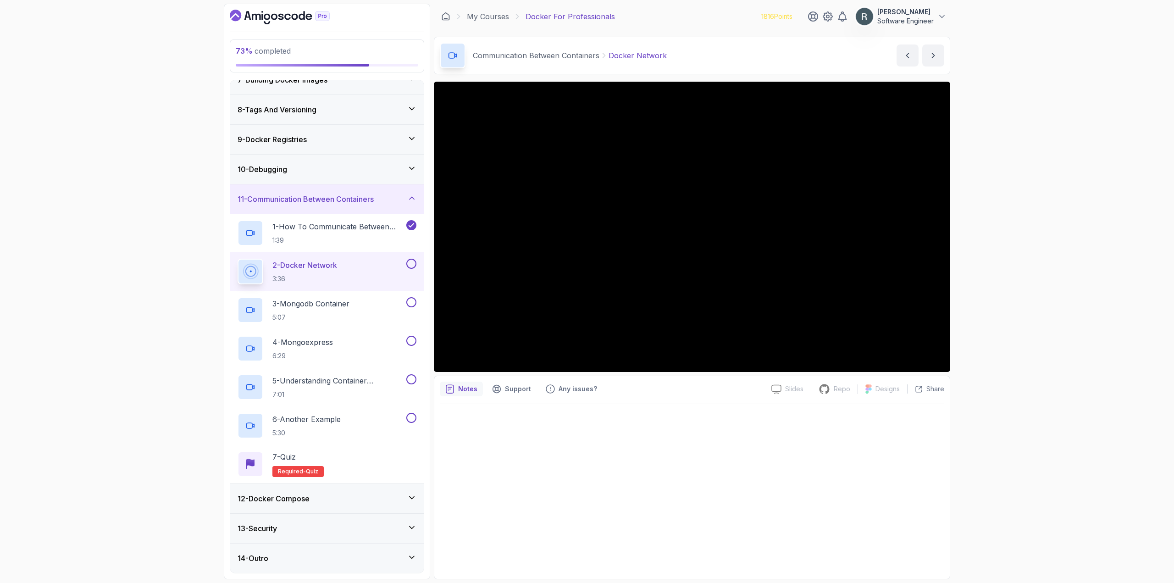
click at [410, 264] on button at bounding box center [411, 264] width 10 height 10
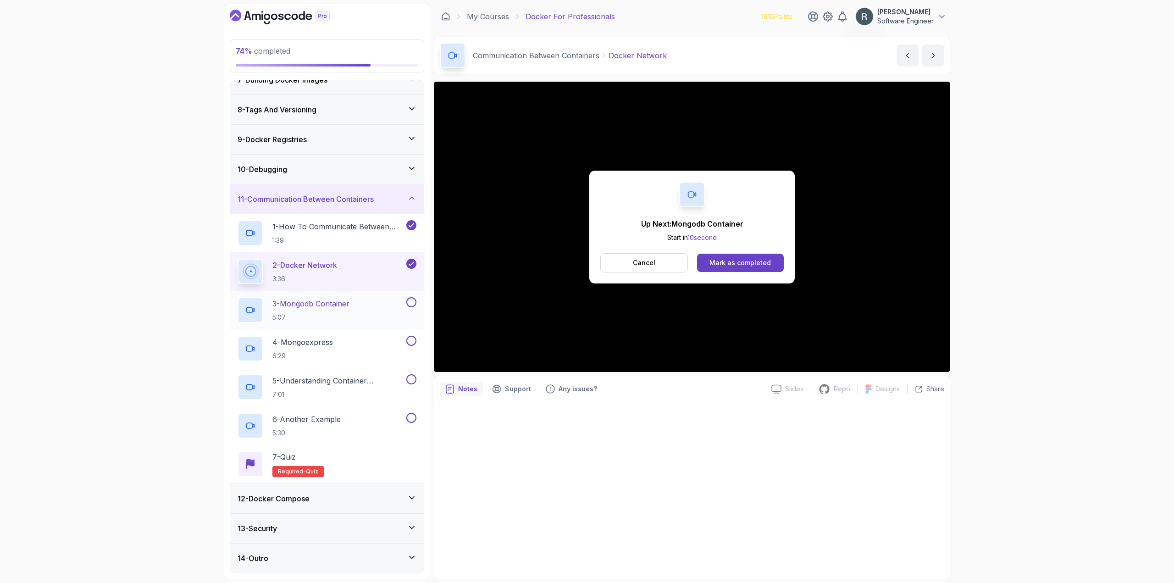
click at [404, 302] on div "3 - Mongodb Container 5:07" at bounding box center [321, 310] width 167 height 26
